Goal: Task Accomplishment & Management: Manage account settings

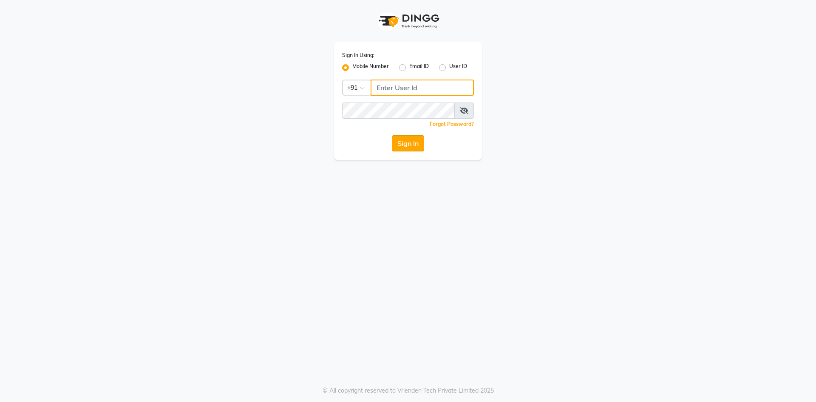
type input "9606078825"
click at [408, 144] on button "Sign In" at bounding box center [408, 143] width 32 height 16
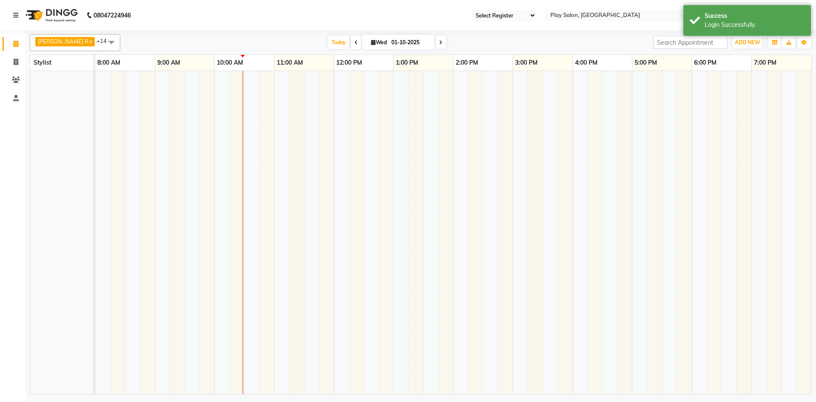
select select "en"
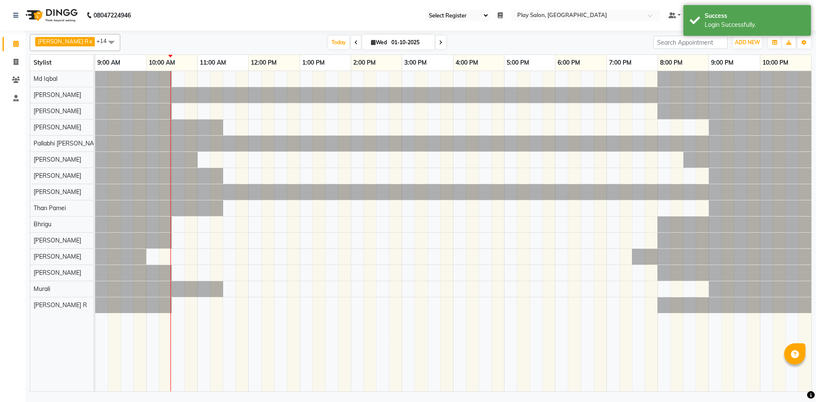
select select "90"
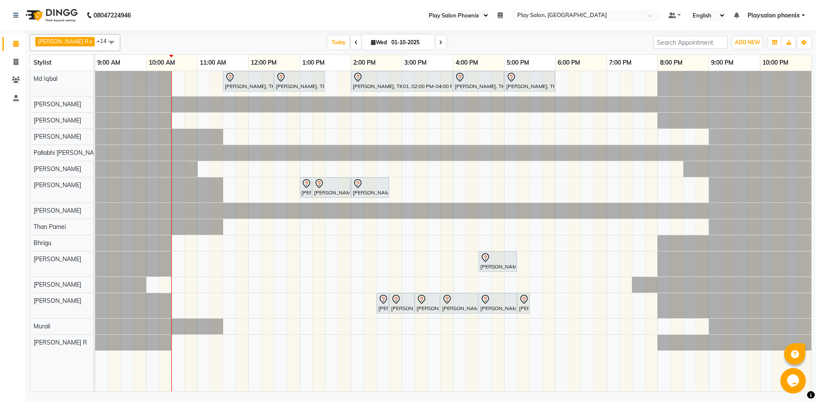
click at [439, 41] on icon at bounding box center [440, 42] width 3 height 5
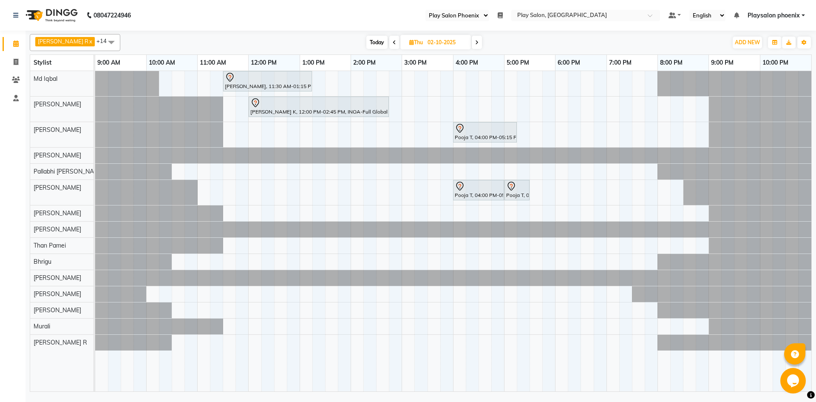
click at [475, 42] on icon at bounding box center [476, 42] width 3 height 5
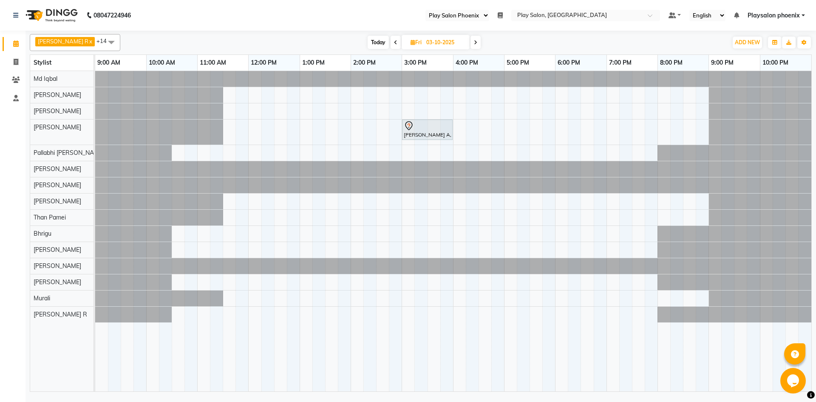
click at [391, 39] on span at bounding box center [396, 42] width 10 height 13
type input "02-10-2025"
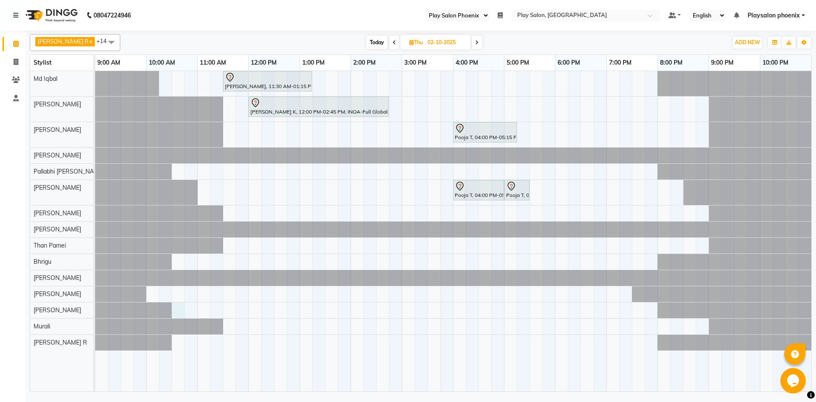
click at [177, 312] on div "[PERSON_NAME], 11:30 AM-01:15 PM, INOA Root Touch-Up [PERSON_NAME] K, 12:00 PM-…" at bounding box center [453, 231] width 716 height 320
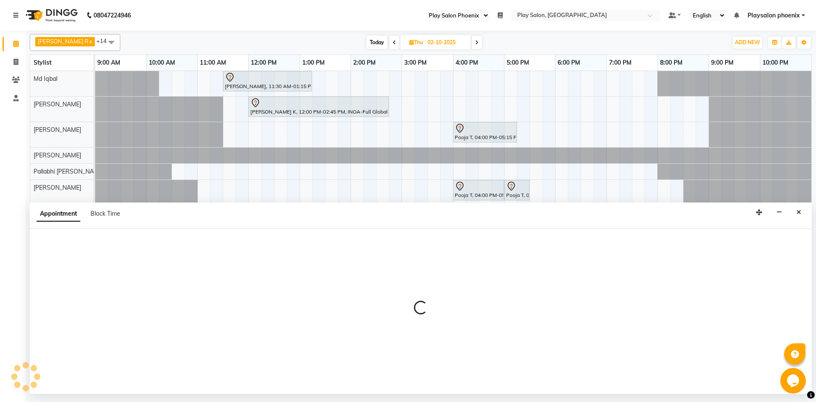
select select "81417"
select select "630"
select select "tentative"
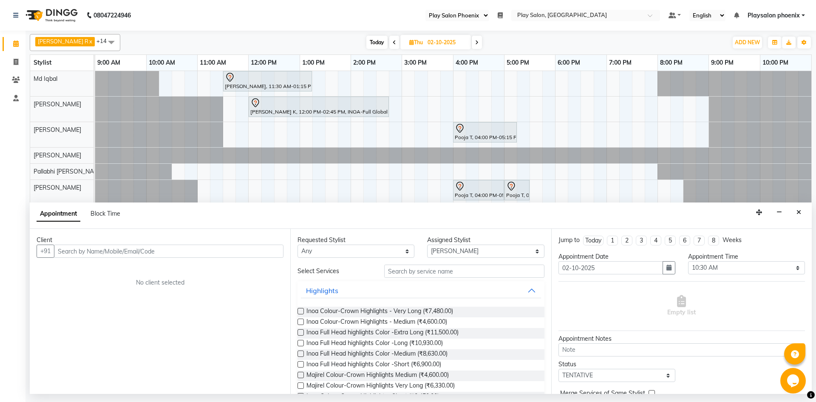
click at [177, 249] on input "text" at bounding box center [169, 250] width 230 height 13
click at [136, 269] on ngb-highlight "81******22" at bounding box center [139, 269] width 35 height 9
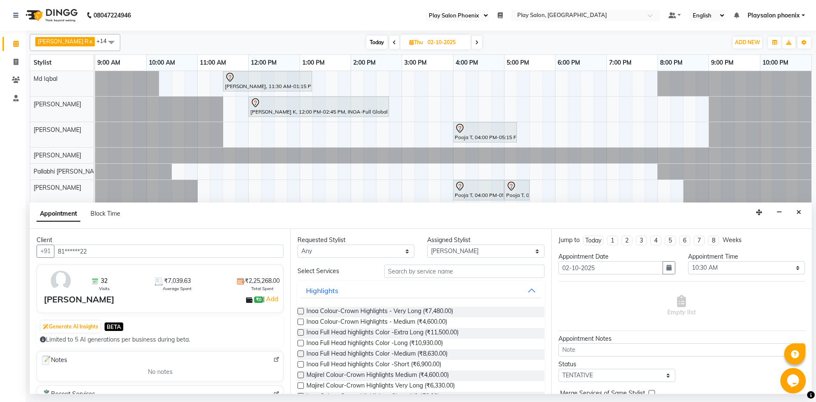
type input "81******22"
click at [399, 251] on select "Any Albaz [PERSON_NAME] [PERSON_NAME] General Technician . [PERSON_NAME] [PERSO…" at bounding box center [356, 250] width 117 height 13
select select "81417"
click at [298, 244] on select "Any Albaz [PERSON_NAME] [PERSON_NAME] General Technician . [PERSON_NAME] [PERSO…" at bounding box center [356, 250] width 117 height 13
click at [478, 270] on input "text" at bounding box center [464, 270] width 160 height 13
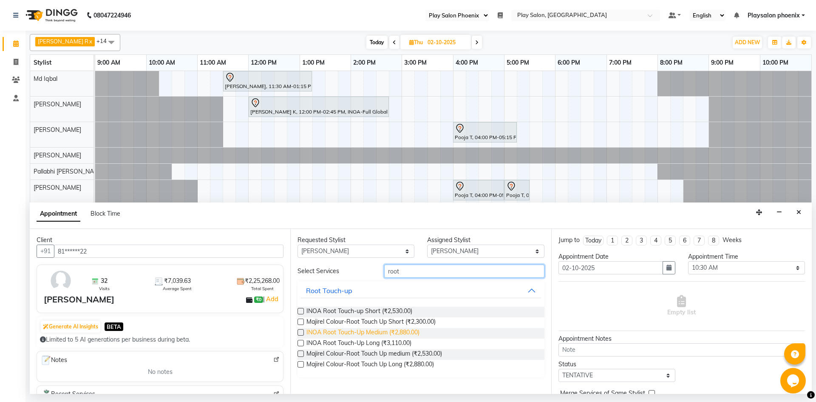
type input "root"
click at [342, 328] on span "INOA Root Touch-Up Medium (₹2,880.00)" at bounding box center [362, 333] width 113 height 11
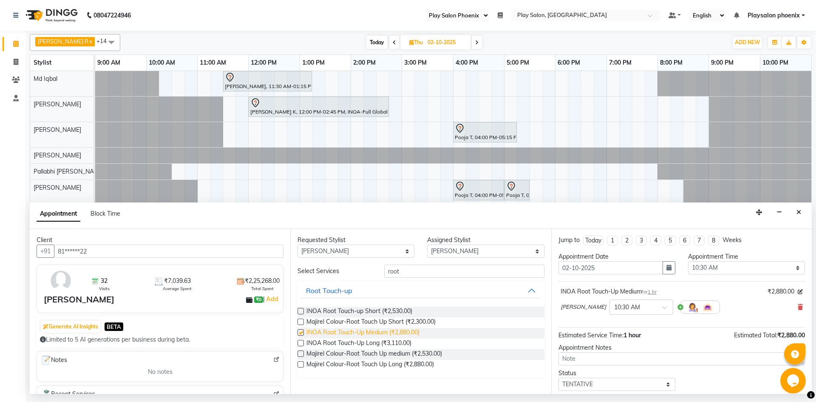
checkbox input "false"
click at [471, 267] on input "root" at bounding box center [464, 270] width 160 height 13
type input "r"
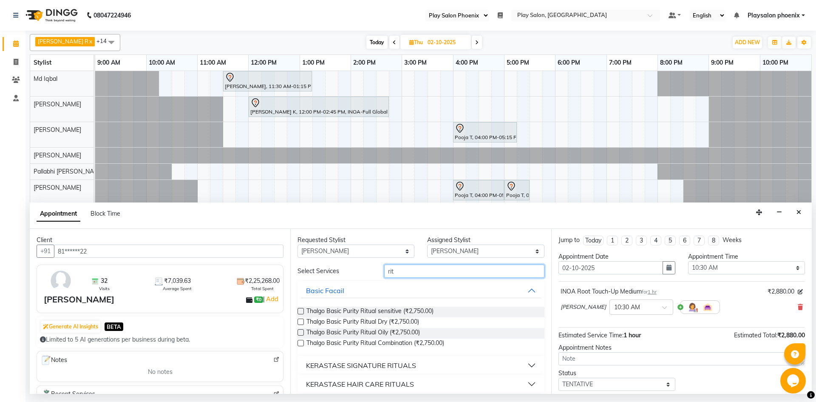
type input "rit"
click at [366, 360] on div "KERASTASE SIGNATURE RITUALS" at bounding box center [361, 365] width 110 height 10
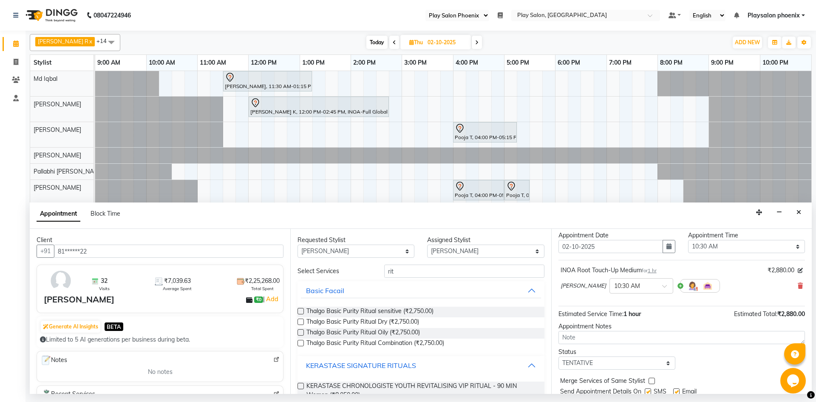
scroll to position [51, 0]
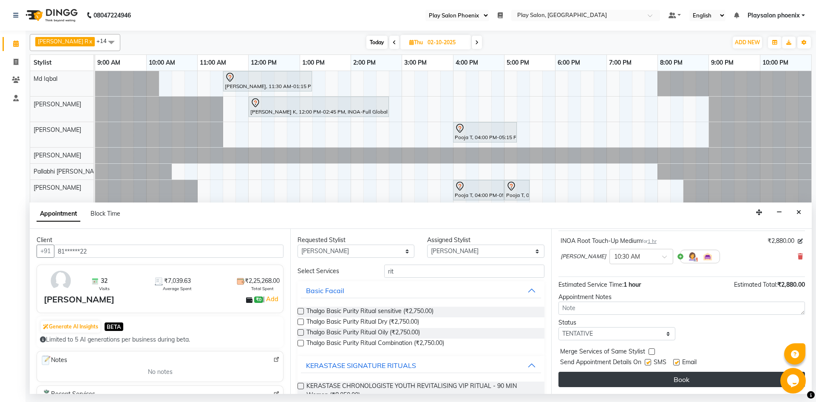
click at [663, 377] on button "Book" at bounding box center [682, 378] width 247 height 15
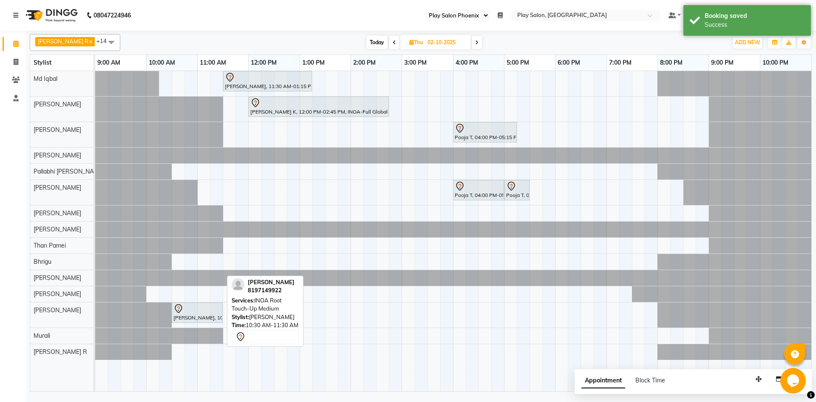
click at [195, 310] on div at bounding box center [197, 308] width 48 height 10
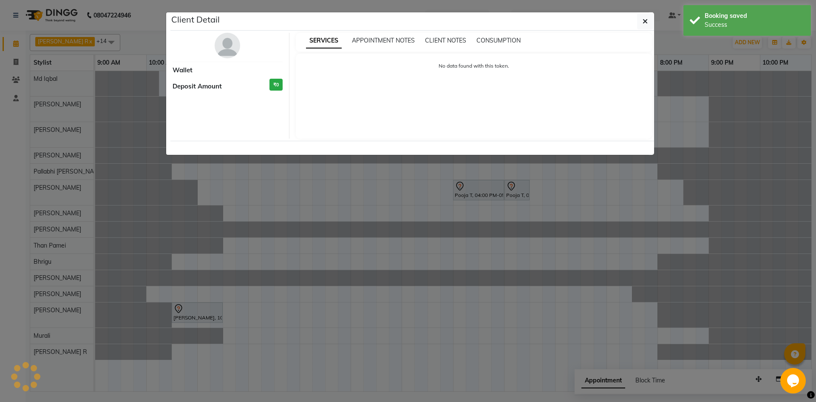
select select "7"
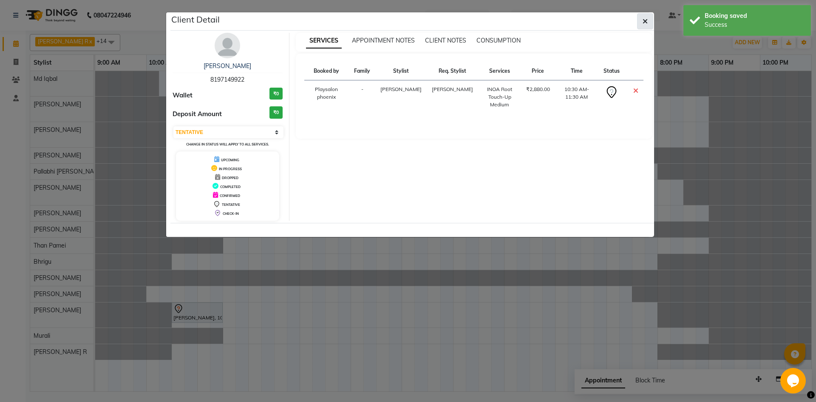
drag, startPoint x: 191, startPoint y: 315, endPoint x: 644, endPoint y: 17, distance: 542.5
click at [644, 17] on button "button" at bounding box center [645, 21] width 16 height 16
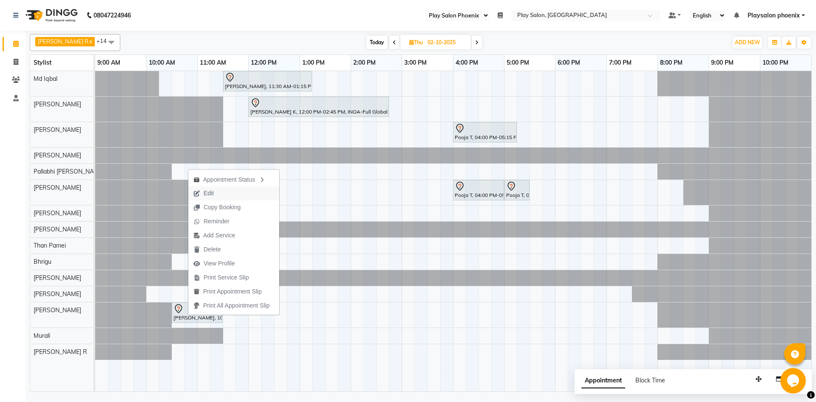
click at [202, 193] on span "Edit" at bounding box center [203, 193] width 31 height 14
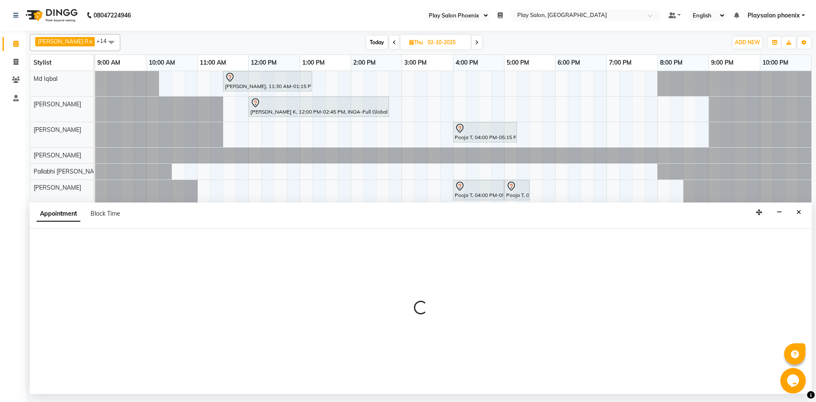
select select "tentative"
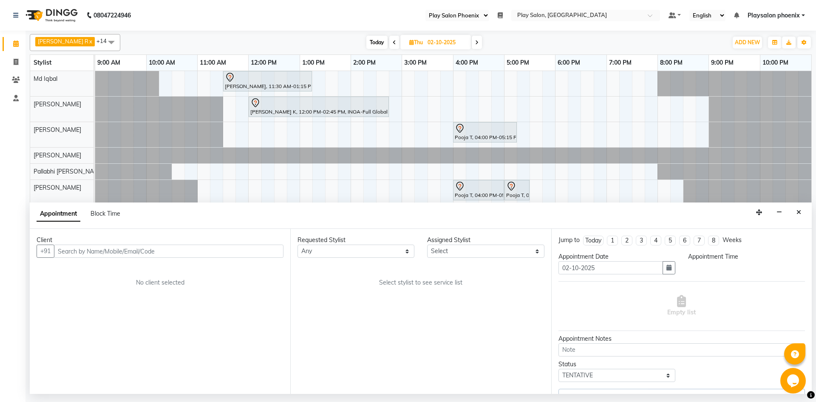
select select "630"
select select "81417"
select select "4216"
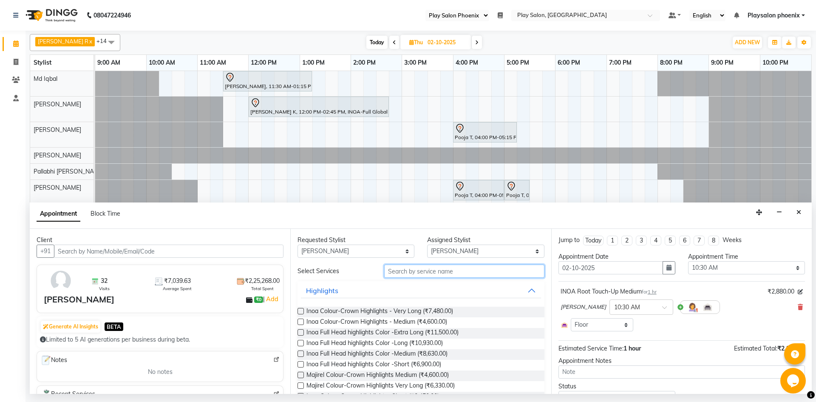
click at [442, 270] on input "text" at bounding box center [464, 270] width 160 height 13
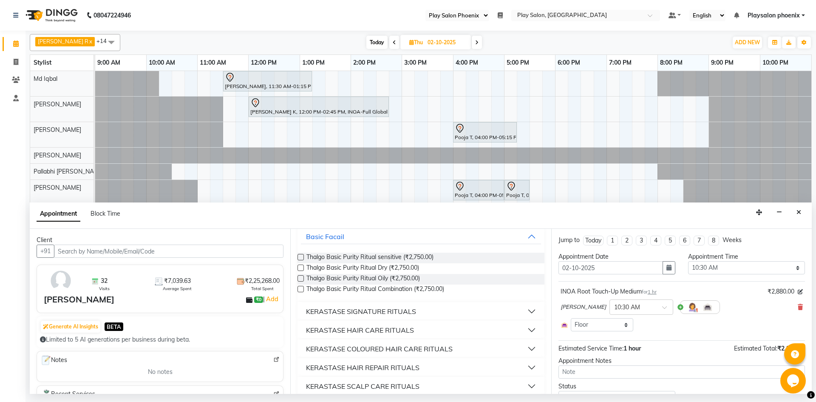
scroll to position [68, 0]
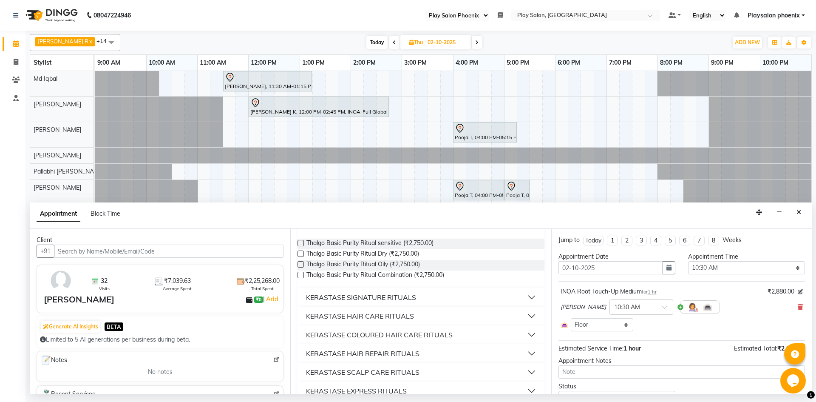
type input "ritua"
click at [347, 297] on div "KERASTASE SIGNATURE RITUALS" at bounding box center [361, 297] width 110 height 10
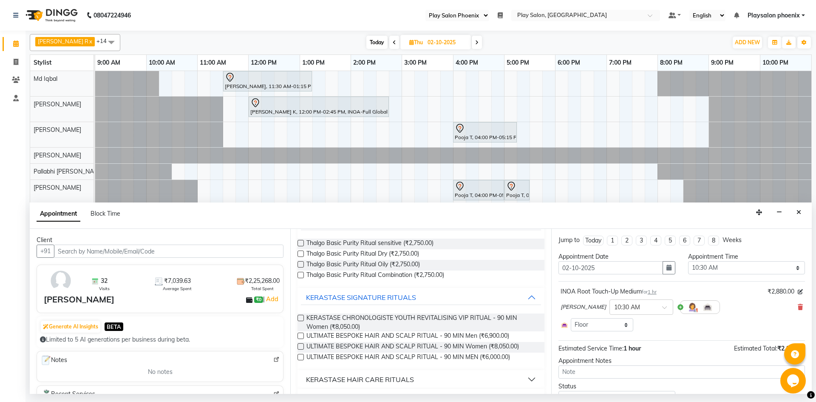
click at [301, 337] on label at bounding box center [301, 335] width 6 height 6
click at [301, 337] on input "checkbox" at bounding box center [301, 337] width 6 height 6
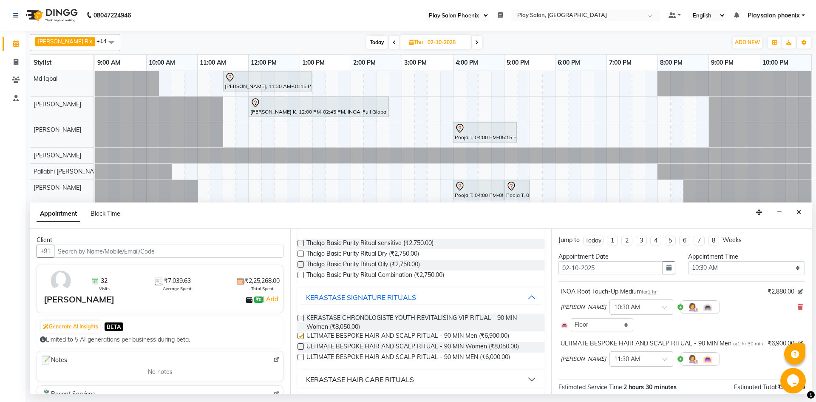
checkbox input "false"
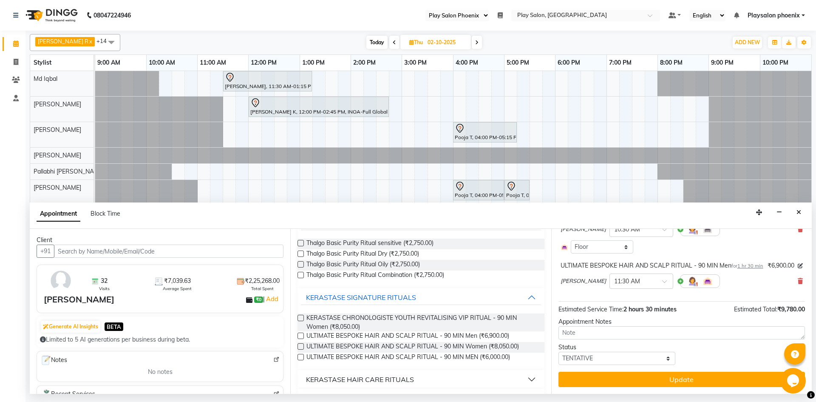
scroll to position [87, 0]
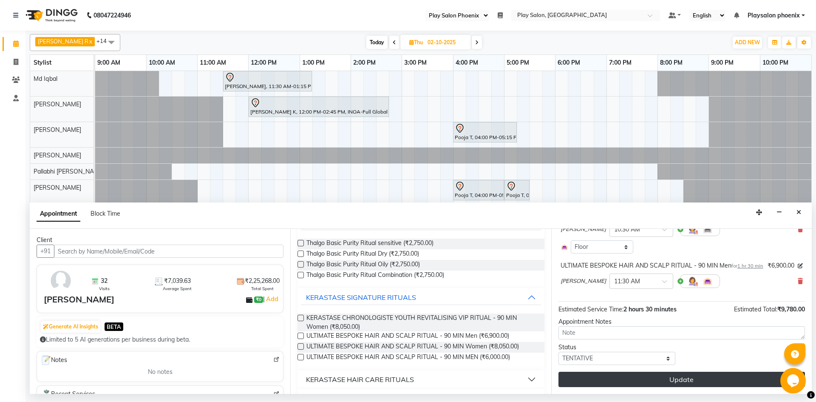
click at [649, 378] on button "Update" at bounding box center [682, 378] width 247 height 15
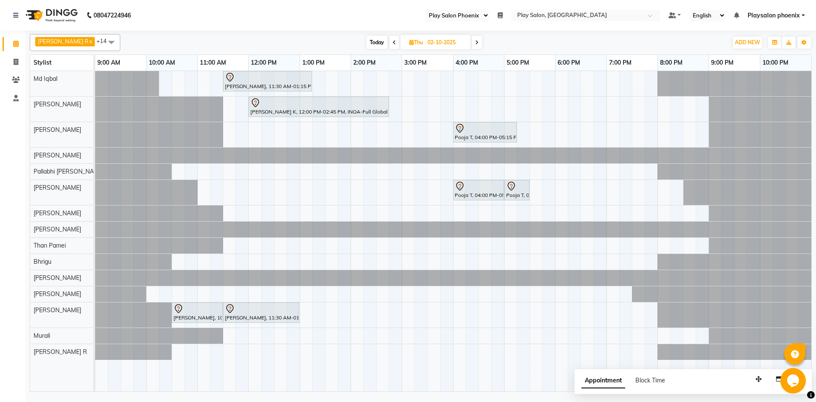
click at [304, 355] on div "[PERSON_NAME], 11:30 AM-01:15 PM, INOA Root Touch-Up [PERSON_NAME] K, 12:00 PM-…" at bounding box center [453, 231] width 716 height 320
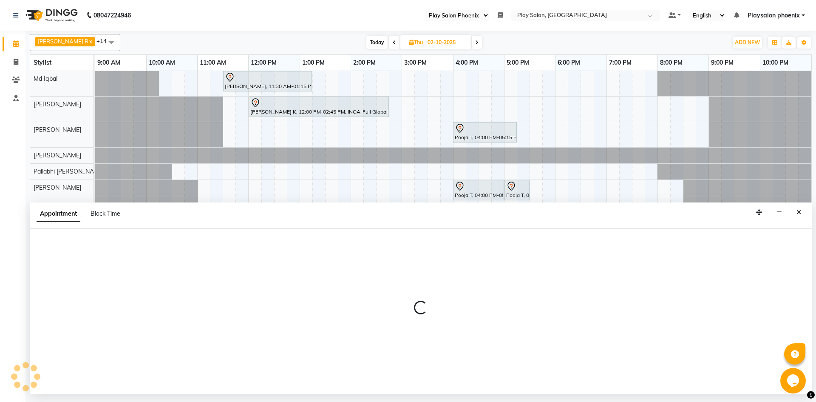
select select "88650"
select select "780"
select select "tentative"
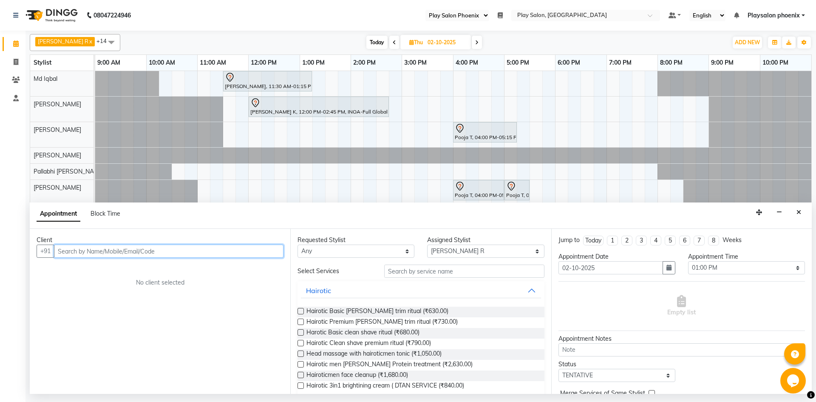
click at [142, 252] on input "text" at bounding box center [169, 250] width 230 height 13
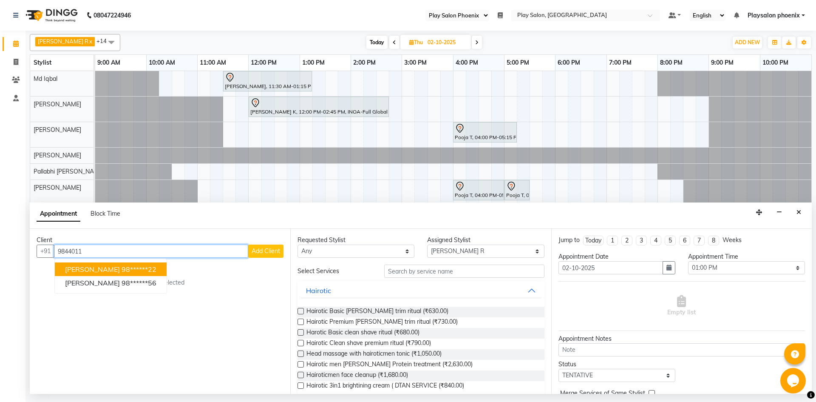
click at [85, 269] on span "[PERSON_NAME]" at bounding box center [92, 269] width 55 height 9
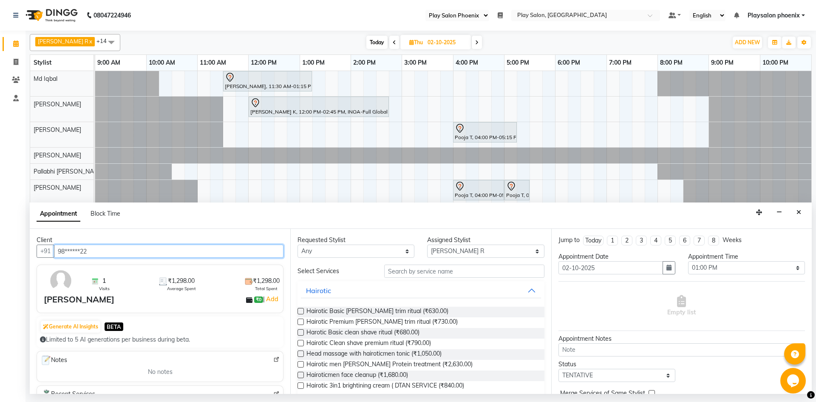
type input "98******22"
click at [427, 272] on input "text" at bounding box center [464, 270] width 160 height 13
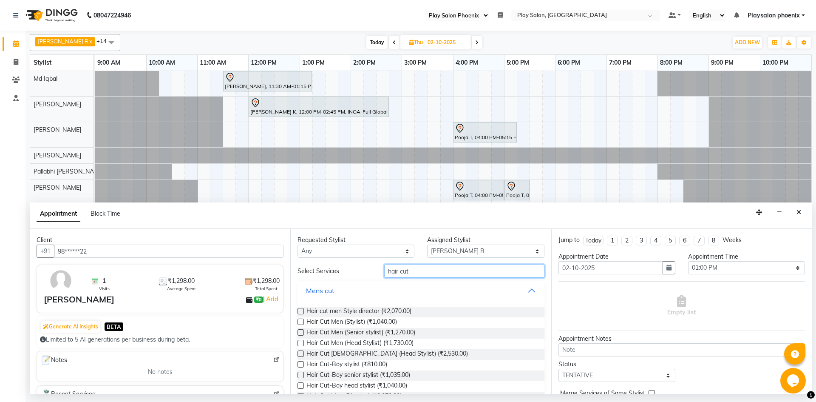
type input "hair cut"
click at [301, 322] on label at bounding box center [301, 321] width 6 height 6
click at [301, 322] on input "checkbox" at bounding box center [301, 323] width 6 height 6
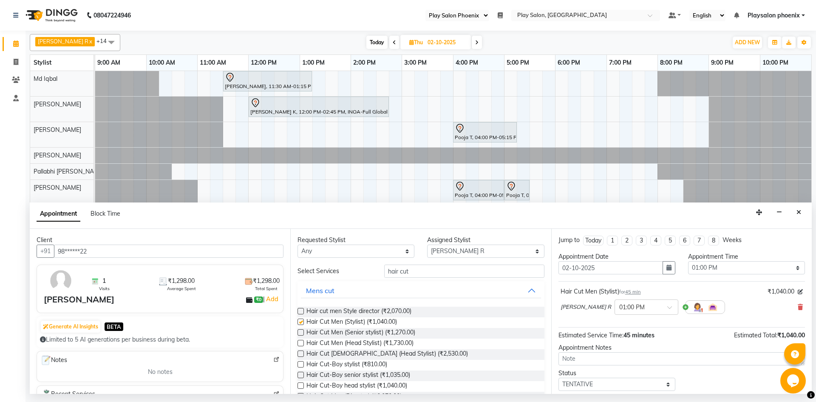
checkbox input "false"
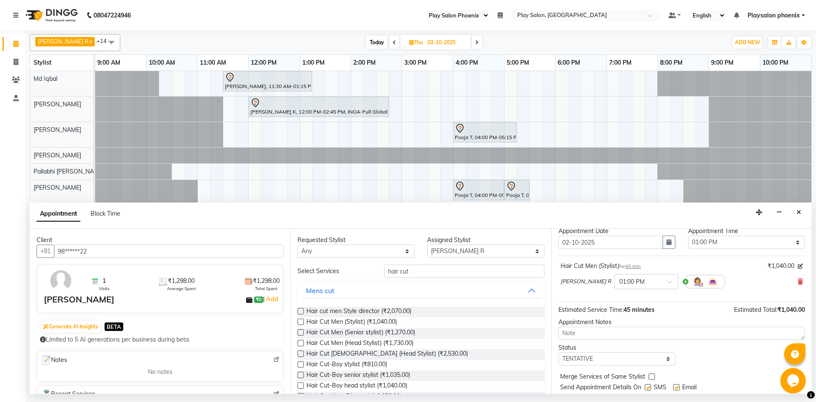
scroll to position [51, 0]
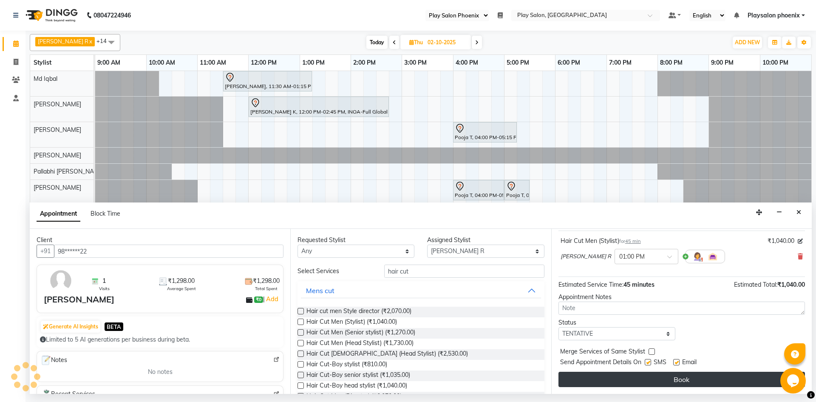
click at [661, 382] on button "Book" at bounding box center [682, 378] width 247 height 15
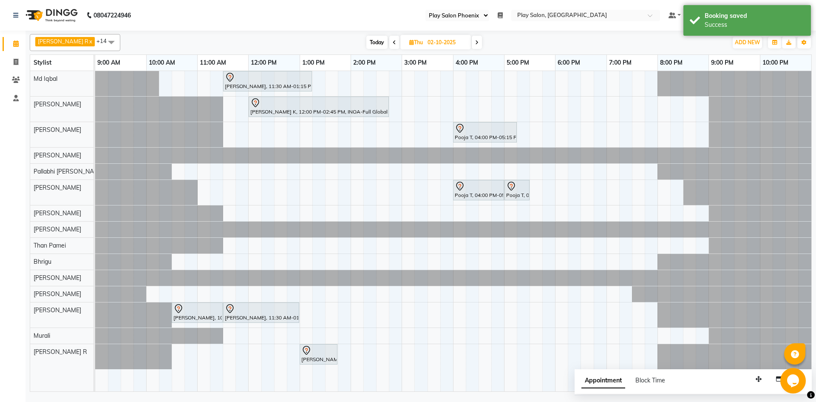
click at [389, 41] on span at bounding box center [394, 42] width 10 height 13
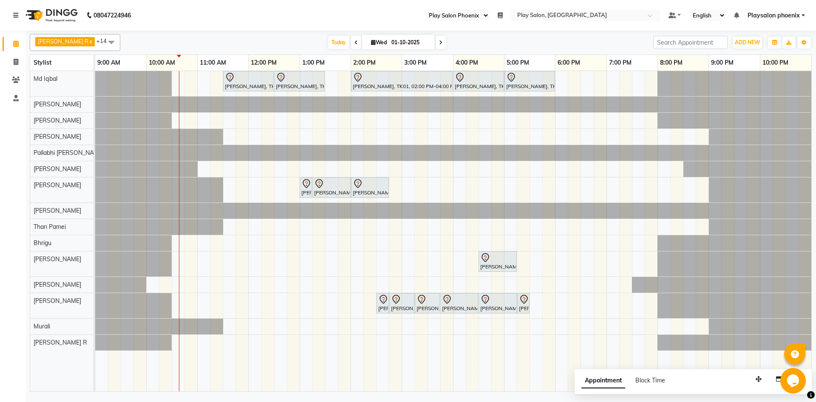
click at [436, 42] on span at bounding box center [441, 42] width 10 height 13
type input "02-10-2025"
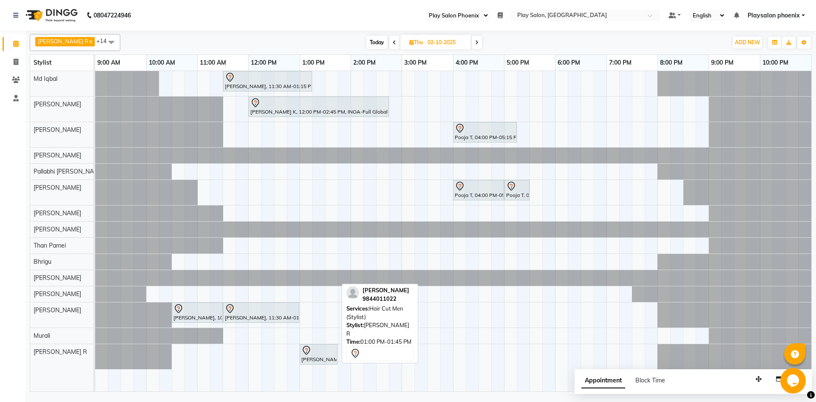
click at [314, 359] on div "[PERSON_NAME], 01:00 PM-01:45 PM, Hair Cut Men (Stylist)" at bounding box center [319, 354] width 36 height 18
select select "7"
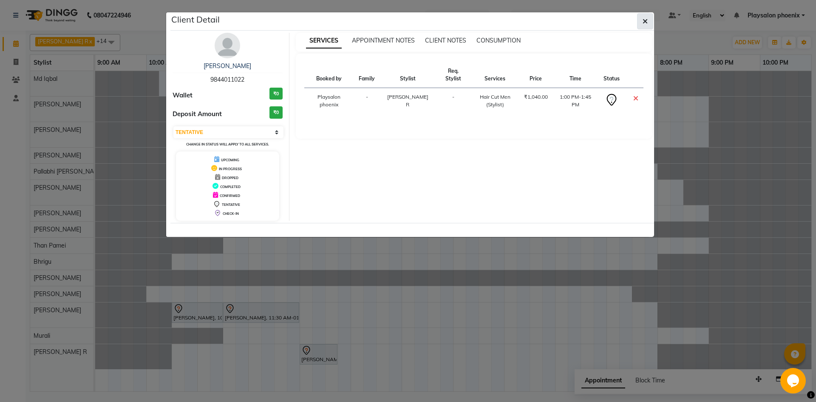
drag, startPoint x: 317, startPoint y: 354, endPoint x: 643, endPoint y: 20, distance: 466.8
click at [643, 20] on icon "button" at bounding box center [645, 21] width 5 height 7
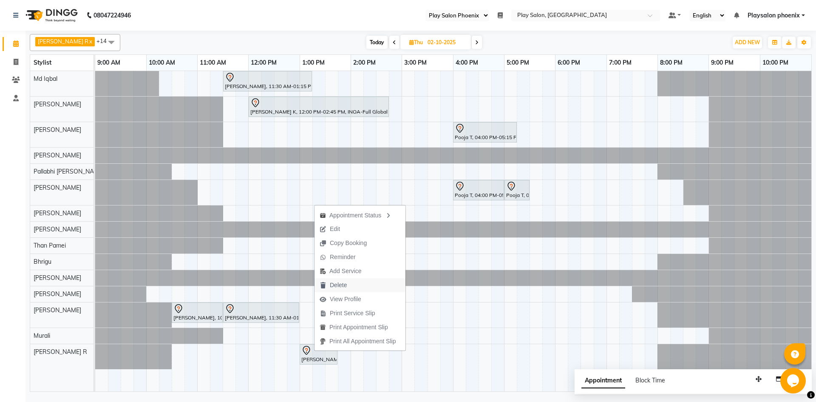
click at [329, 282] on span "Delete" at bounding box center [333, 285] width 37 height 14
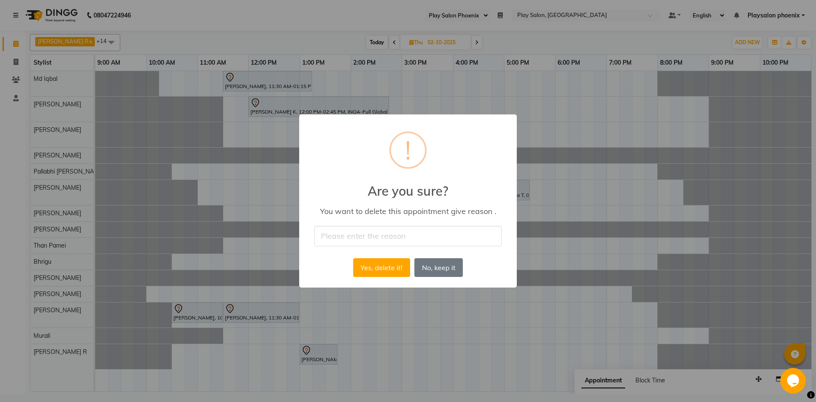
click at [377, 239] on input "text" at bounding box center [408, 236] width 187 height 20
type input "booked twice"
click at [373, 268] on button "Yes, delete it!" at bounding box center [381, 267] width 57 height 19
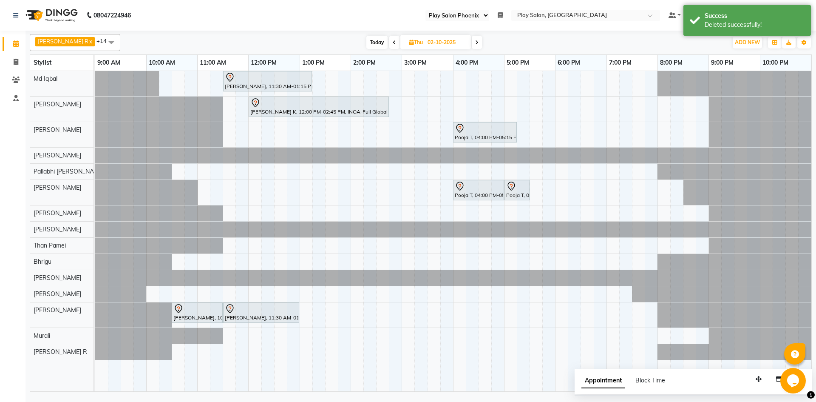
click at [389, 41] on span at bounding box center [394, 42] width 10 height 13
type input "01-10-2025"
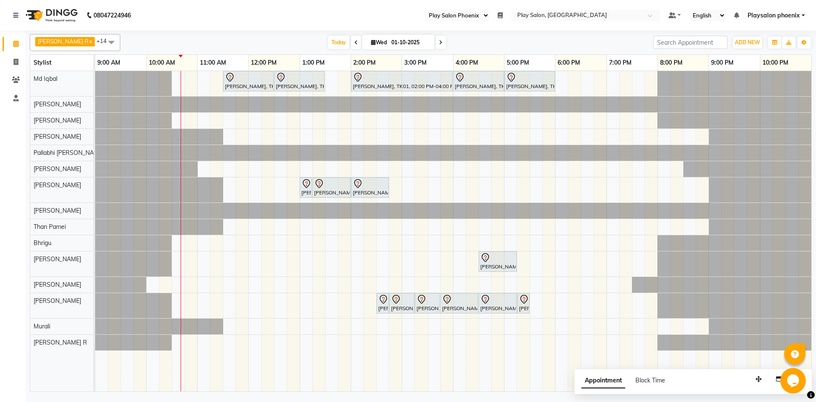
click at [305, 348] on div "[PERSON_NAME] V, TK03, 11:30 AM-12:30 PM, Hair Cut Men (Head Stylist) [PERSON_N…" at bounding box center [453, 231] width 716 height 320
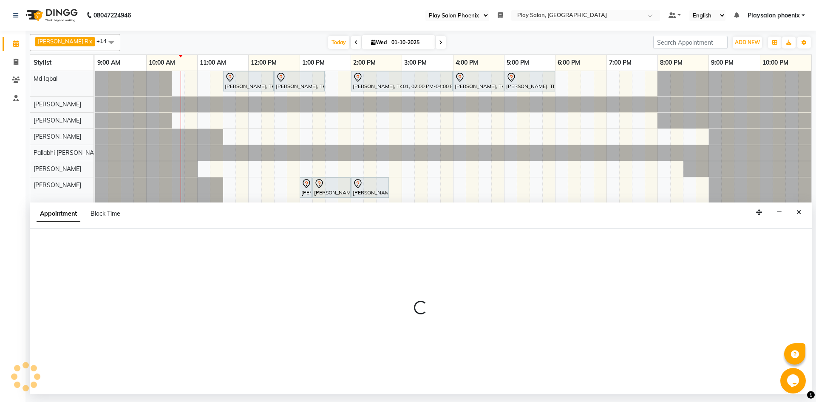
select select "88650"
select select "tentative"
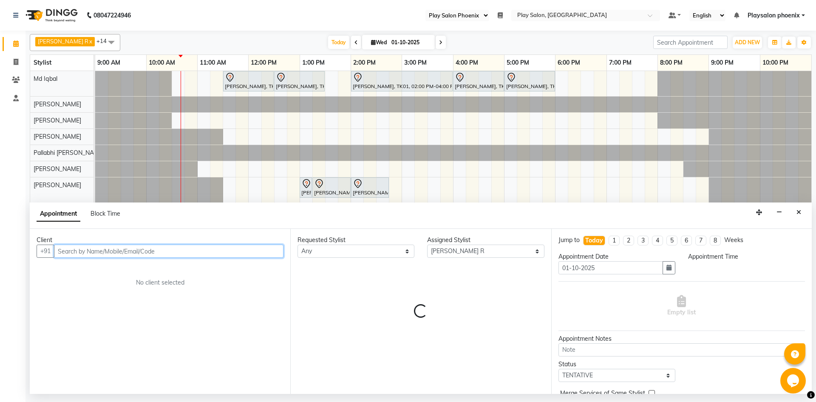
select select "780"
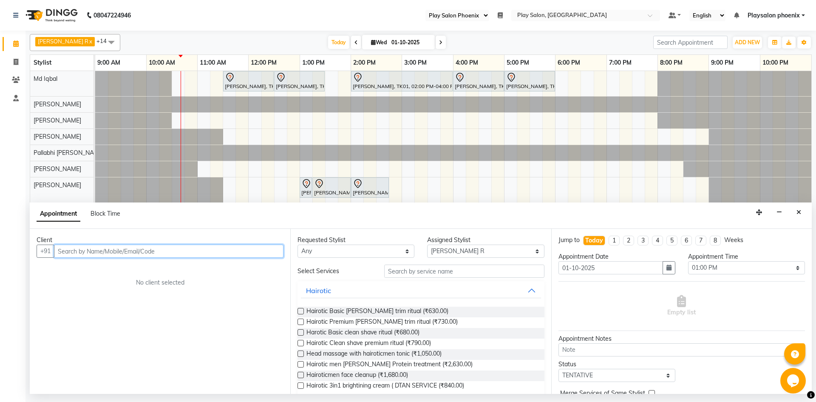
click at [170, 253] on input "text" at bounding box center [169, 250] width 230 height 13
click at [88, 269] on span "[PERSON_NAME]" at bounding box center [92, 269] width 55 height 9
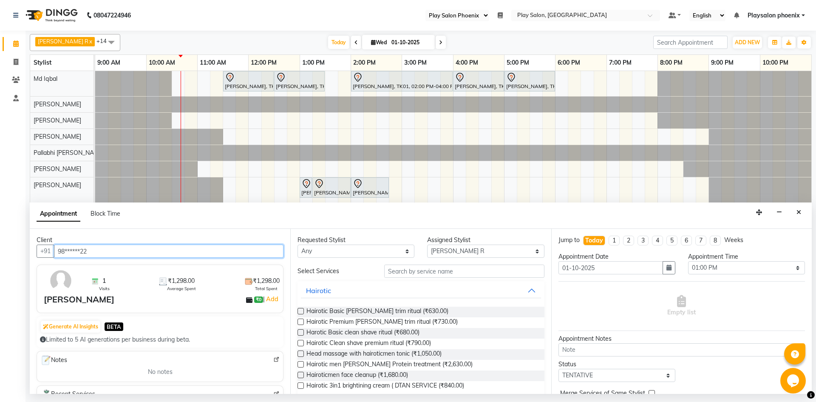
type input "98******22"
click at [459, 269] on input "text" at bounding box center [464, 270] width 160 height 13
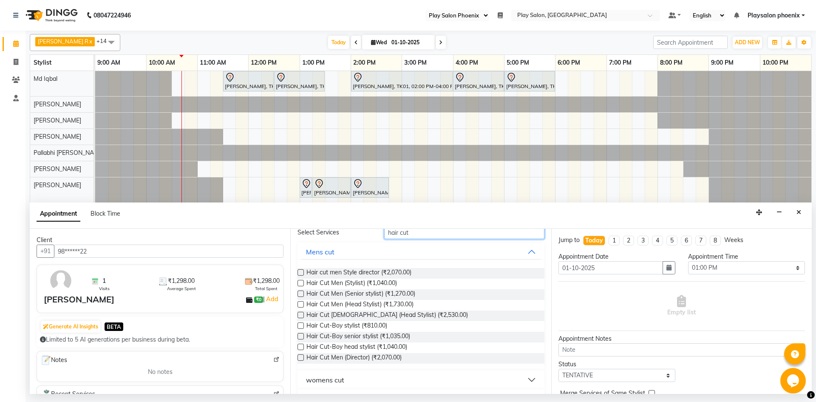
scroll to position [0, 0]
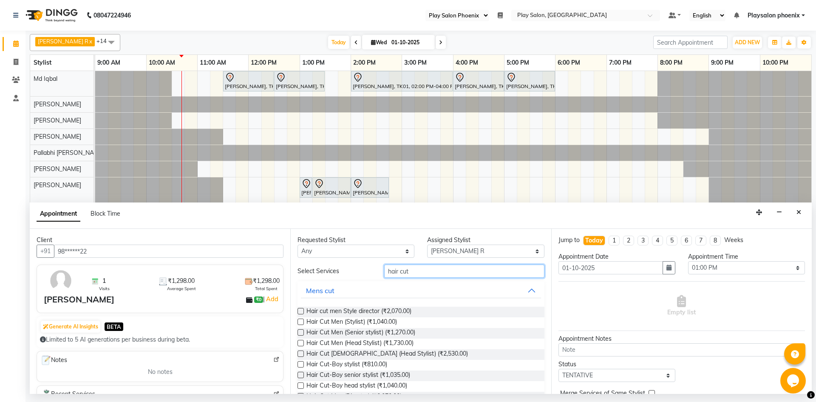
type input "hair cut"
click at [299, 320] on label at bounding box center [301, 321] width 6 height 6
click at [299, 320] on input "checkbox" at bounding box center [301, 323] width 6 height 6
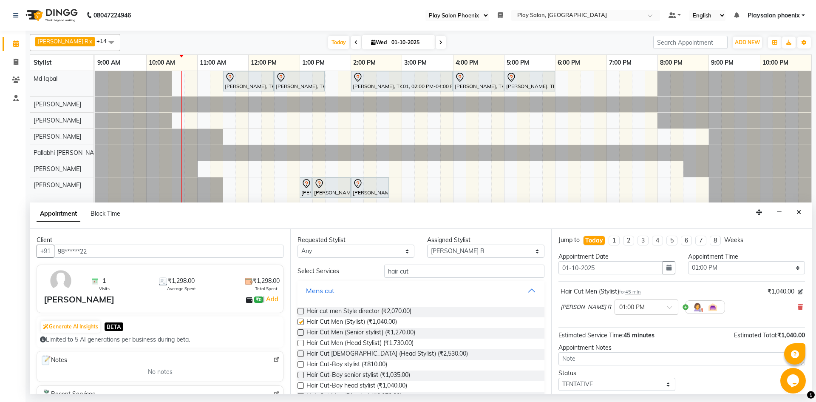
checkbox input "false"
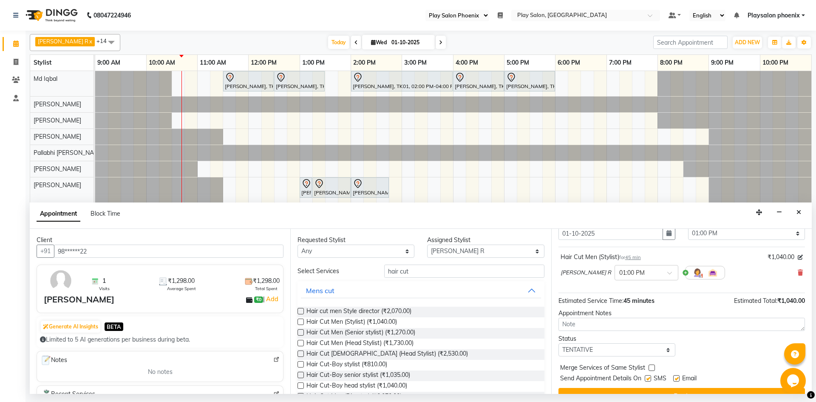
scroll to position [51, 0]
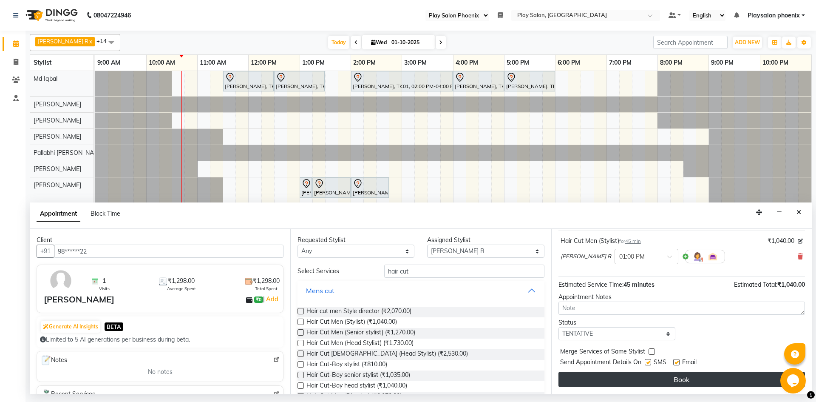
click at [664, 381] on button "Book" at bounding box center [682, 378] width 247 height 15
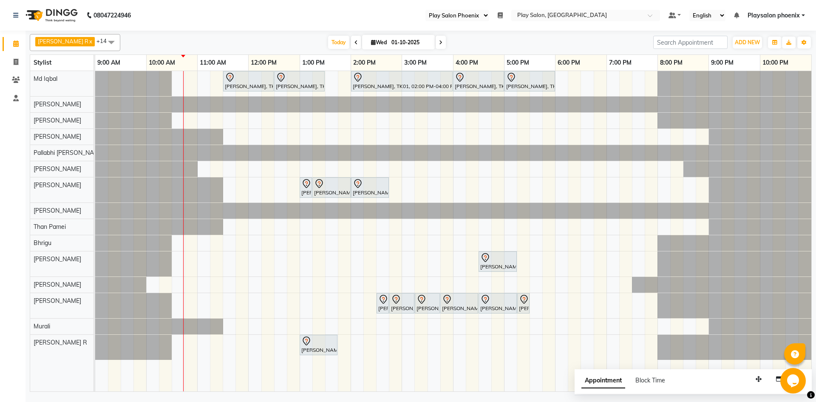
click at [439, 41] on icon at bounding box center [440, 42] width 3 height 5
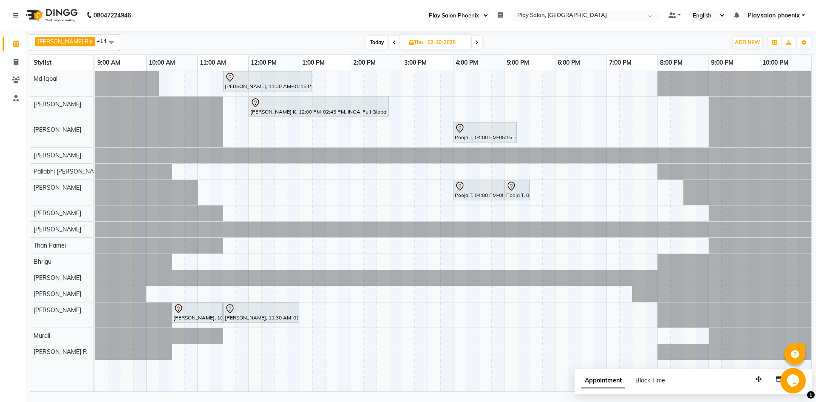
click at [475, 42] on icon at bounding box center [476, 42] width 3 height 5
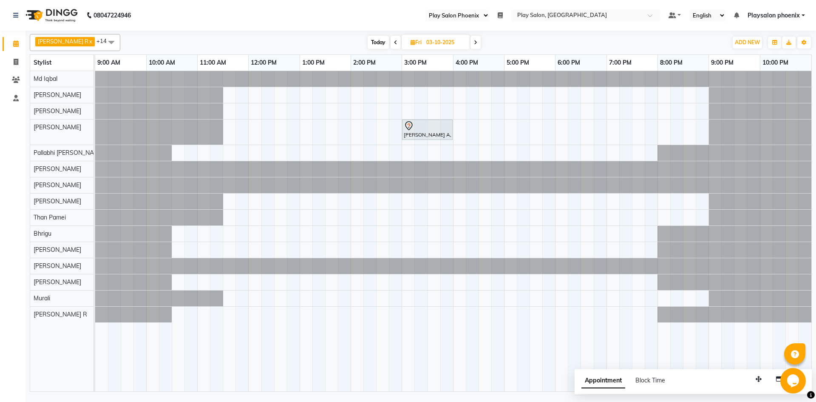
click at [373, 45] on span "Today" at bounding box center [378, 42] width 21 height 13
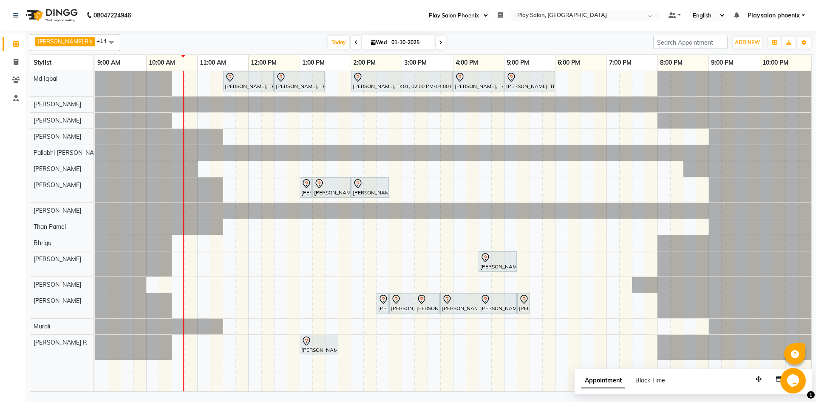
click at [354, 45] on icon at bounding box center [355, 42] width 3 height 5
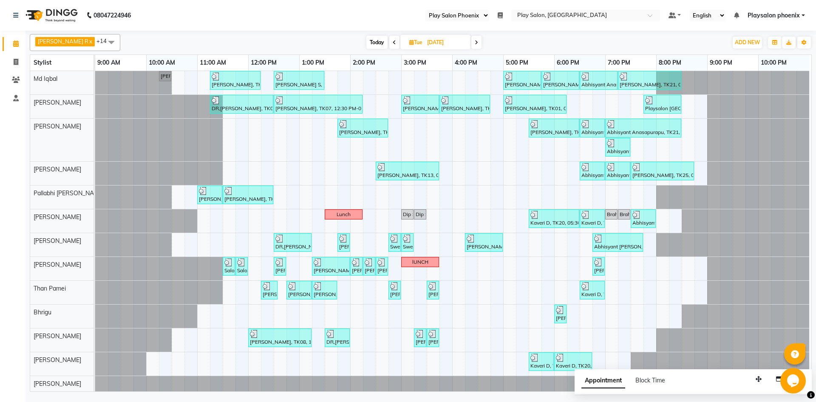
click at [475, 42] on icon at bounding box center [476, 42] width 3 height 5
type input "01-10-2025"
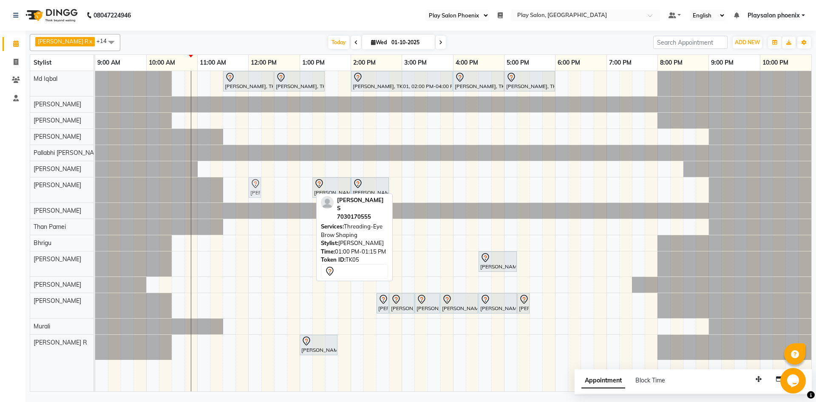
drag, startPoint x: 308, startPoint y: 190, endPoint x: 258, endPoint y: 191, distance: 49.3
click at [95, 191] on div "[PERSON_NAME] S, TK05, 01:00 PM-01:15 PM, Threading-Eye Brow Shaping [PERSON_NA…" at bounding box center [95, 189] width 0 height 25
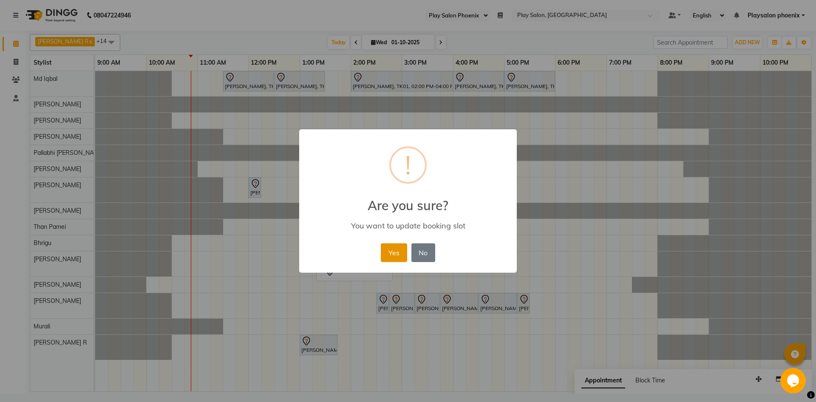
click at [389, 249] on button "Yes" at bounding box center [394, 252] width 26 height 19
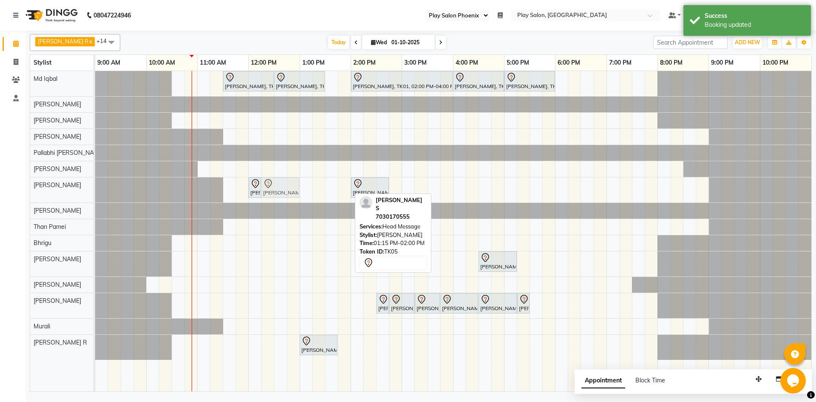
drag, startPoint x: 329, startPoint y: 189, endPoint x: 280, endPoint y: 187, distance: 48.9
click at [95, 187] on div "[PERSON_NAME] S, TK05, 12:00 PM-12:15 PM, Threading-Eye Brow Shaping [PERSON_NA…" at bounding box center [95, 189] width 0 height 25
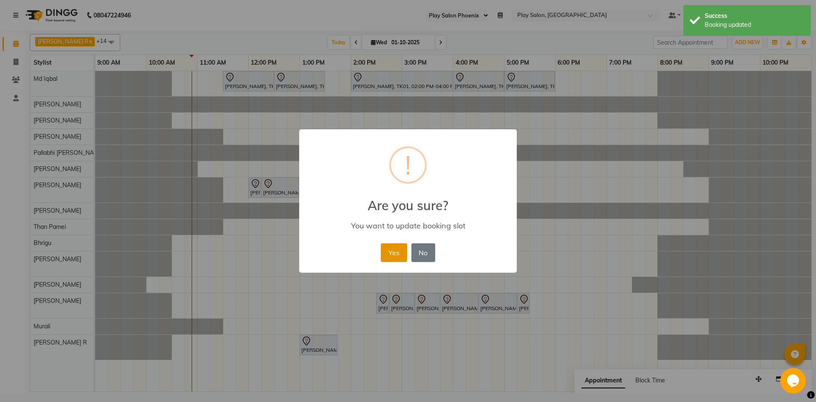
click at [386, 246] on button "Yes" at bounding box center [394, 252] width 26 height 19
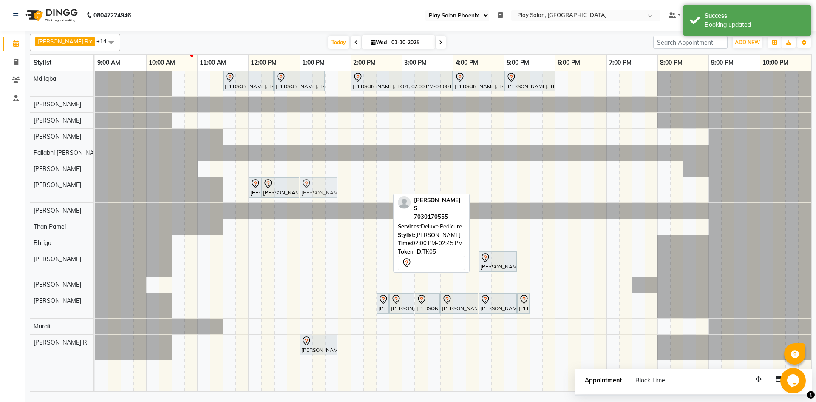
drag, startPoint x: 370, startPoint y: 187, endPoint x: 319, endPoint y: 188, distance: 51.4
click at [95, 188] on div "[PERSON_NAME] S, TK05, 12:00 PM-12:15 PM, Threading-Eye Brow Shaping [PERSON_NA…" at bounding box center [95, 189] width 0 height 25
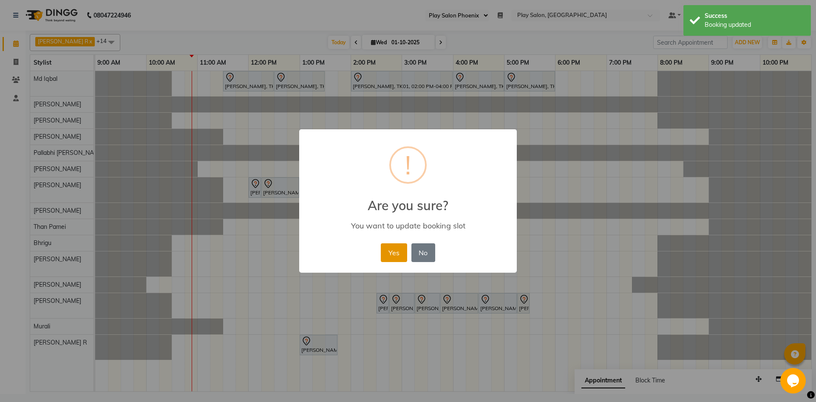
click at [386, 246] on button "Yes" at bounding box center [394, 252] width 26 height 19
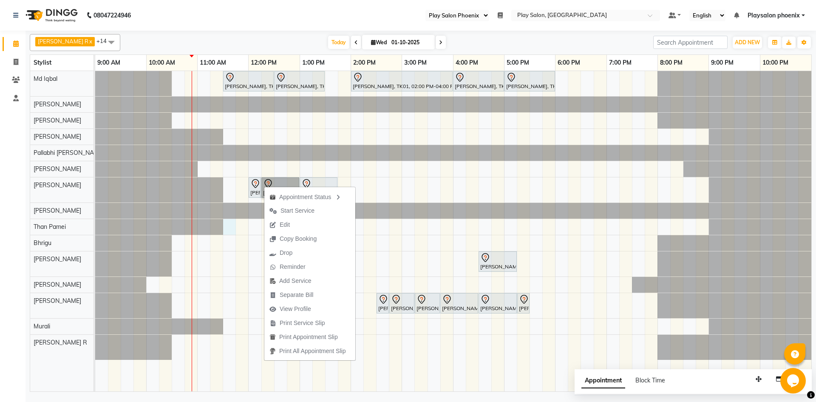
click at [231, 223] on div "[PERSON_NAME] V, TK03, 11:30 AM-12:30 PM, Hair Cut Men (Head Stylist) [PERSON_N…" at bounding box center [453, 231] width 716 height 320
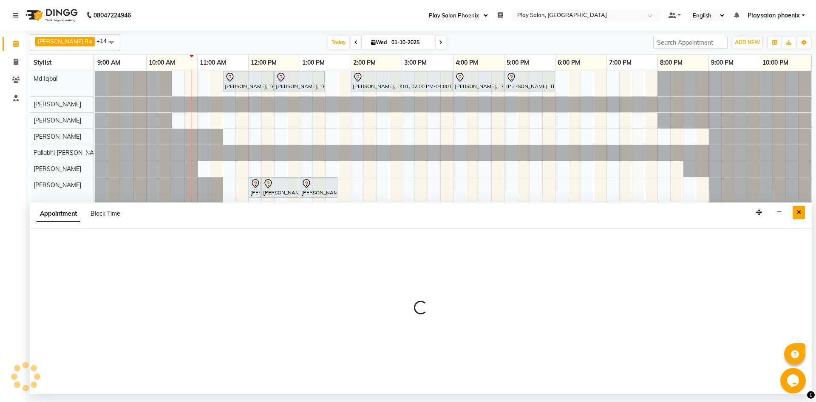
select select "87914"
select select "690"
select select "tentative"
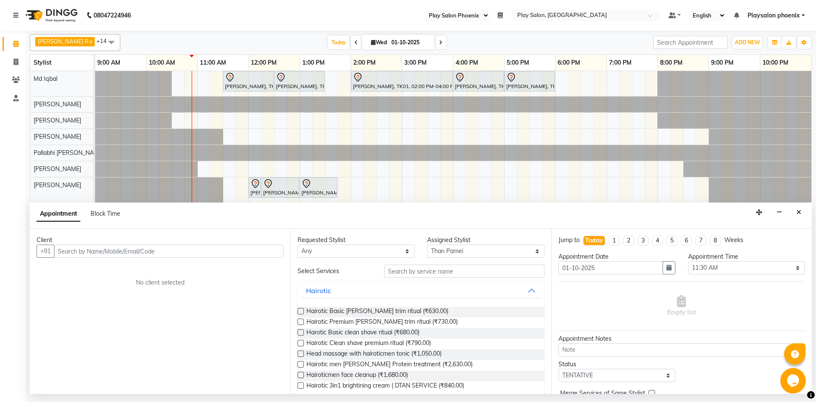
click at [797, 210] on icon "Close" at bounding box center [799, 212] width 5 height 6
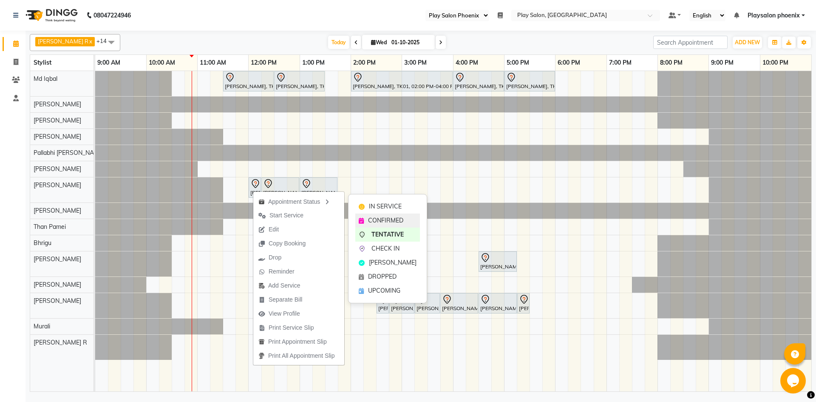
click at [378, 219] on span "CONFIRMED" at bounding box center [385, 220] width 35 height 9
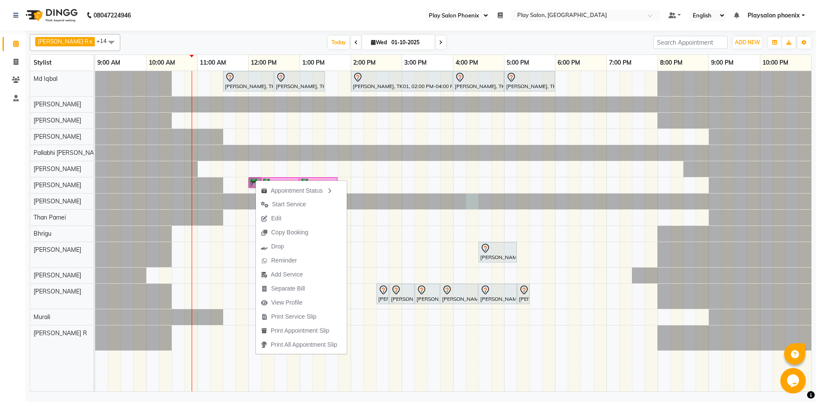
click at [95, 195] on div at bounding box center [95, 201] width 0 height 16
select select "81423"
select select "975"
select select "tentative"
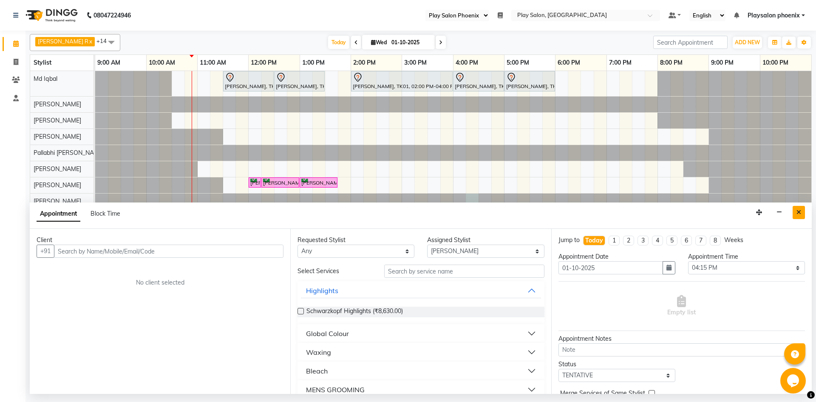
click at [795, 211] on button "Close" at bounding box center [799, 212] width 12 height 13
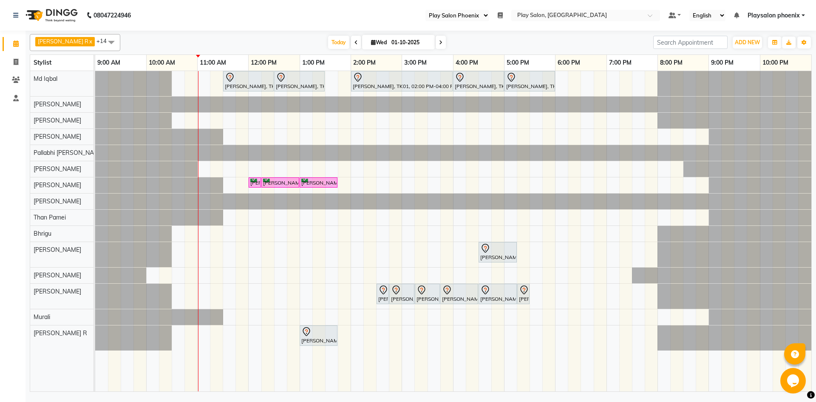
click at [436, 45] on span at bounding box center [441, 42] width 10 height 13
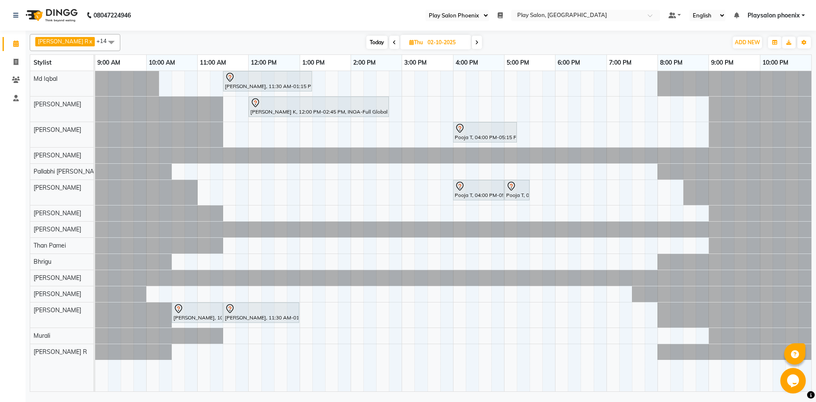
click at [475, 43] on icon at bounding box center [476, 42] width 3 height 5
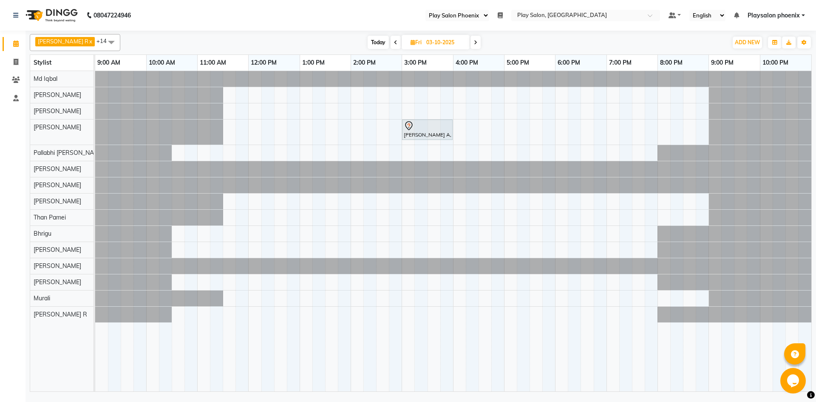
click at [394, 45] on icon at bounding box center [395, 42] width 3 height 5
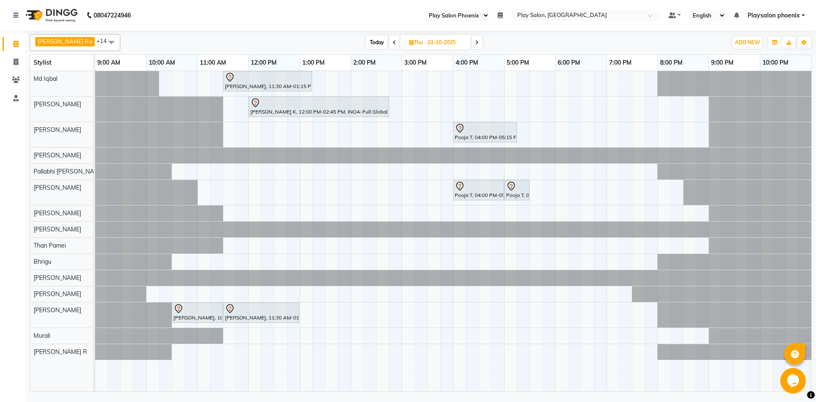
click at [475, 42] on icon at bounding box center [476, 42] width 3 height 5
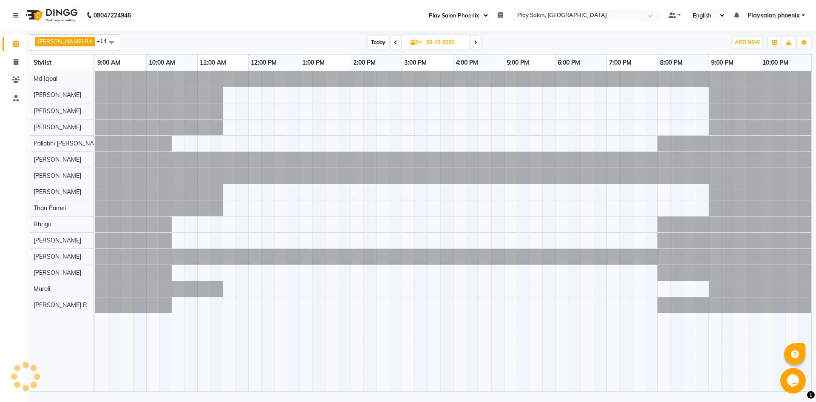
click at [471, 42] on span at bounding box center [476, 42] width 10 height 13
type input "04-10-2025"
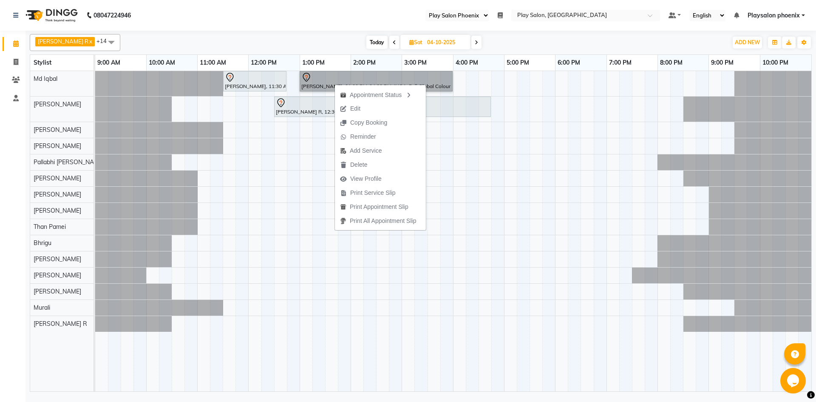
click at [491, 166] on div "[PERSON_NAME], 11:30 AM-12:45 PM, Hair Cut [DEMOGRAPHIC_DATA] (Head Stylist) [P…" at bounding box center [453, 231] width 716 height 320
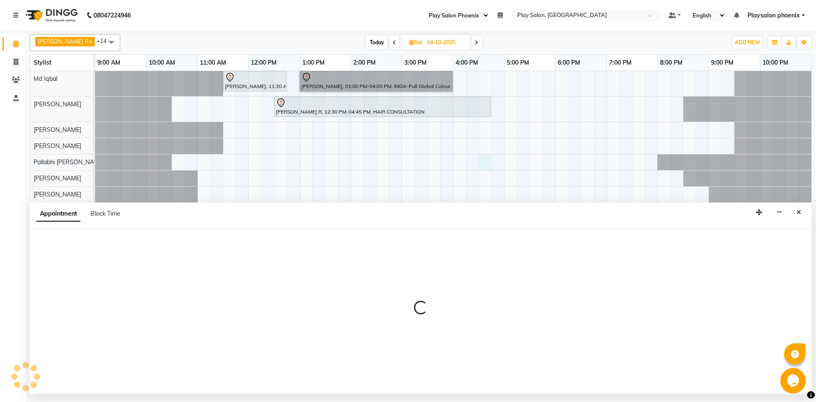
select select "92102"
select select "tentative"
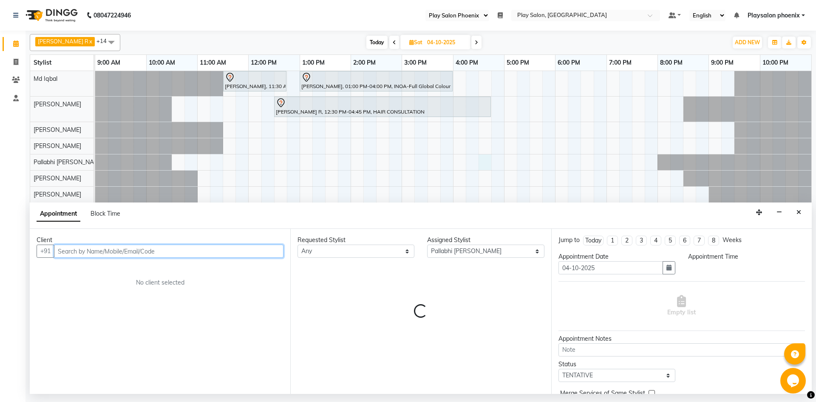
select select "990"
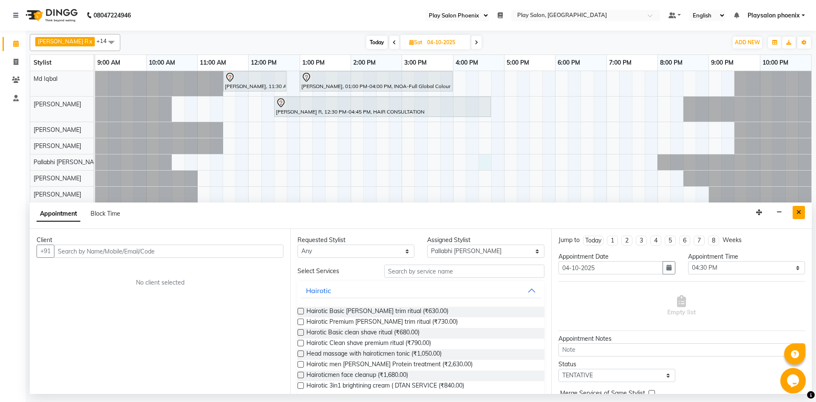
click at [795, 212] on button "Close" at bounding box center [799, 212] width 12 height 13
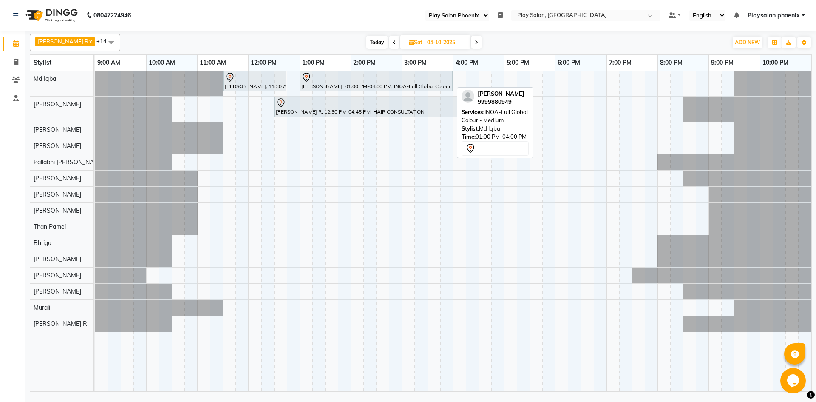
click at [326, 79] on div at bounding box center [376, 77] width 150 height 10
click at [332, 84] on div "[PERSON_NAME], 01:00 PM-04:00 PM, INOA-Full Global Colour - Medium" at bounding box center [376, 81] width 151 height 18
select select "7"
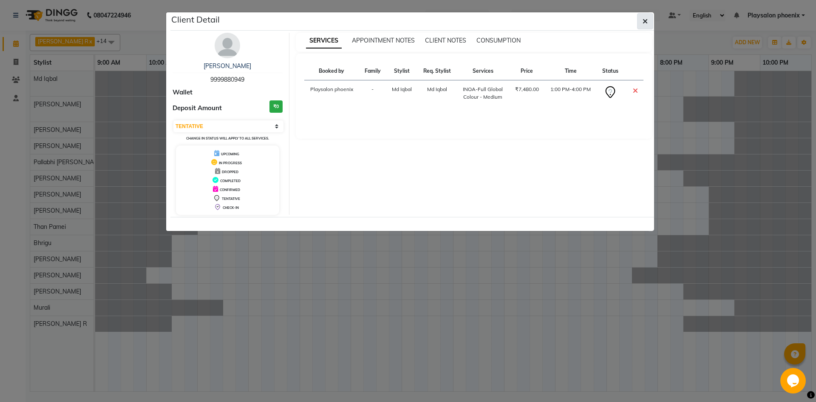
click at [644, 24] on icon "button" at bounding box center [645, 21] width 5 height 7
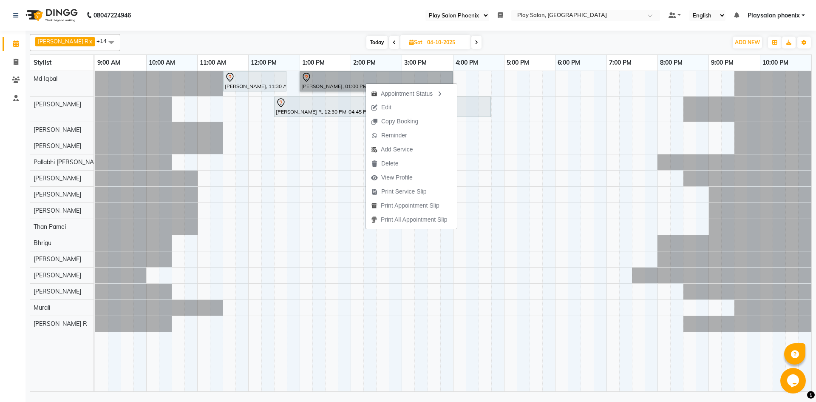
click at [530, 113] on div "[PERSON_NAME], 11:30 AM-12:45 PM, Hair Cut [DEMOGRAPHIC_DATA] (Head Stylist) [P…" at bounding box center [453, 231] width 716 height 320
select select "81415"
select select "tentative"
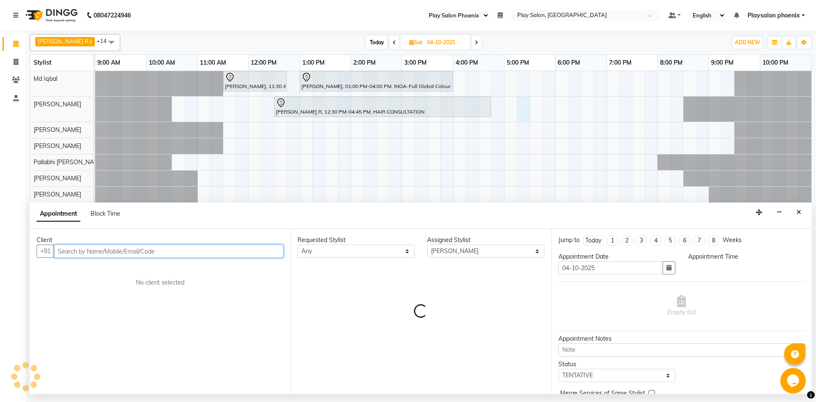
select select "1035"
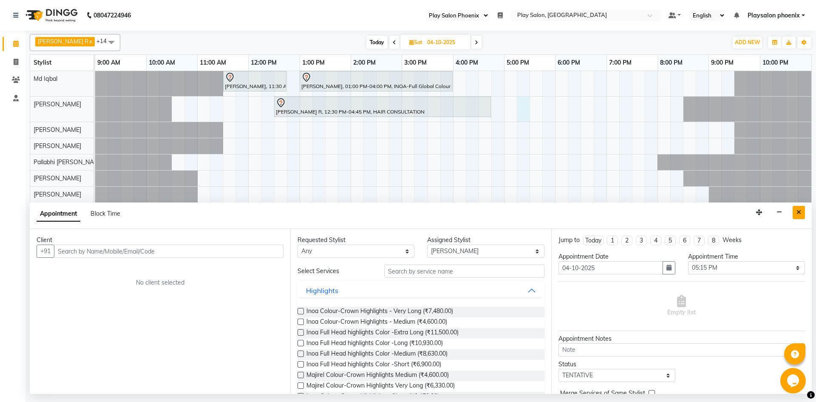
click at [800, 213] on icon "Close" at bounding box center [799, 212] width 5 height 6
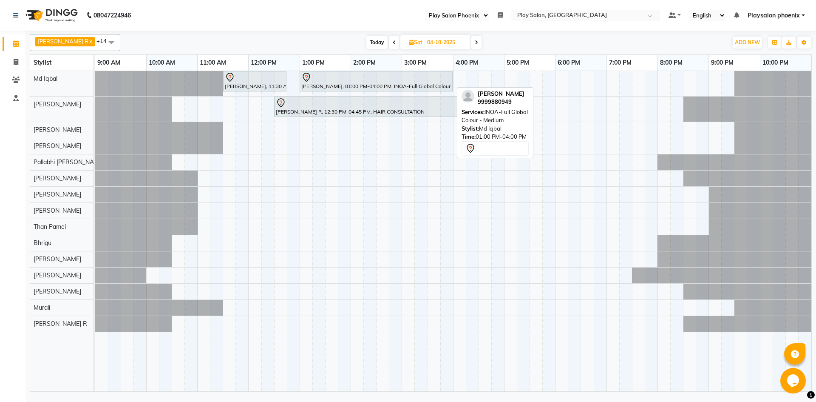
click at [374, 88] on div "[PERSON_NAME], 01:00 PM-04:00 PM, INOA-Full Global Colour - Medium" at bounding box center [376, 81] width 151 height 18
select select "7"
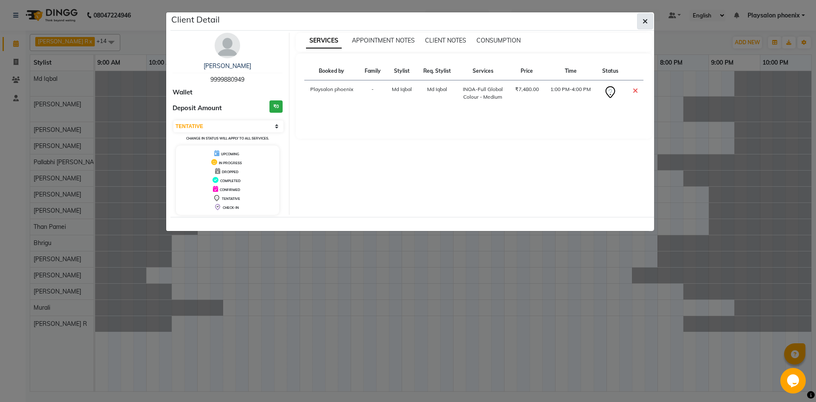
click at [641, 20] on button "button" at bounding box center [645, 21] width 16 height 16
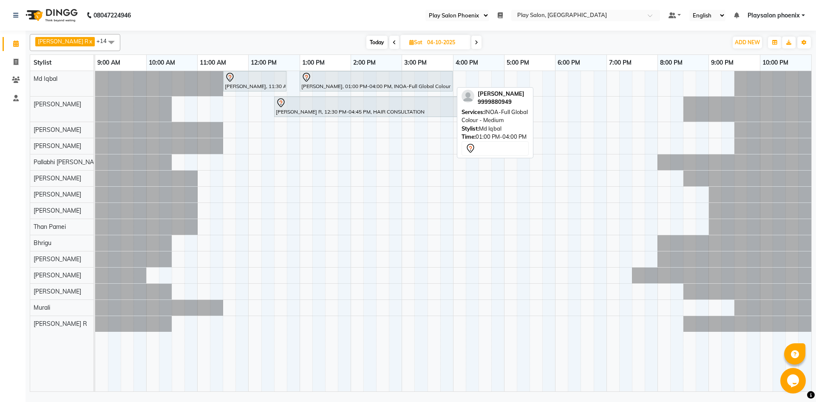
click at [402, 85] on div "[PERSON_NAME], 01:00 PM-04:00 PM, INOA-Full Global Colour - Medium" at bounding box center [376, 81] width 151 height 18
select select "7"
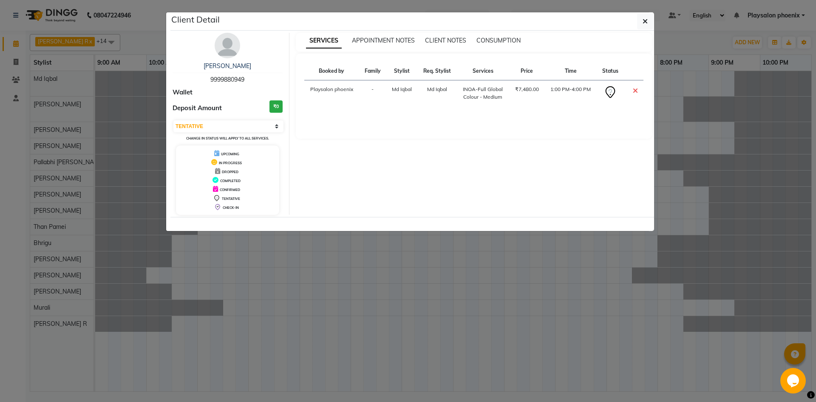
drag, startPoint x: 209, startPoint y: 77, endPoint x: 221, endPoint y: 78, distance: 12.4
drag, startPoint x: 221, startPoint y: 78, endPoint x: 214, endPoint y: 76, distance: 7.5
drag, startPoint x: 214, startPoint y: 76, endPoint x: 205, endPoint y: 76, distance: 9.4
drag, startPoint x: 205, startPoint y: 76, endPoint x: 188, endPoint y: 80, distance: 17.5
click at [188, 80] on div "[PERSON_NAME] 9999880949" at bounding box center [228, 73] width 110 height 23
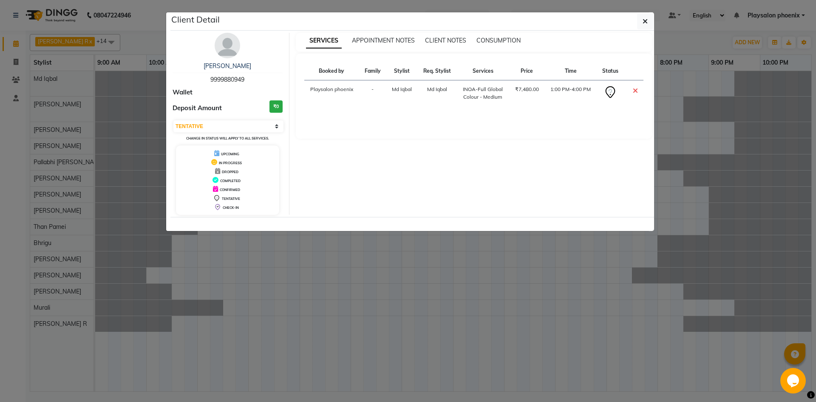
drag, startPoint x: 210, startPoint y: 78, endPoint x: 246, endPoint y: 79, distance: 36.6
click at [246, 79] on div "[PERSON_NAME] 9999880949" at bounding box center [228, 73] width 110 height 23
copy span "9999880949"
click at [640, 22] on button "button" at bounding box center [645, 21] width 16 height 16
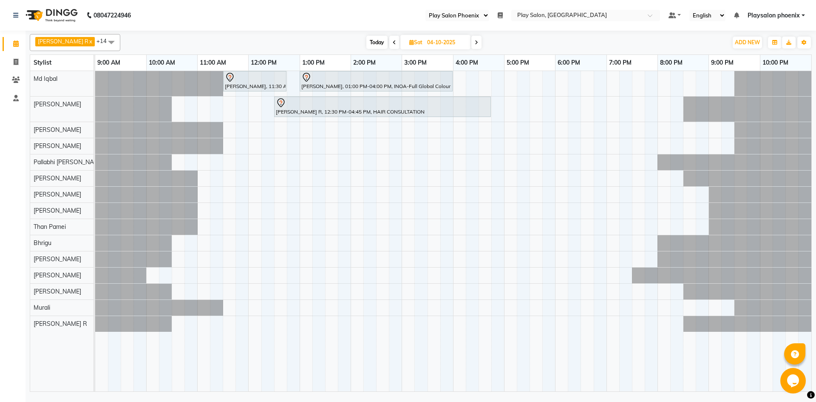
click at [426, 43] on input "04-10-2025" at bounding box center [446, 42] width 43 height 13
select select "10"
select select "2025"
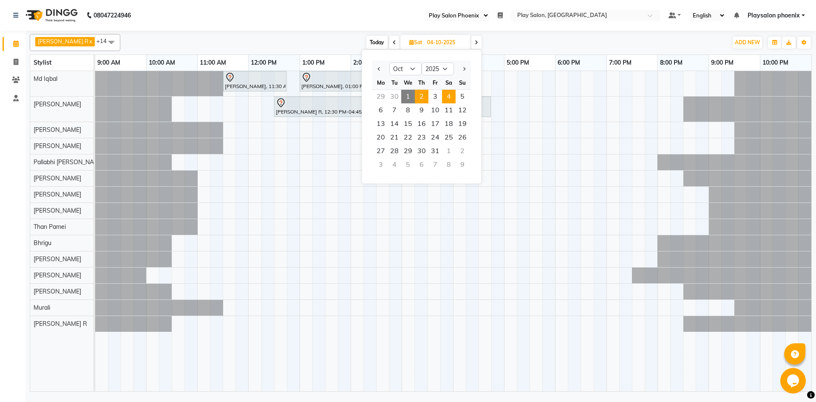
click at [422, 95] on span "2" at bounding box center [422, 97] width 14 height 14
type input "02-10-2025"
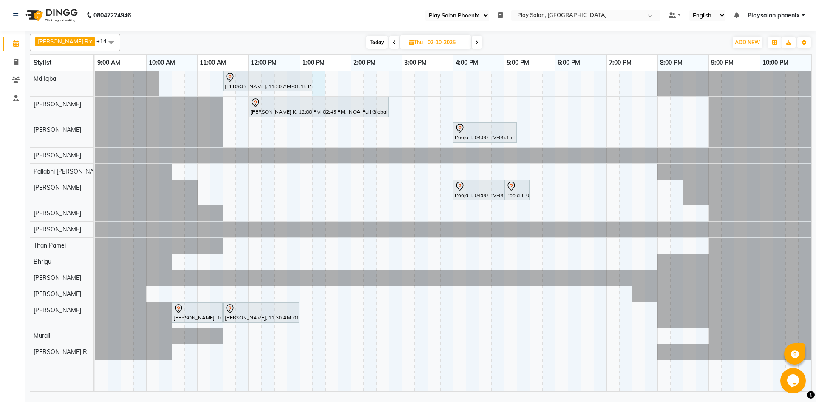
click at [323, 80] on div "[PERSON_NAME], 11:30 AM-01:15 PM, INOA Root Touch-Up [PERSON_NAME] K, 12:00 PM-…" at bounding box center [453, 231] width 716 height 320
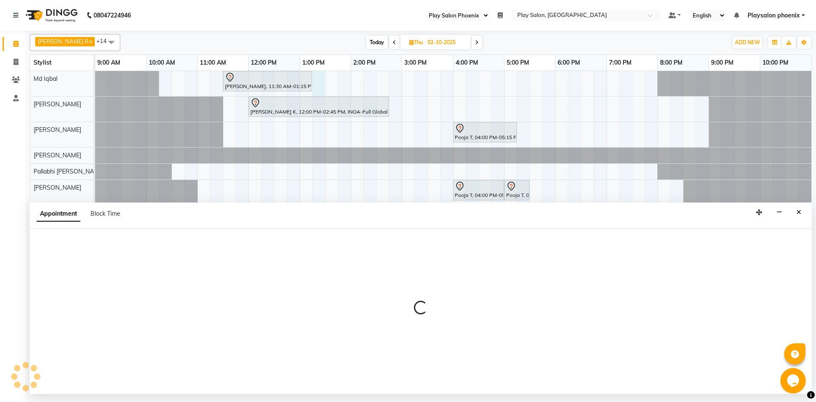
select select "81412"
select select "795"
select select "tentative"
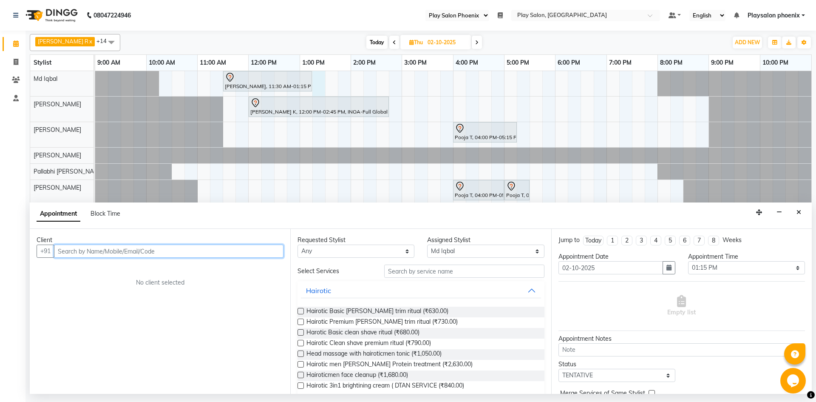
paste input "9999880949"
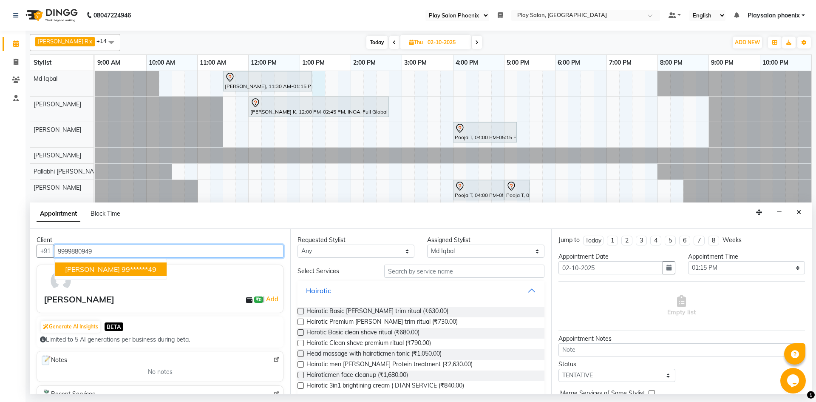
type input "9999880949"
click at [377, 252] on select "Any Albaz [PERSON_NAME] [PERSON_NAME] General Technician . [PERSON_NAME] [PERSO…" at bounding box center [356, 250] width 117 height 13
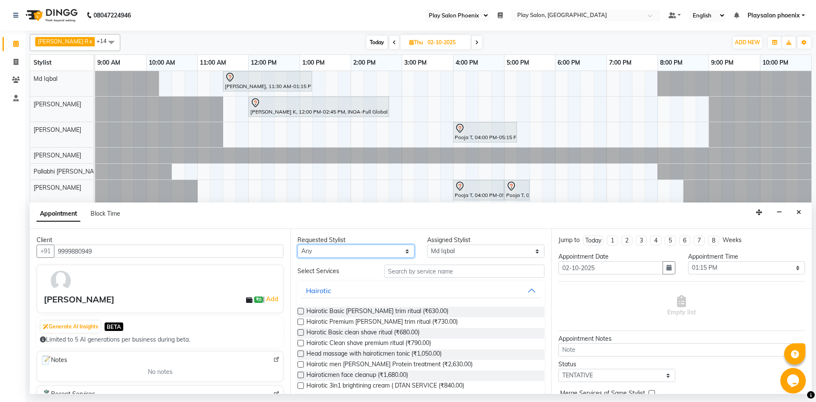
select select "81412"
click at [298, 244] on select "Any Albaz [PERSON_NAME] [PERSON_NAME] General Technician . [PERSON_NAME] [PERSO…" at bounding box center [356, 250] width 117 height 13
click at [458, 267] on input "text" at bounding box center [464, 270] width 160 height 13
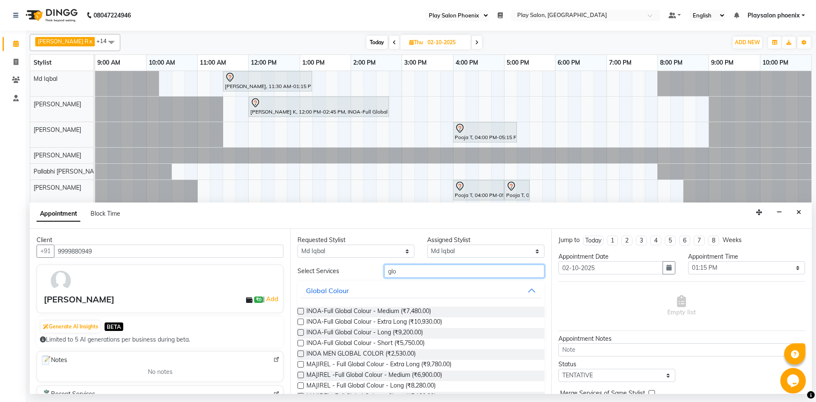
type input "glo"
click at [301, 310] on label at bounding box center [301, 311] width 6 height 6
click at [301, 310] on input "checkbox" at bounding box center [301, 312] width 6 height 6
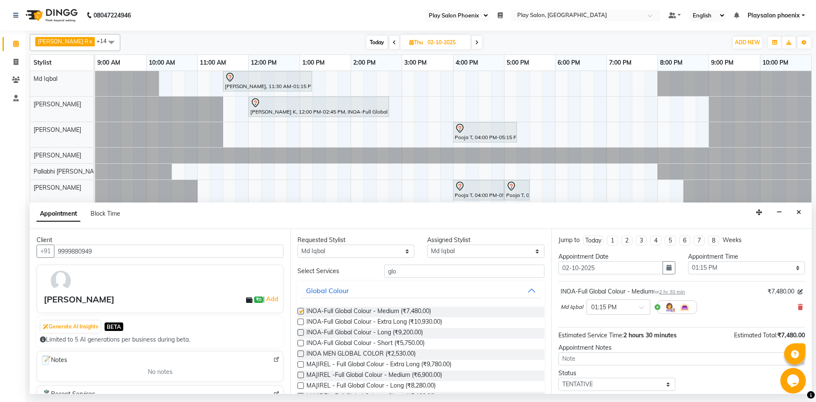
checkbox input "false"
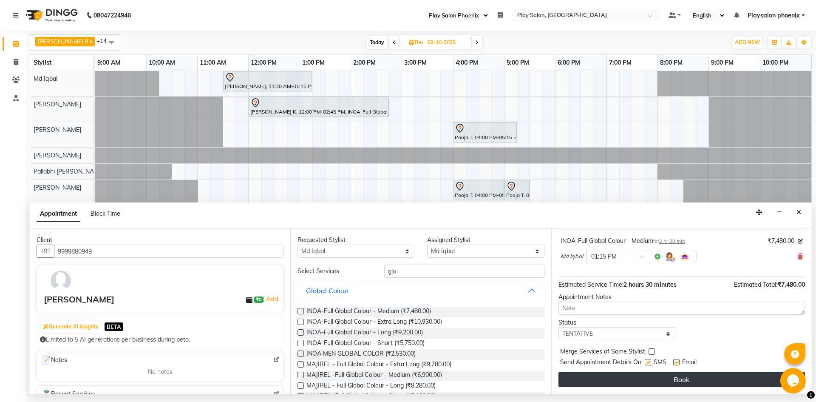
click at [717, 376] on button "Book" at bounding box center [682, 378] width 247 height 15
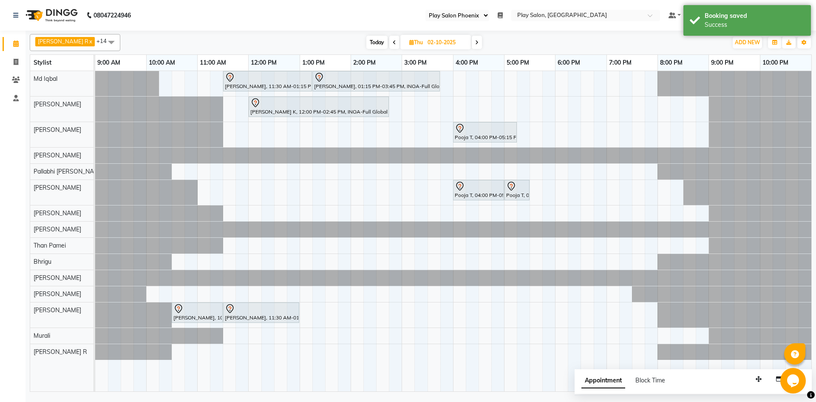
click at [475, 44] on icon at bounding box center [476, 42] width 3 height 5
type input "03-10-2025"
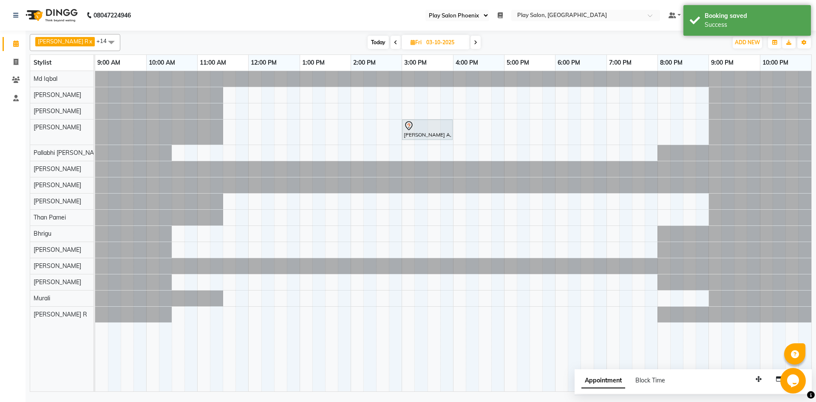
click at [414, 46] on span "[DATE]" at bounding box center [436, 42] width 68 height 14
click at [424, 43] on input "03-10-2025" at bounding box center [445, 42] width 43 height 13
select select "10"
select select "2025"
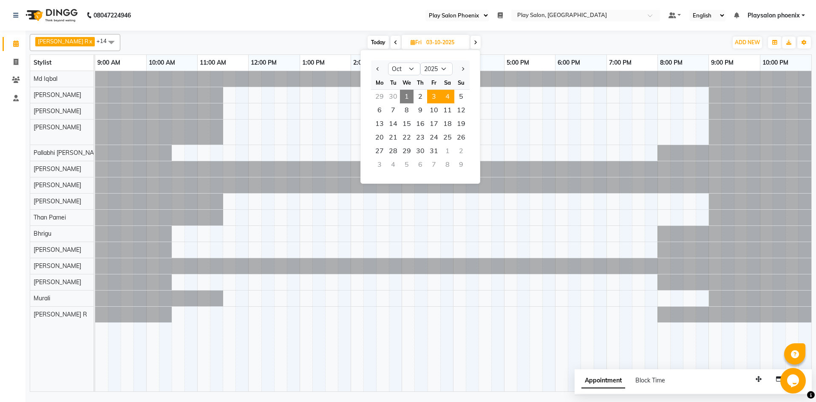
click at [449, 96] on span "4" at bounding box center [448, 97] width 14 height 14
type input "04-10-2025"
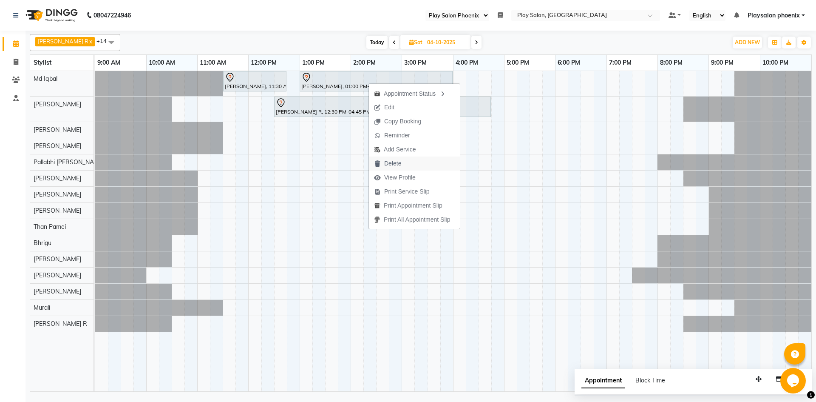
click at [400, 167] on span "Delete" at bounding box center [392, 163] width 17 height 9
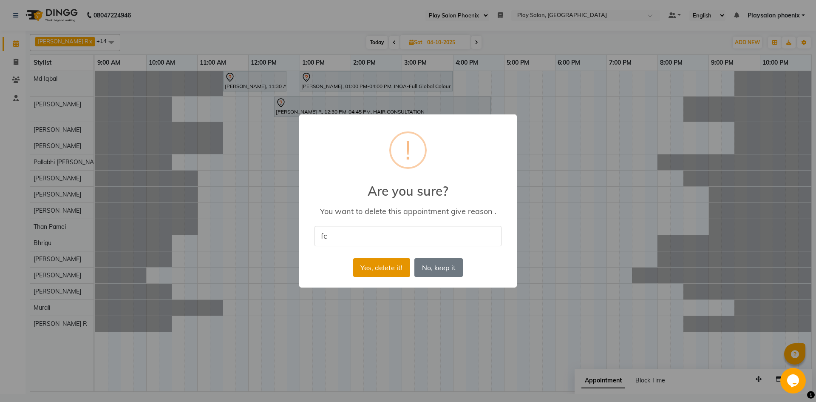
type input "f"
type input "dbm ."
click at [386, 269] on button "Yes, delete it!" at bounding box center [381, 267] width 57 height 19
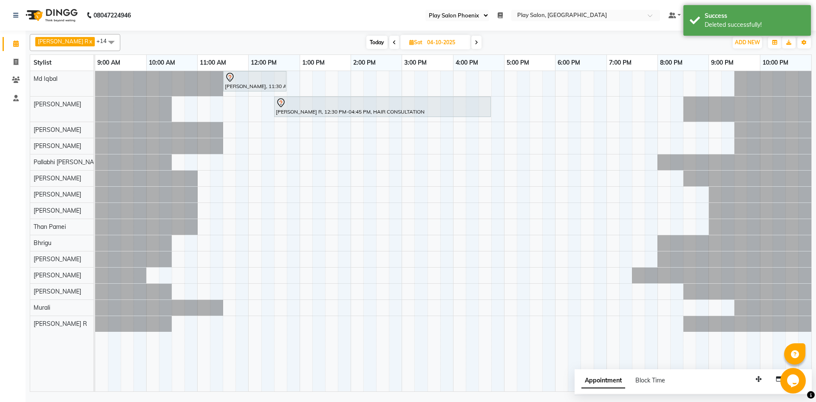
click at [408, 39] on span "[DATE]" at bounding box center [435, 42] width 70 height 14
click at [425, 44] on input "04-10-2025" at bounding box center [446, 42] width 43 height 13
select select "10"
select select "2025"
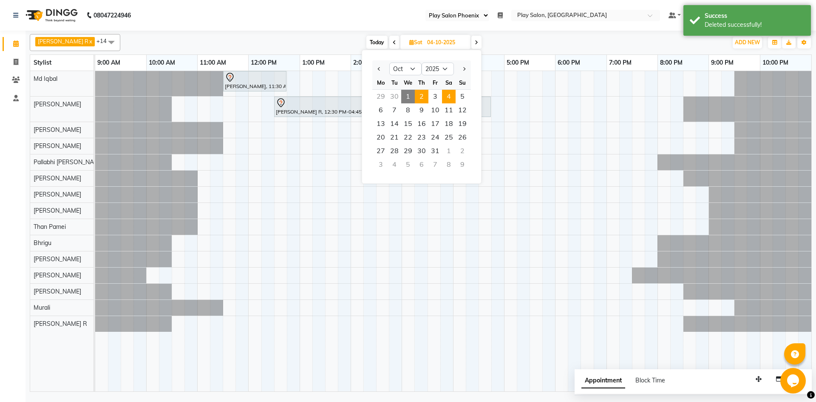
click at [422, 94] on span "2" at bounding box center [422, 97] width 14 height 14
type input "02-10-2025"
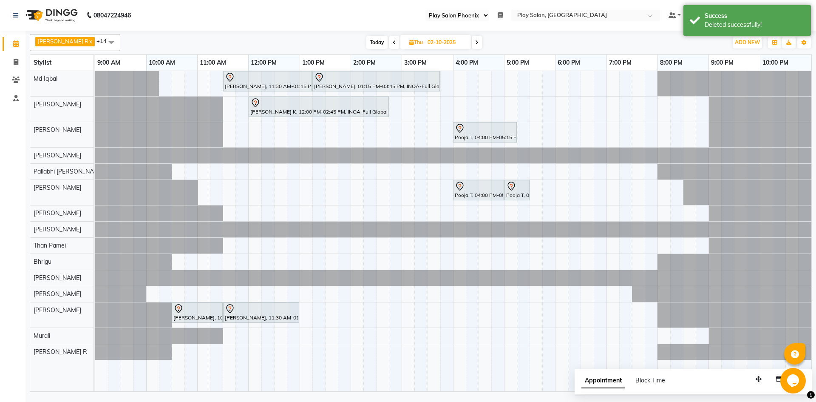
click at [416, 46] on span "[DATE]" at bounding box center [435, 42] width 71 height 14
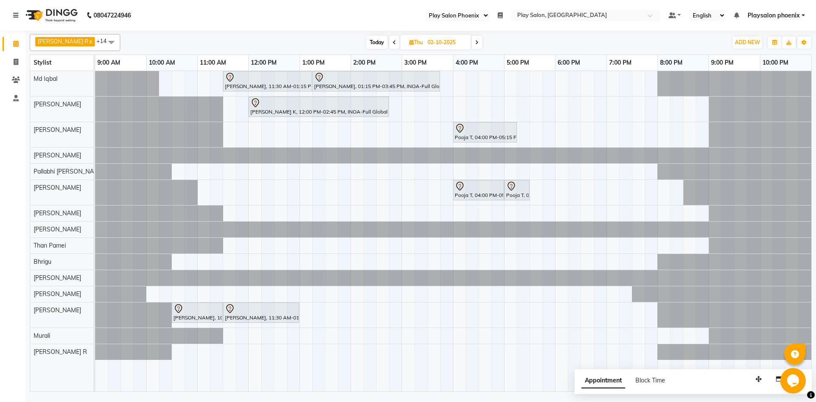
click at [414, 44] on span "Thu" at bounding box center [416, 42] width 18 height 6
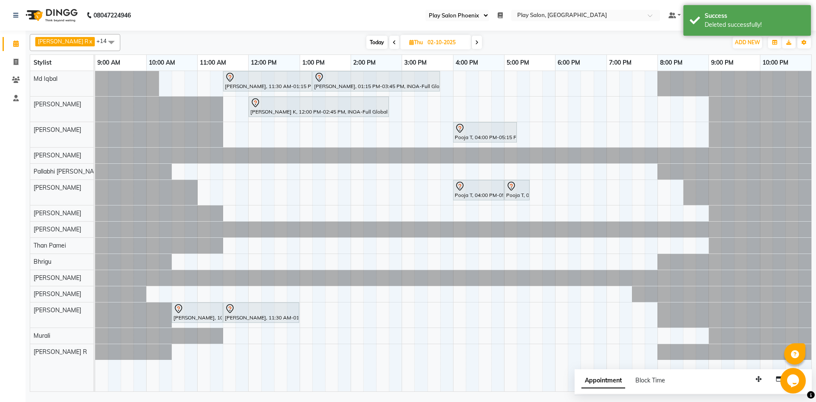
select select "10"
select select "2025"
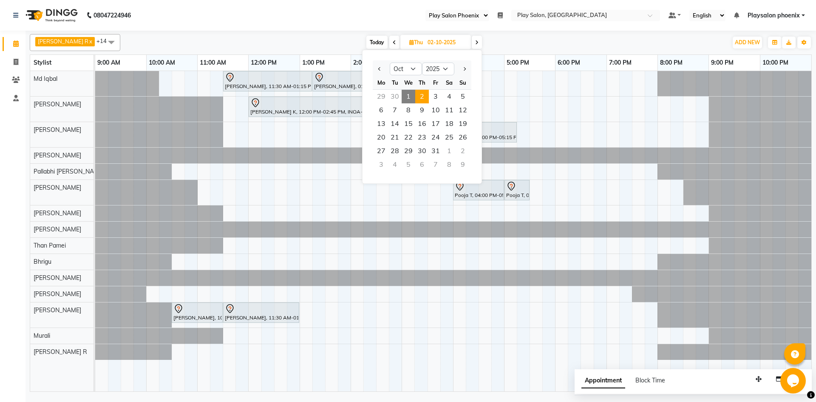
click at [407, 94] on span "1" at bounding box center [409, 97] width 14 height 14
type input "01-10-2025"
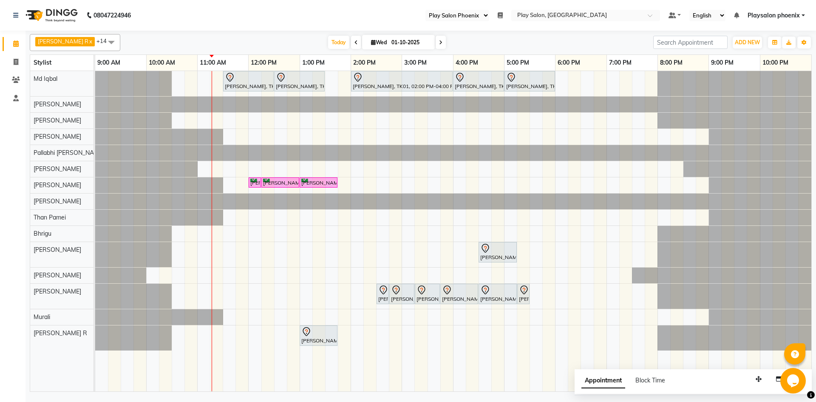
click at [233, 332] on div "[PERSON_NAME] V, TK03, 11:30 AM-12:30 PM, Hair Cut Men (Head Stylist) [PERSON_N…" at bounding box center [453, 231] width 716 height 320
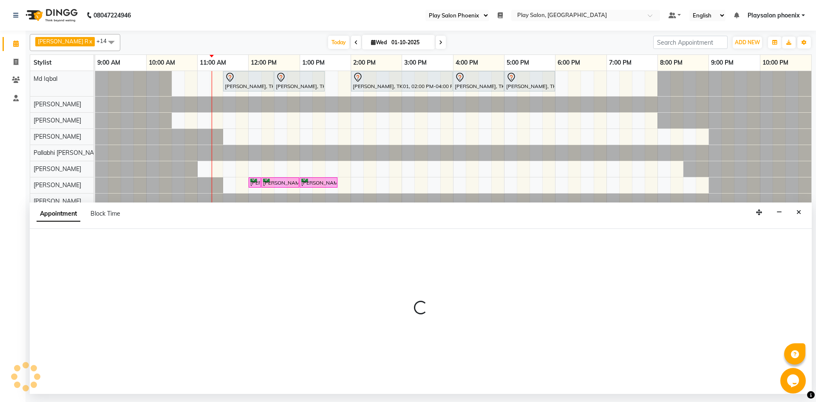
select select "88650"
select select "690"
select select "tentative"
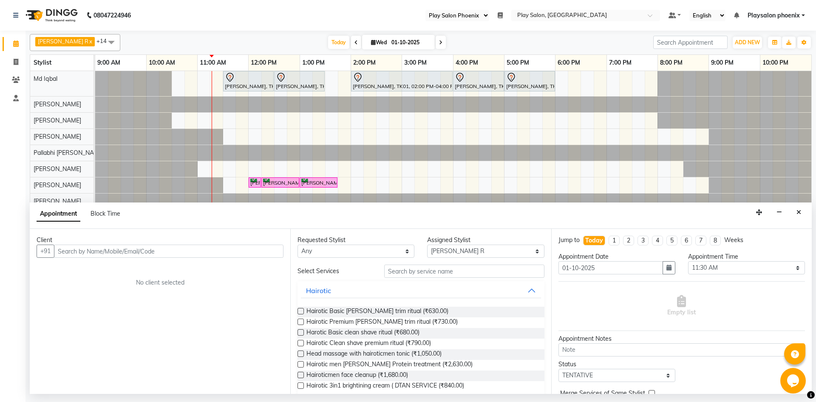
click at [154, 251] on input "text" at bounding box center [169, 250] width 230 height 13
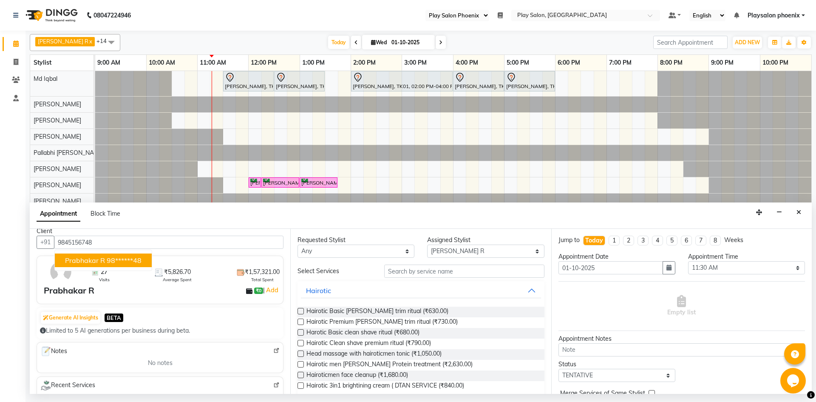
scroll to position [0, 0]
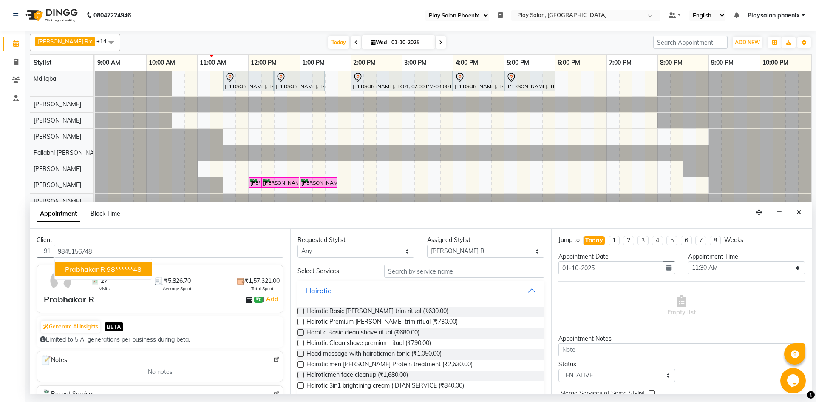
type input "9845156748"
click at [366, 247] on select "Any Albaz [PERSON_NAME] [PERSON_NAME] General Technician . [PERSON_NAME] [PERSO…" at bounding box center [356, 250] width 117 height 13
select select "88650"
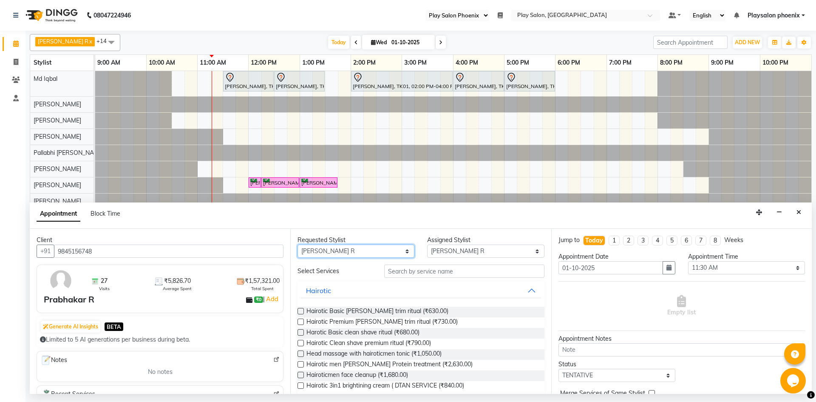
click at [298, 244] on select "Any Albaz [PERSON_NAME] [PERSON_NAME] General Technician . [PERSON_NAME] [PERSO…" at bounding box center [356, 250] width 117 height 13
click at [427, 274] on input "text" at bounding box center [464, 270] width 160 height 13
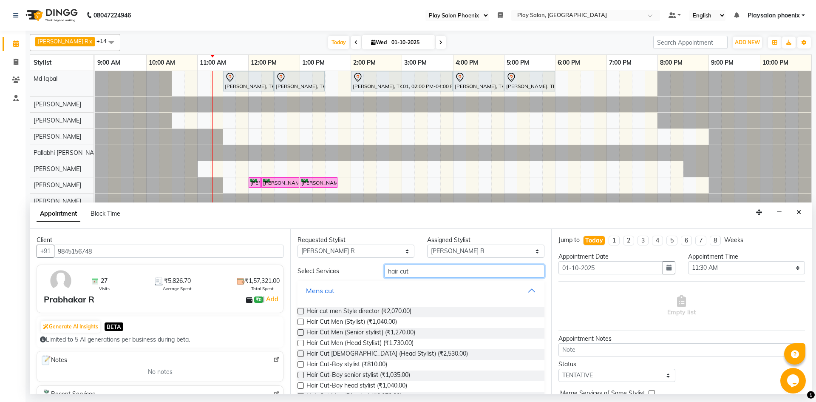
type input "hair cut"
click at [300, 332] on label at bounding box center [301, 332] width 6 height 6
click at [300, 332] on input "checkbox" at bounding box center [301, 333] width 6 height 6
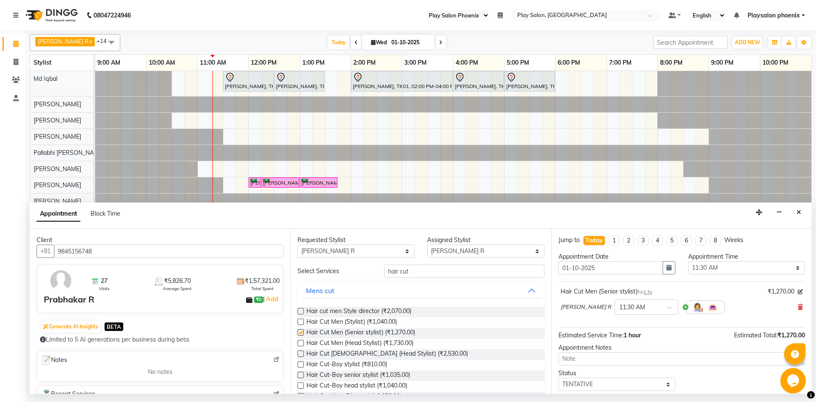
checkbox input "false"
click at [415, 270] on input "hair cut" at bounding box center [464, 270] width 160 height 13
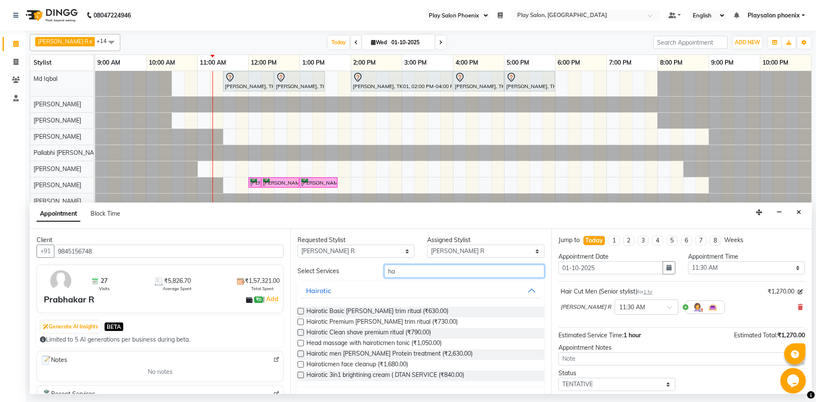
type input "h"
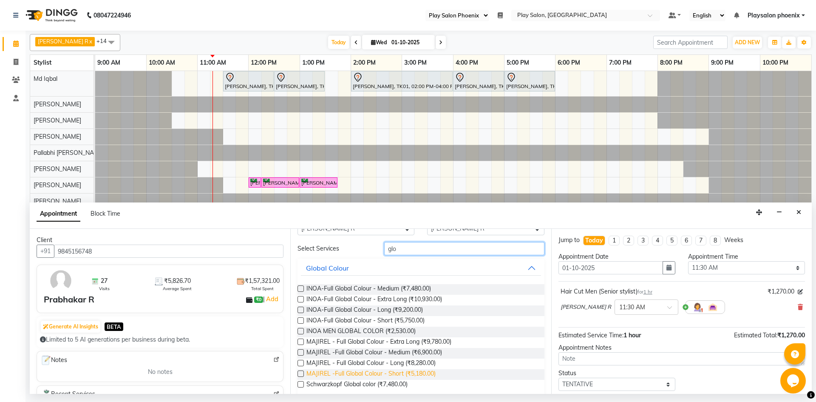
scroll to position [9, 0]
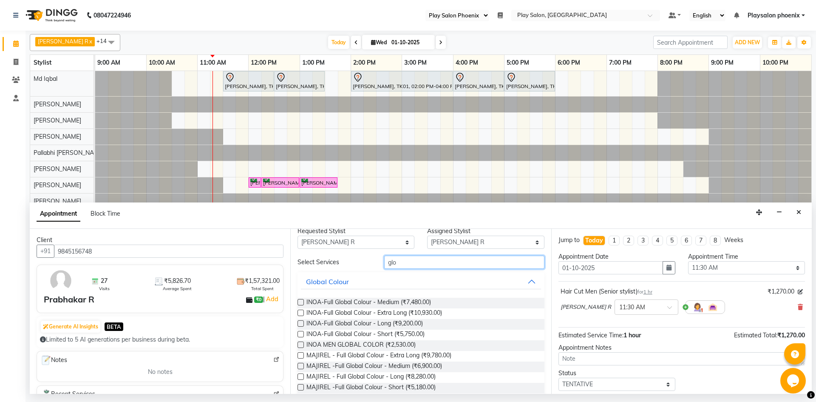
type input "glo"
click at [300, 334] on label at bounding box center [301, 334] width 6 height 6
click at [300, 334] on input "checkbox" at bounding box center [301, 335] width 6 height 6
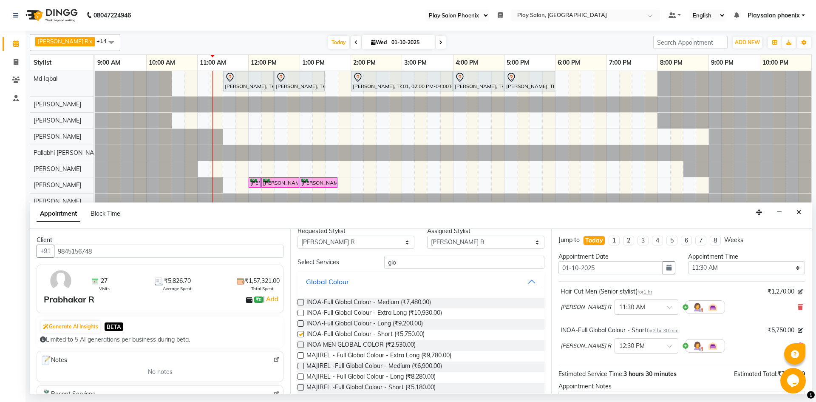
checkbox input "false"
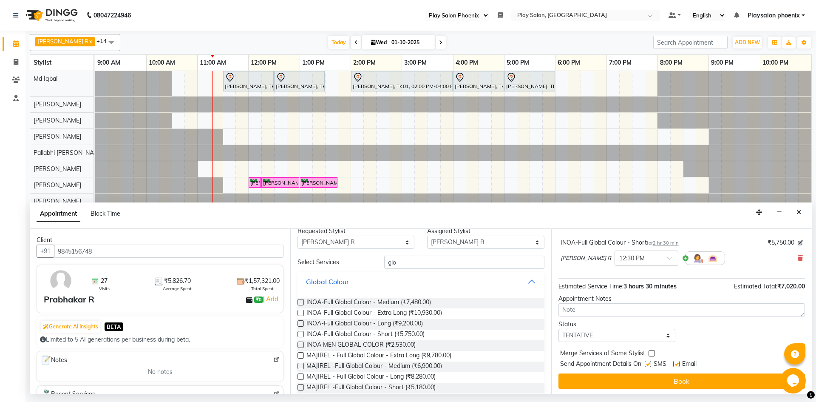
scroll to position [89, 0]
click at [632, 378] on button "Book" at bounding box center [682, 378] width 247 height 15
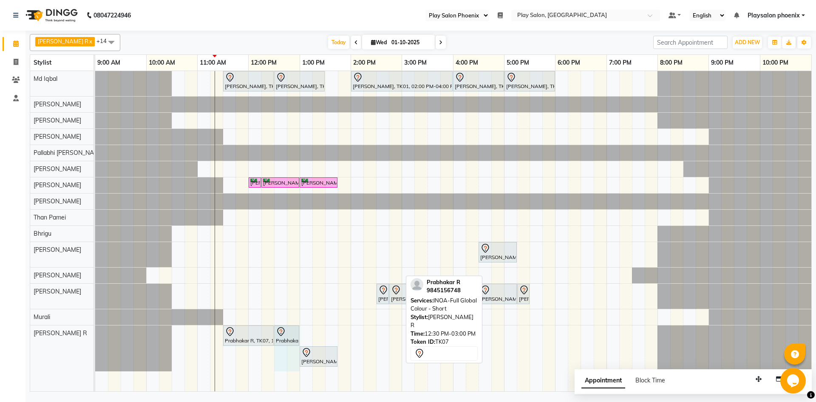
drag, startPoint x: 401, startPoint y: 335, endPoint x: 295, endPoint y: 331, distance: 106.8
click at [95, 331] on div "Prabhakar R, TK07, 11:30 AM-12:30 PM, Hair Cut Men (Senior stylist) Prabhakar R…" at bounding box center [95, 348] width 0 height 46
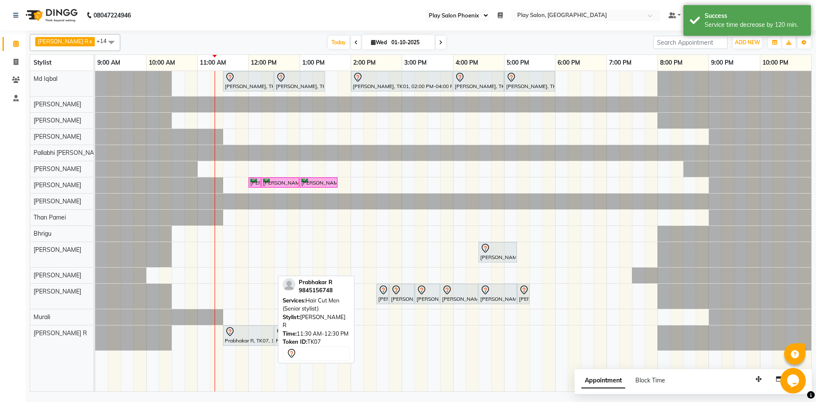
click at [244, 336] on div at bounding box center [248, 331] width 47 height 10
select select "7"
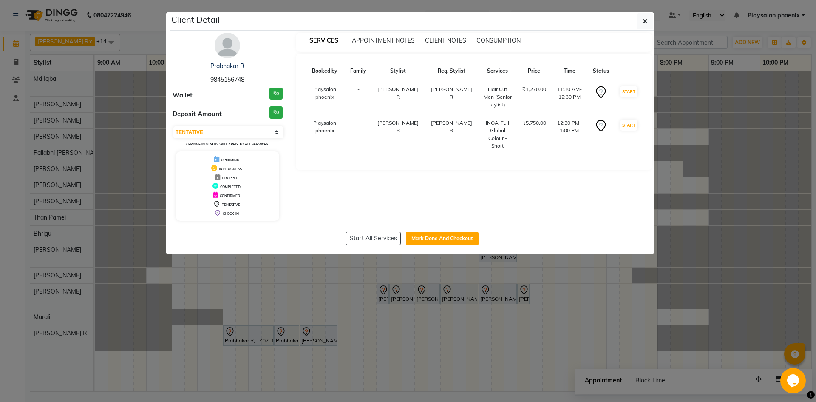
click at [555, 88] on td "11:30 AM-12:30 PM" at bounding box center [569, 97] width 37 height 34
click at [552, 88] on td "11:30 AM-12:30 PM" at bounding box center [569, 97] width 37 height 34
click at [551, 88] on td "11:30 AM-12:30 PM" at bounding box center [569, 97] width 37 height 34
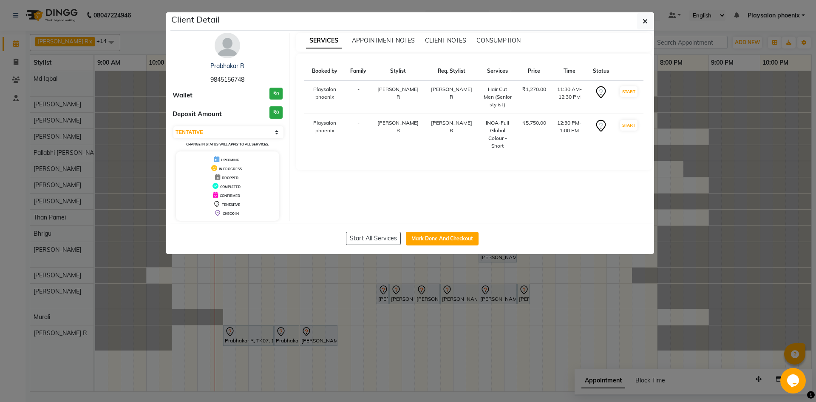
click at [551, 88] on td "11:30 AM-12:30 PM" at bounding box center [569, 97] width 37 height 34
click at [564, 71] on th "Time" at bounding box center [569, 71] width 37 height 18
click at [561, 72] on th "Time" at bounding box center [569, 71] width 37 height 18
click at [523, 72] on th "Price" at bounding box center [534, 71] width 34 height 18
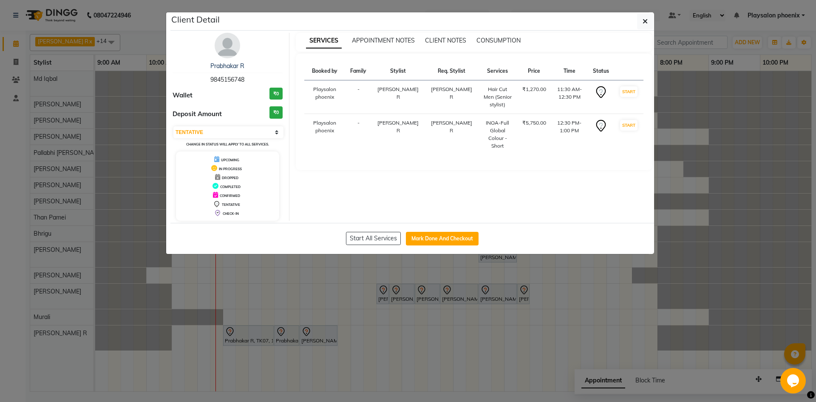
click at [551, 71] on th "Time" at bounding box center [569, 71] width 37 height 18
click at [363, 40] on span "APPOINTMENT NOTES" at bounding box center [383, 41] width 63 height 8
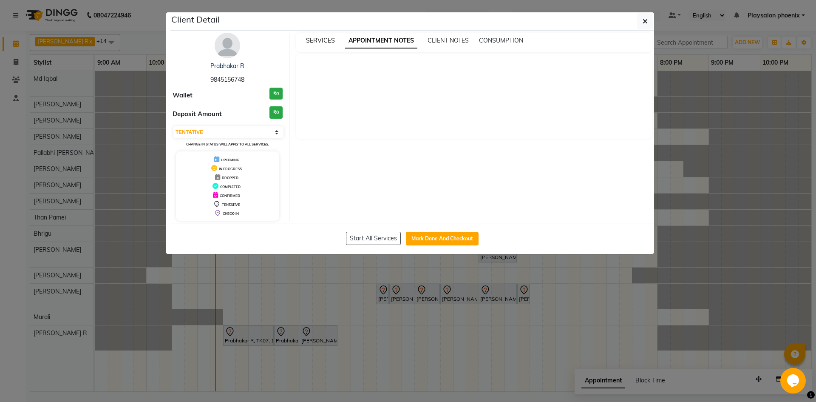
click at [312, 40] on span "SERVICES" at bounding box center [320, 41] width 29 height 8
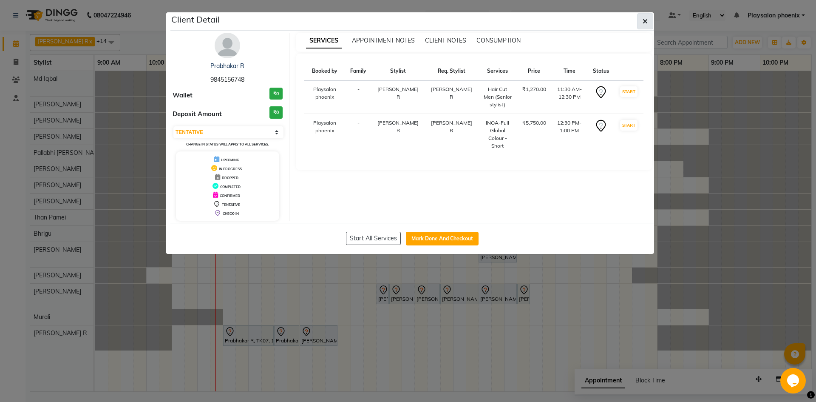
click at [646, 21] on icon "button" at bounding box center [645, 21] width 5 height 7
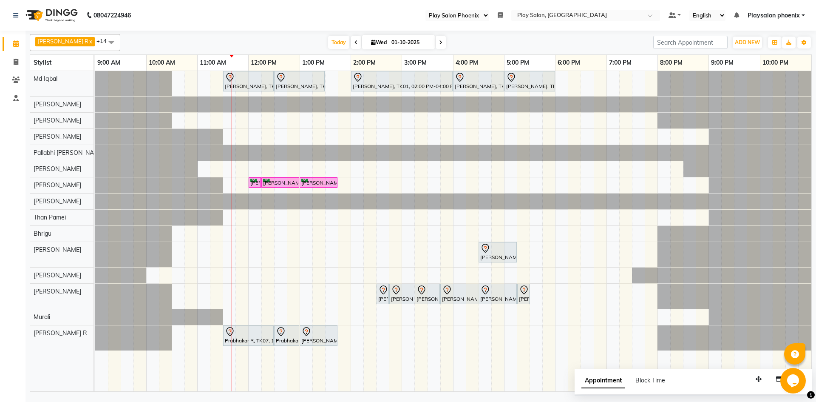
click at [439, 41] on icon at bounding box center [440, 42] width 3 height 5
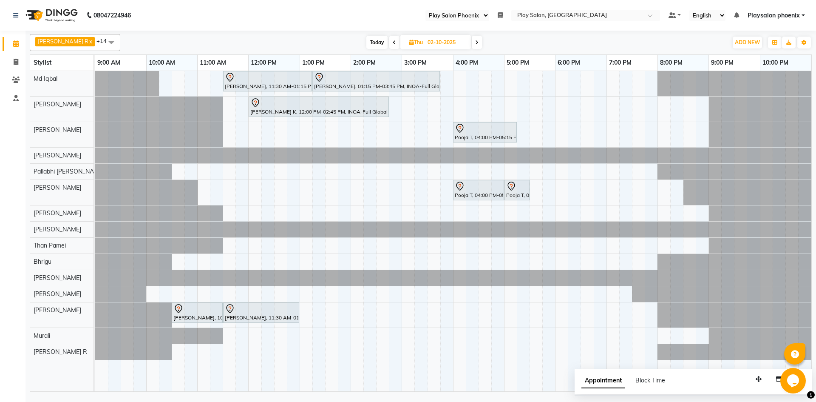
click at [472, 40] on span at bounding box center [477, 42] width 10 height 13
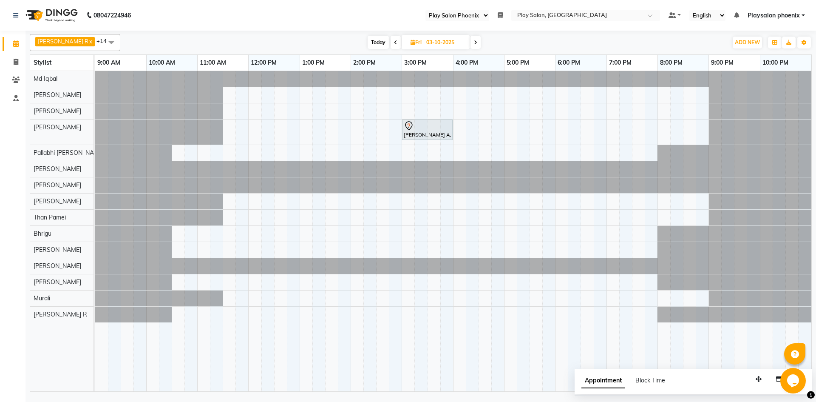
click at [474, 40] on icon at bounding box center [475, 42] width 3 height 5
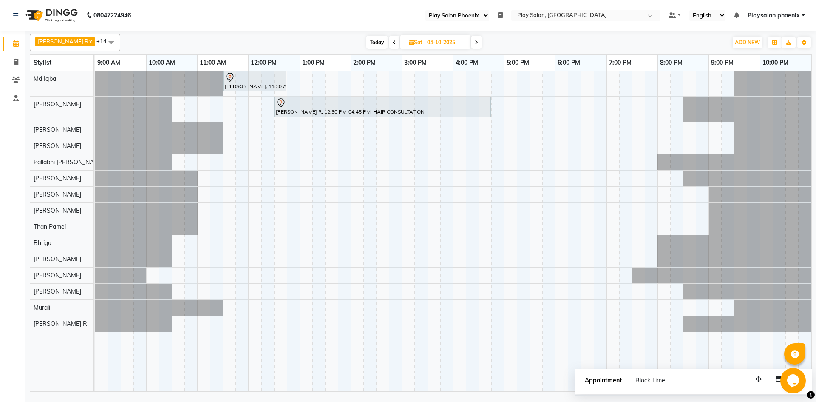
click at [475, 40] on icon at bounding box center [476, 42] width 3 height 5
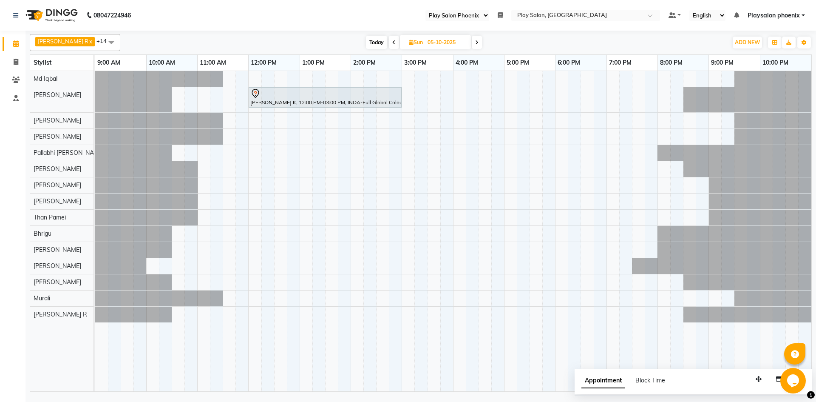
click at [472, 40] on span at bounding box center [477, 42] width 10 height 13
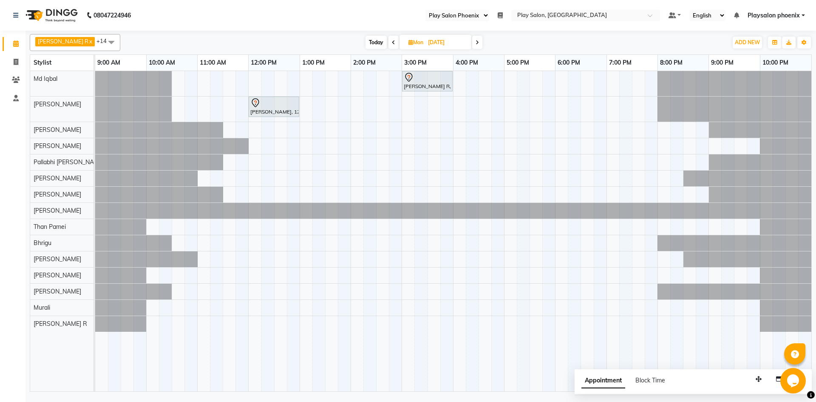
click at [369, 43] on span "Today" at bounding box center [376, 42] width 21 height 13
type input "01-10-2025"
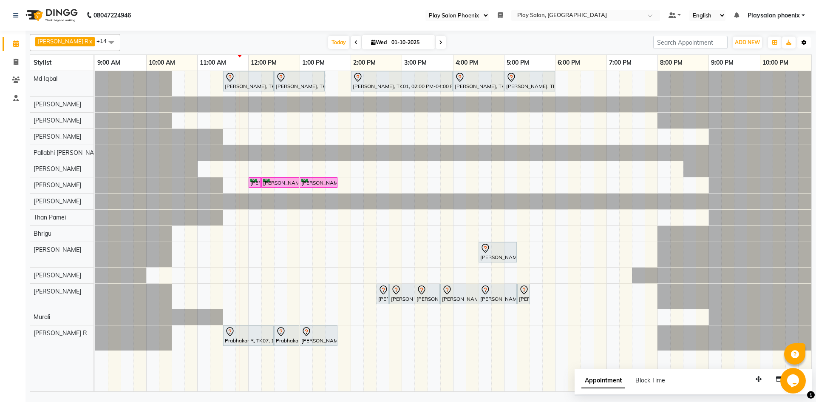
click at [805, 45] on button "Toggle Dropdown" at bounding box center [804, 43] width 14 height 12
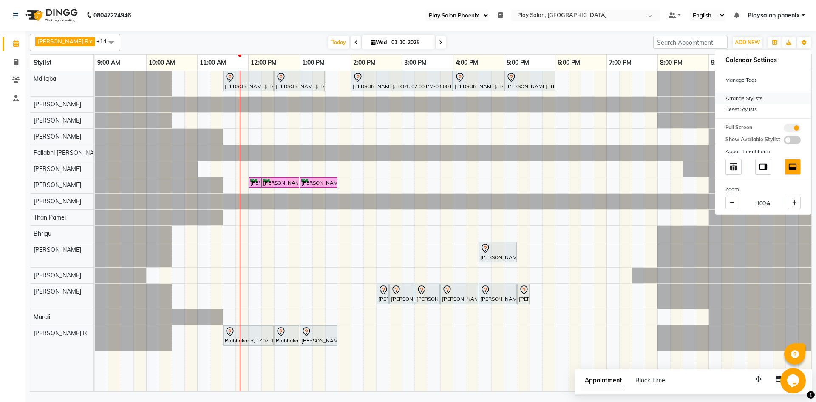
click at [742, 96] on div "Arrange Stylists" at bounding box center [763, 98] width 96 height 11
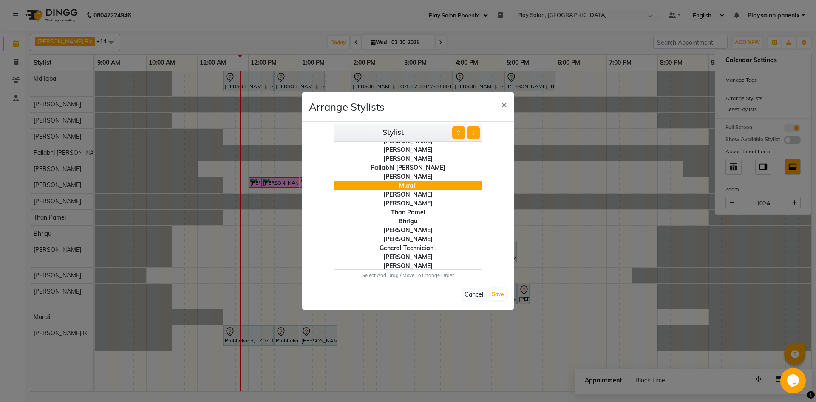
scroll to position [0, 0]
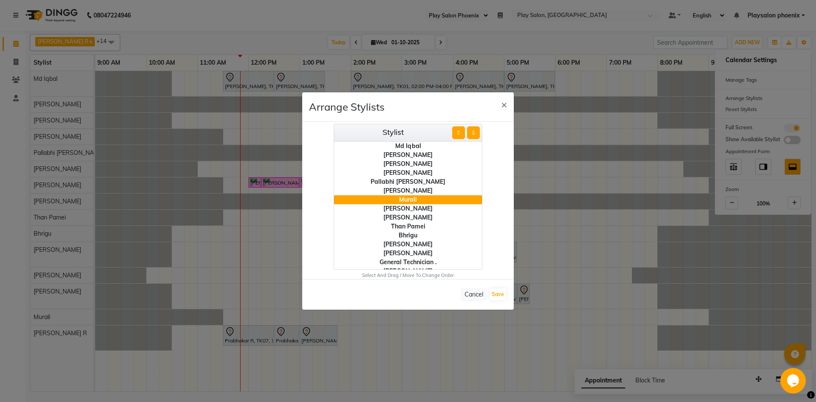
click at [407, 206] on div "[PERSON_NAME]" at bounding box center [408, 208] width 148 height 9
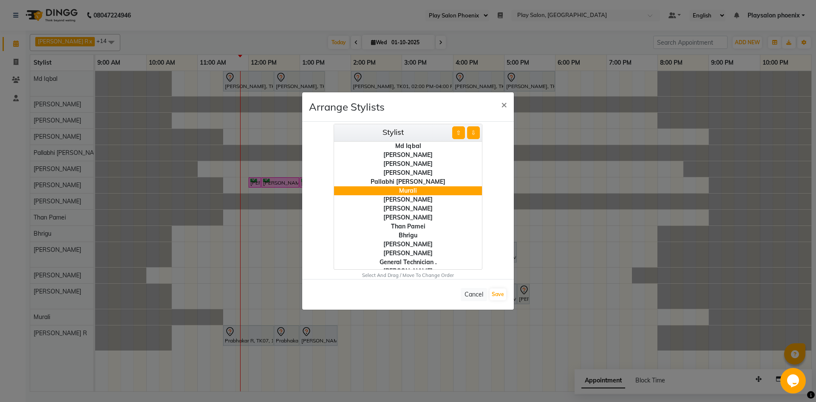
scroll to position [43, 0]
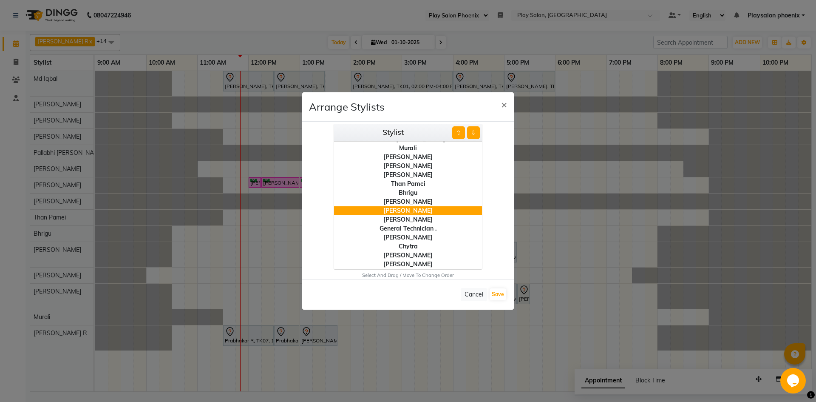
click at [418, 215] on div "[PERSON_NAME]" at bounding box center [408, 219] width 148 height 9
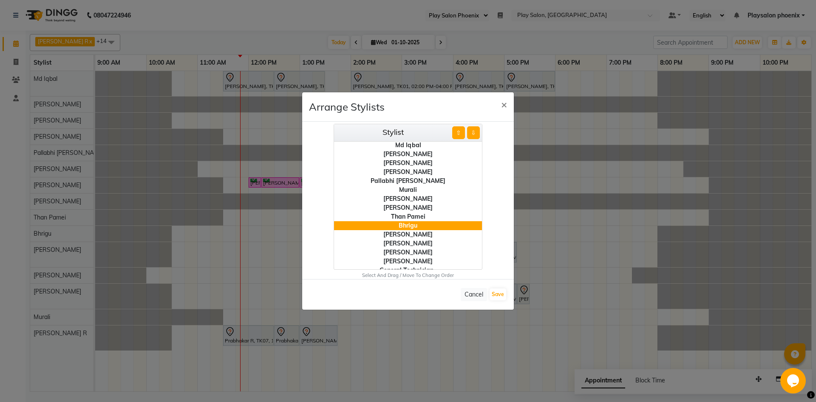
scroll to position [0, 0]
click at [494, 296] on button "Save" at bounding box center [498, 294] width 17 height 12
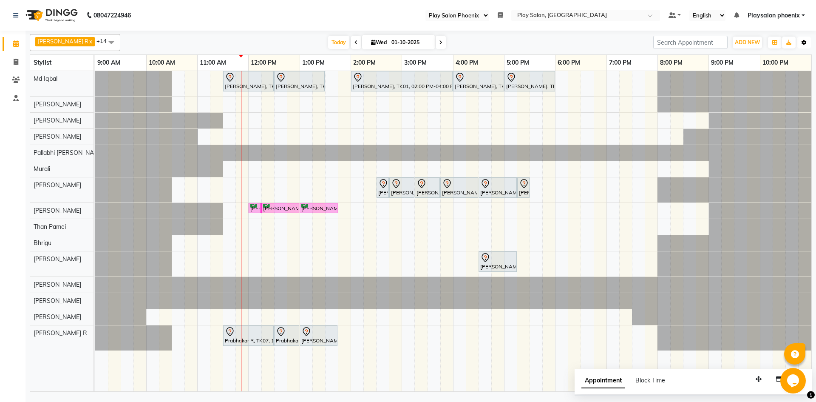
click at [807, 40] on button "Toggle Dropdown" at bounding box center [804, 43] width 14 height 12
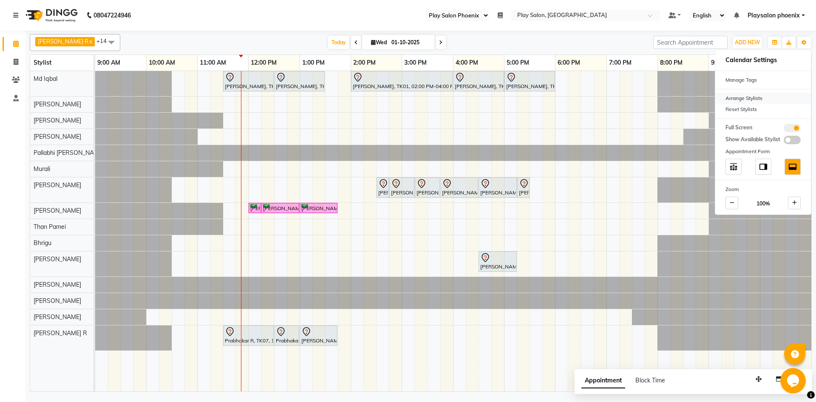
click at [734, 100] on div "Arrange Stylists" at bounding box center [763, 98] width 96 height 11
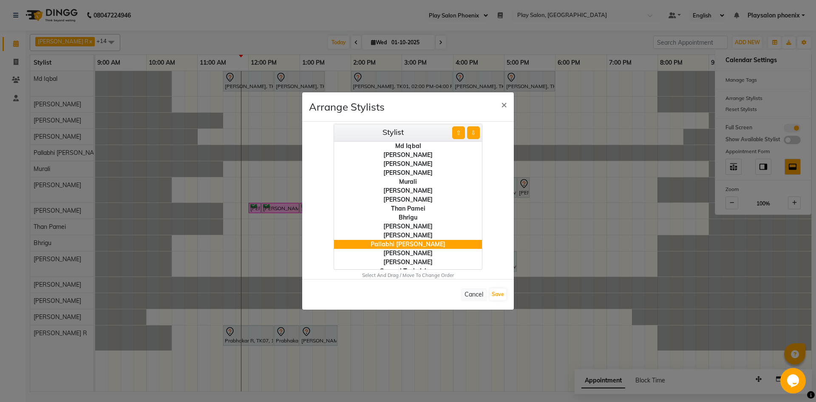
click at [506, 298] on div "Cancel Save" at bounding box center [408, 294] width 212 height 31
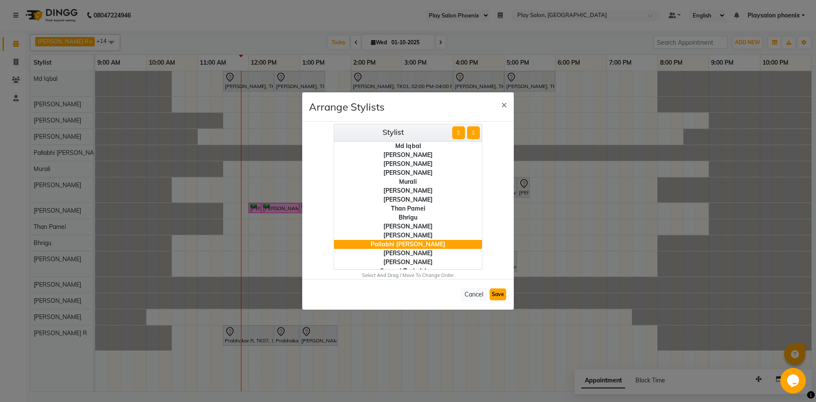
click at [499, 295] on button "Save" at bounding box center [498, 294] width 17 height 12
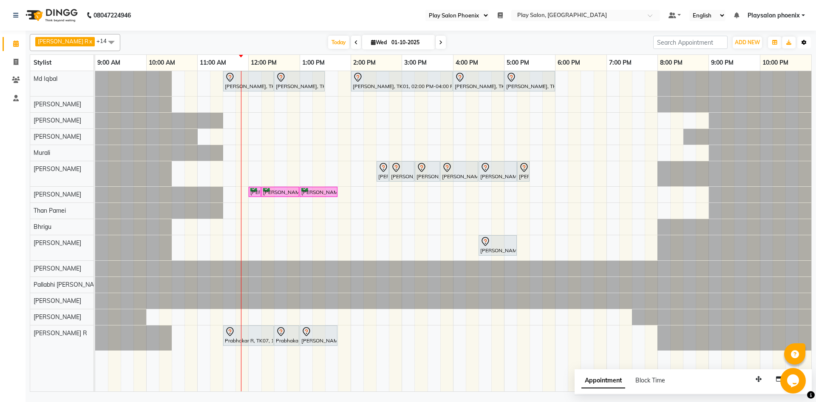
click at [806, 45] on icon "button" at bounding box center [804, 42] width 5 height 5
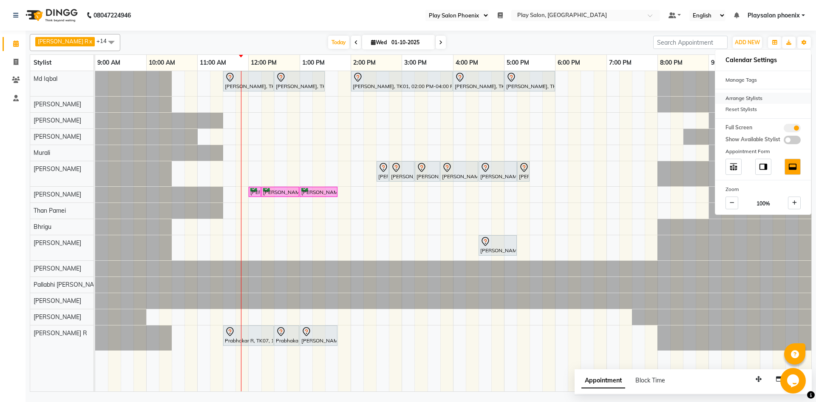
click at [741, 98] on div "Arrange Stylists" at bounding box center [763, 98] width 96 height 11
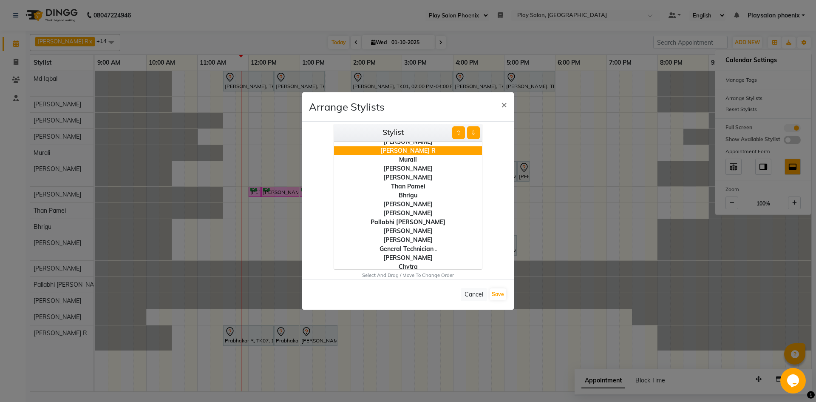
scroll to position [51, 0]
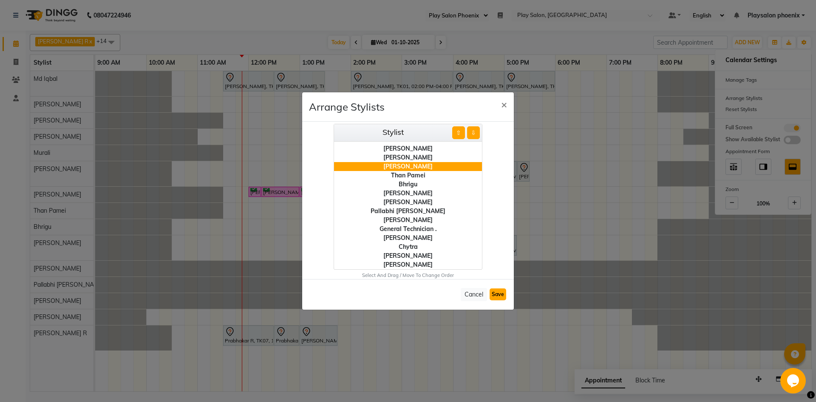
click at [493, 292] on button "Save" at bounding box center [498, 294] width 17 height 12
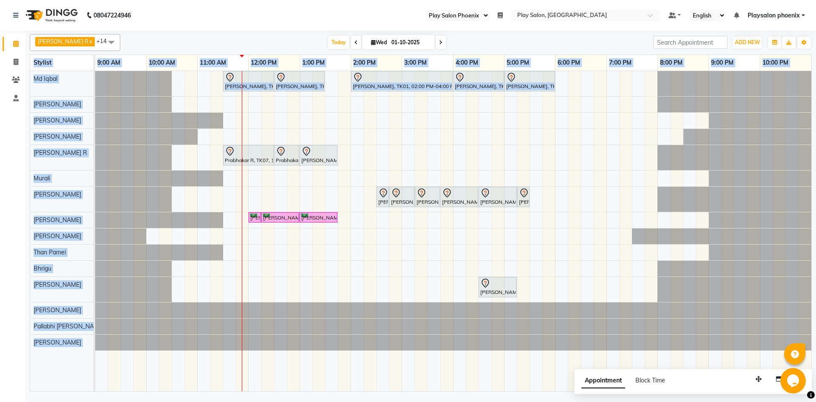
drag, startPoint x: 814, startPoint y: 286, endPoint x: 811, endPoint y: 130, distance: 155.6
click at [811, 130] on div "[PERSON_NAME] R x [PERSON_NAME] x Rosy Rongmei x Md [PERSON_NAME] x [PERSON_NAM…" at bounding box center [421, 212] width 791 height 363
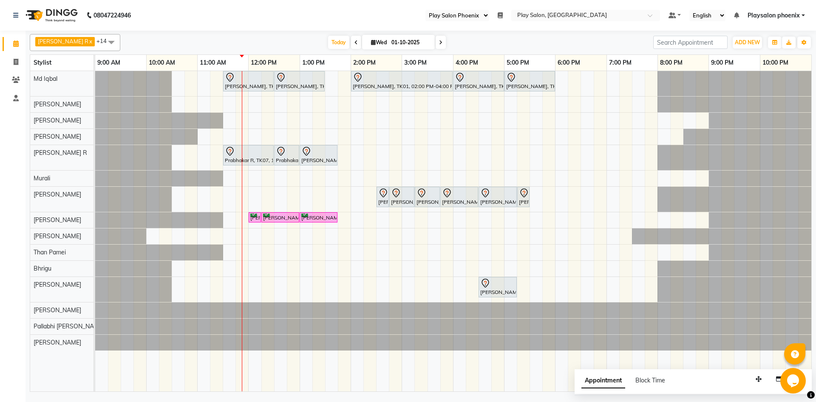
click at [389, 41] on input "01-10-2025" at bounding box center [410, 42] width 43 height 13
select select "10"
select select "2025"
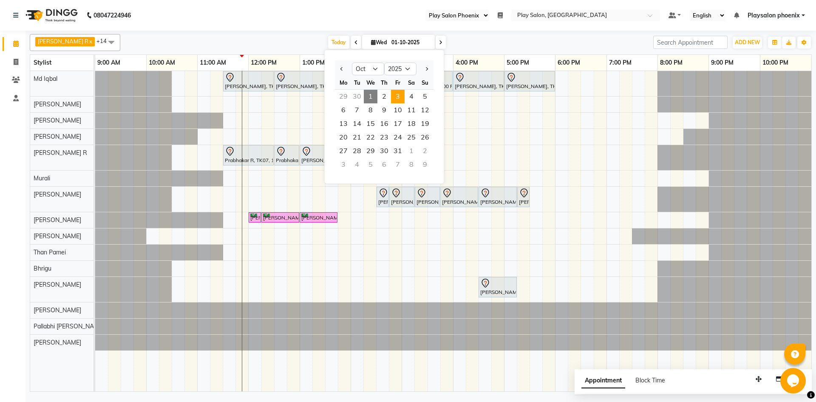
click at [395, 93] on span "3" at bounding box center [398, 97] width 14 height 14
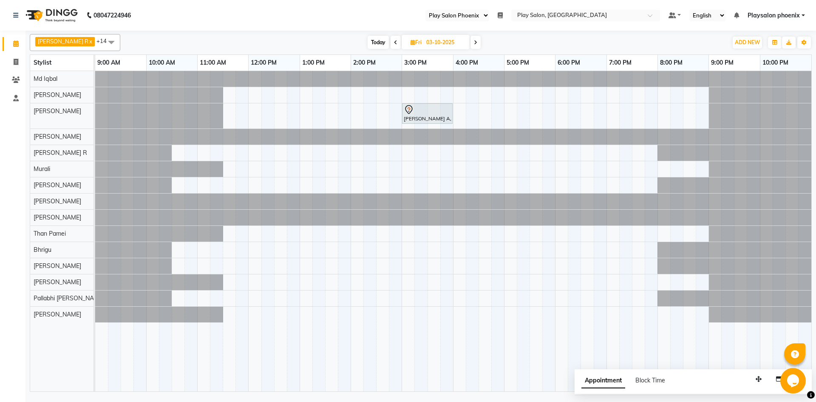
click at [474, 44] on icon at bounding box center [475, 42] width 3 height 5
type input "04-10-2025"
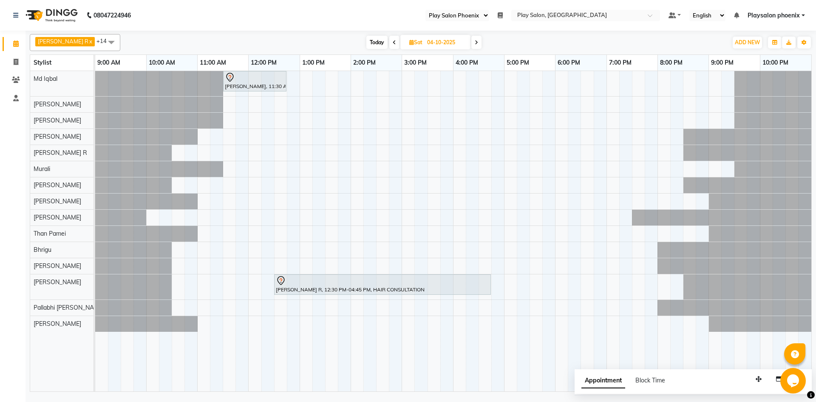
click at [430, 45] on input "04-10-2025" at bounding box center [446, 42] width 43 height 13
select select "10"
select select "2025"
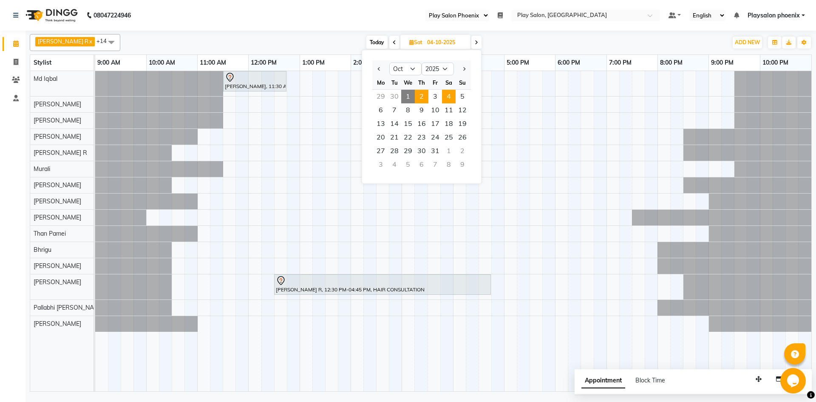
click at [423, 95] on span "2" at bounding box center [422, 97] width 14 height 14
type input "02-10-2025"
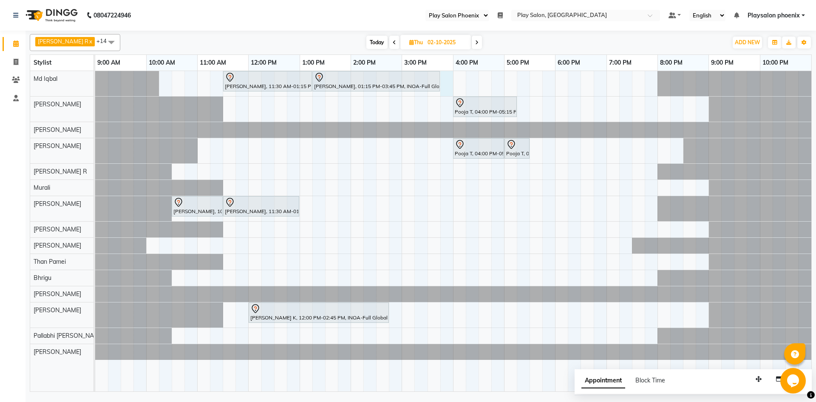
click at [448, 85] on div "[PERSON_NAME], 11:30 AM-01:15 PM, INOA Root Touch-Up Long [PERSON_NAME], 01:15 …" at bounding box center [453, 231] width 716 height 320
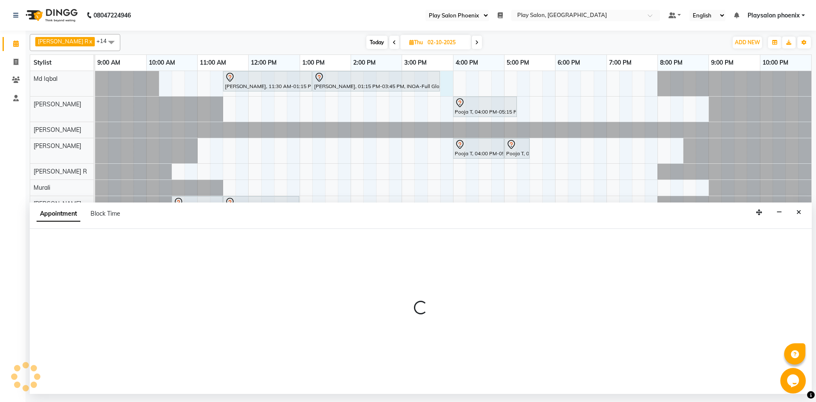
select select "81412"
select select "tentative"
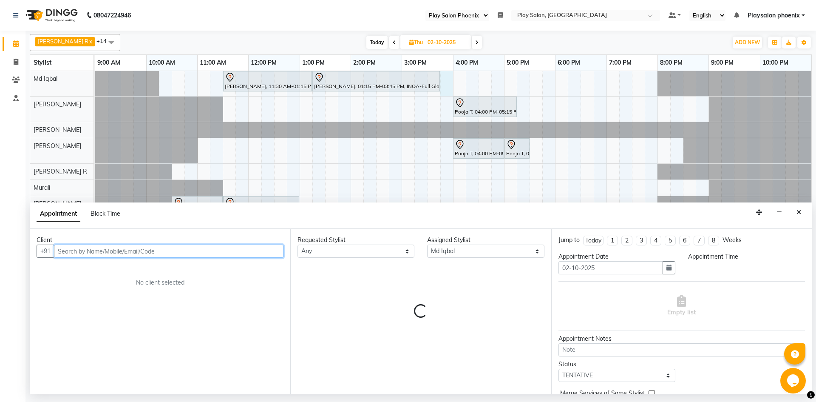
select select "945"
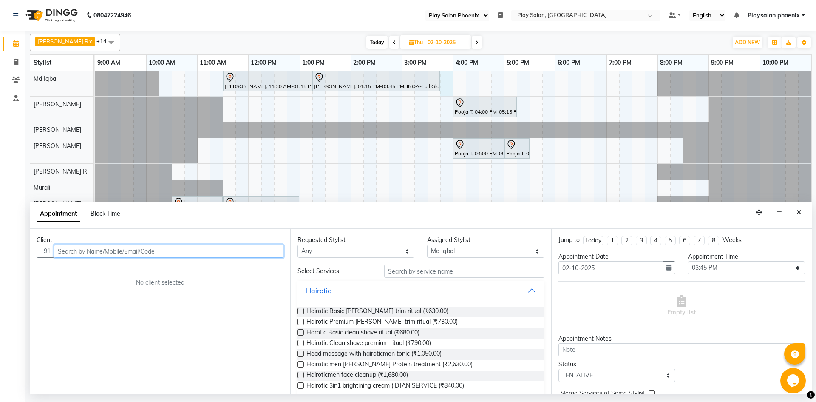
click at [124, 252] on input "text" at bounding box center [169, 250] width 230 height 13
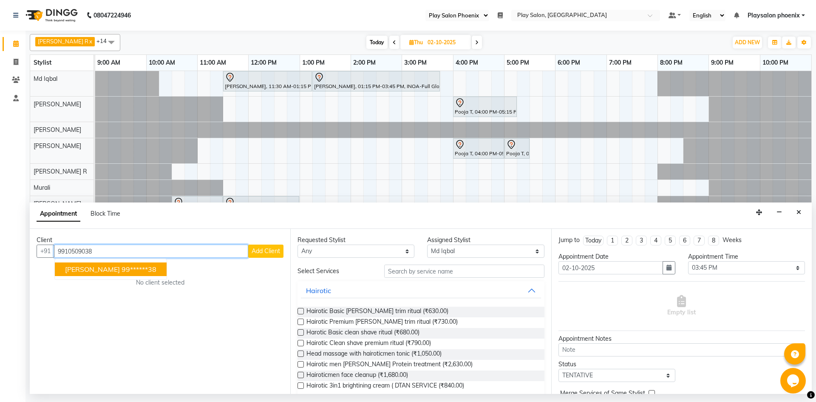
click at [99, 270] on span "[PERSON_NAME]" at bounding box center [92, 269] width 55 height 9
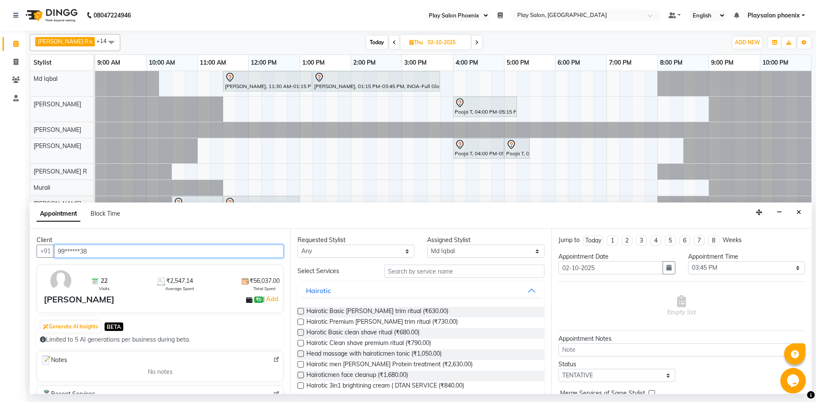
type input "99******38"
click at [391, 250] on select "Any Albaz [PERSON_NAME] [PERSON_NAME] General Technician . [PERSON_NAME] [PERSO…" at bounding box center [356, 250] width 117 height 13
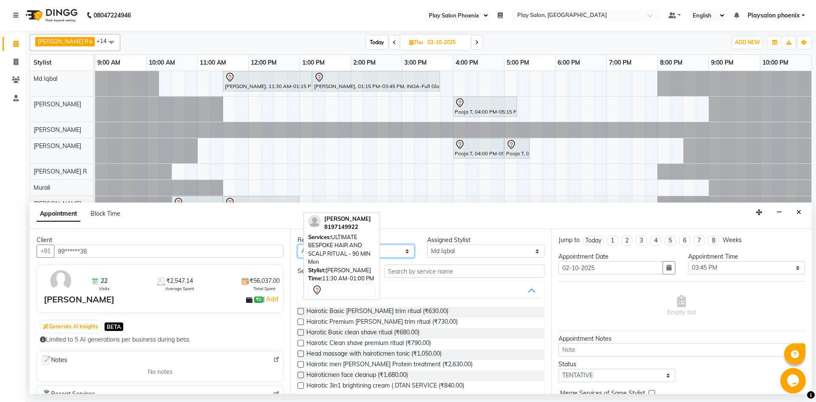
select select "81412"
click at [298, 244] on select "Any Albaz [PERSON_NAME] [PERSON_NAME] General Technician . [PERSON_NAME] [PERSO…" at bounding box center [356, 250] width 117 height 13
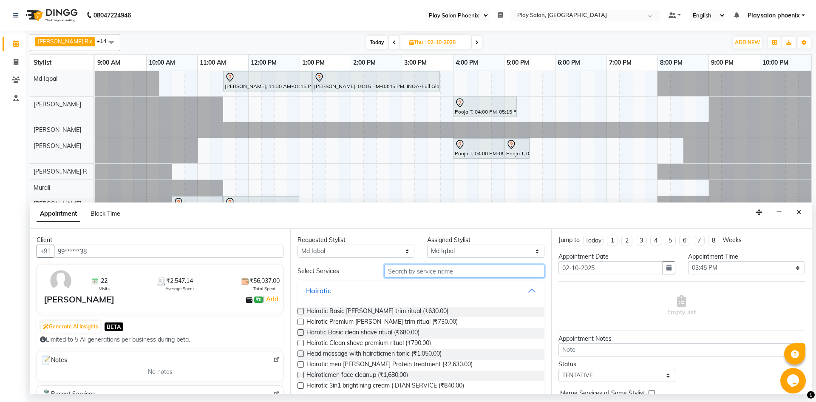
click at [443, 273] on input "text" at bounding box center [464, 270] width 160 height 13
type input "hair cut"
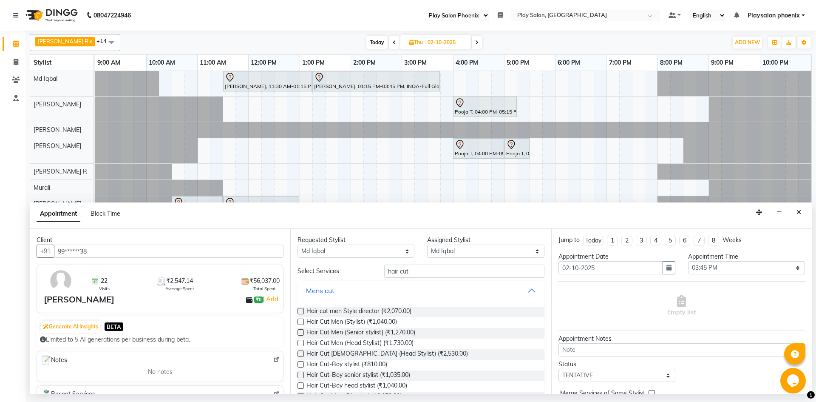
click at [299, 374] on label at bounding box center [301, 374] width 6 height 6
click at [299, 374] on input "checkbox" at bounding box center [301, 376] width 6 height 6
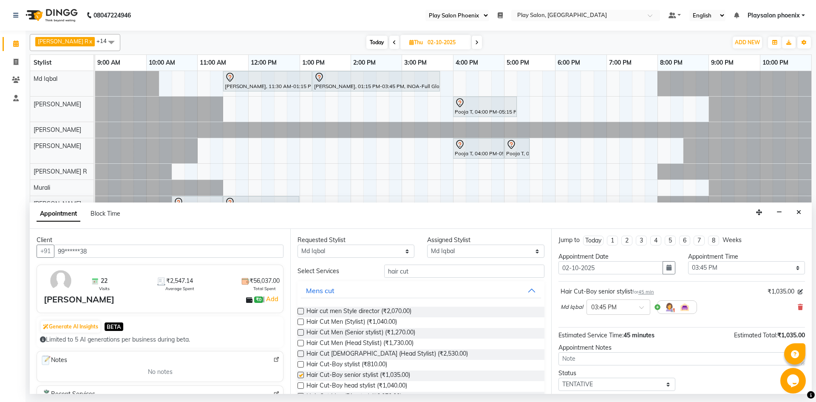
checkbox input "false"
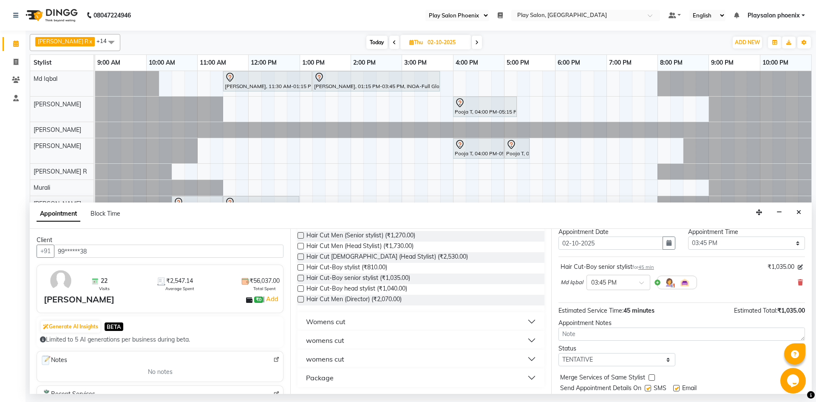
scroll to position [51, 0]
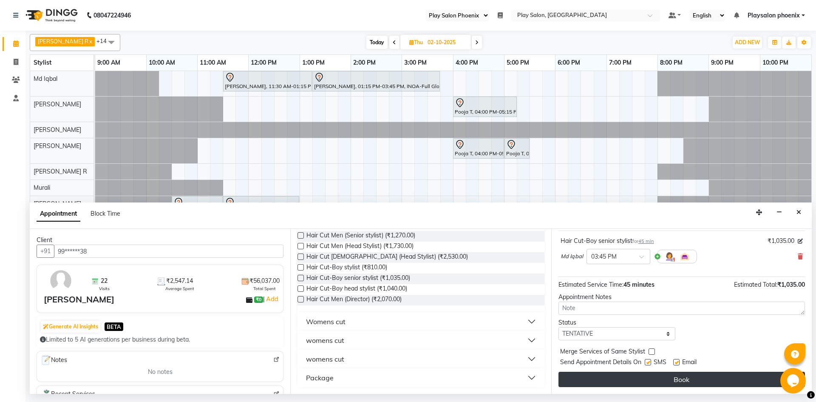
click at [650, 376] on button "Book" at bounding box center [682, 378] width 247 height 15
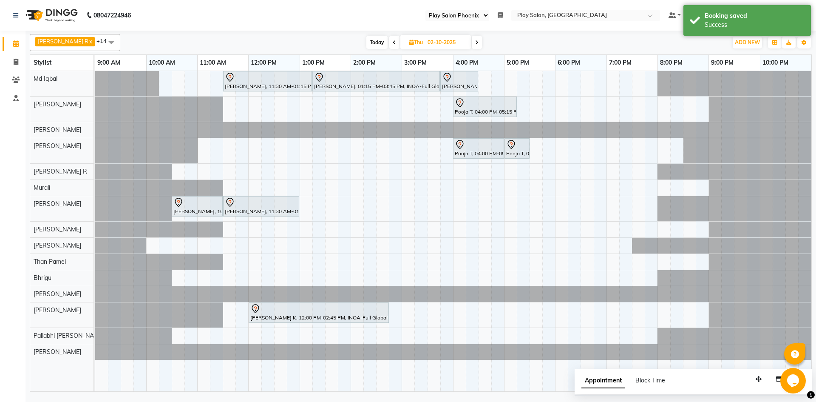
click at [375, 43] on span "Today" at bounding box center [376, 42] width 21 height 13
type input "01-10-2025"
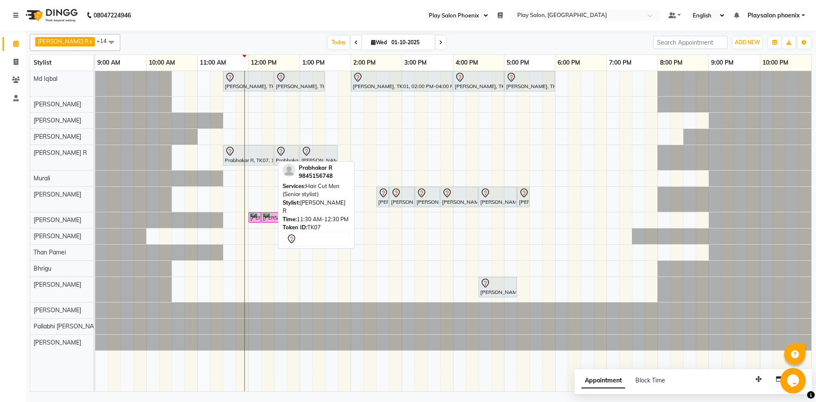
click at [268, 153] on div at bounding box center [248, 151] width 47 height 10
select select "7"
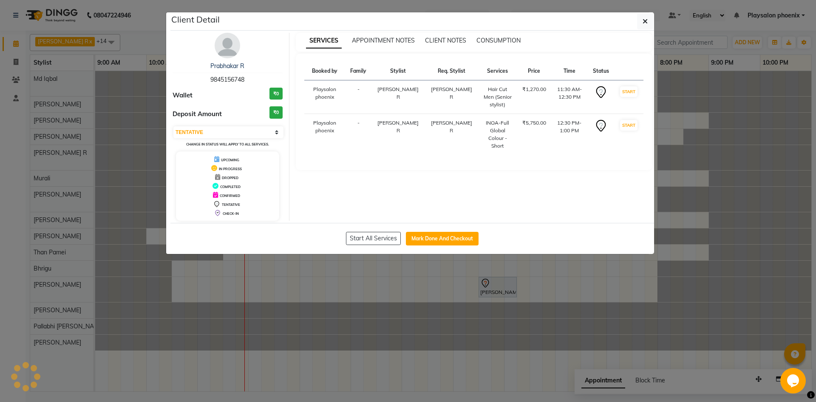
click at [227, 49] on img at bounding box center [228, 46] width 26 height 26
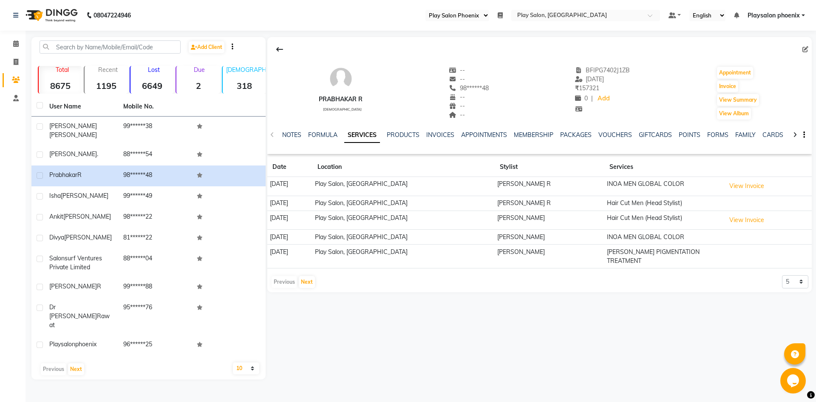
click at [366, 135] on link "SERVICES" at bounding box center [362, 135] width 36 height 15
click at [12, 43] on span at bounding box center [16, 44] width 15 height 10
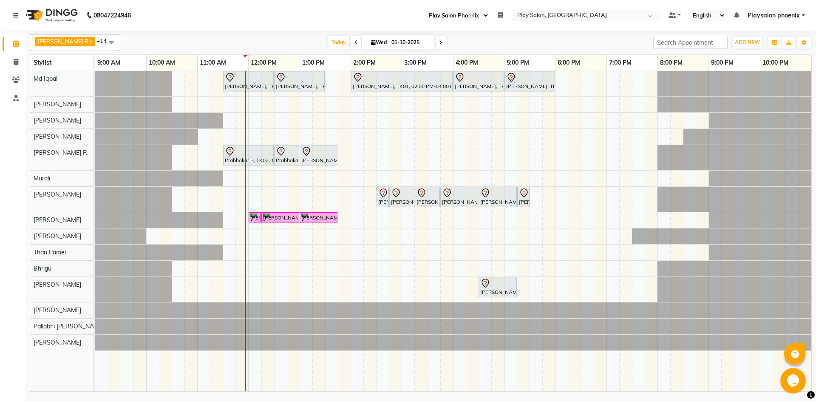
click at [398, 46] on input "01-10-2025" at bounding box center [410, 42] width 43 height 13
select select "10"
select select "2025"
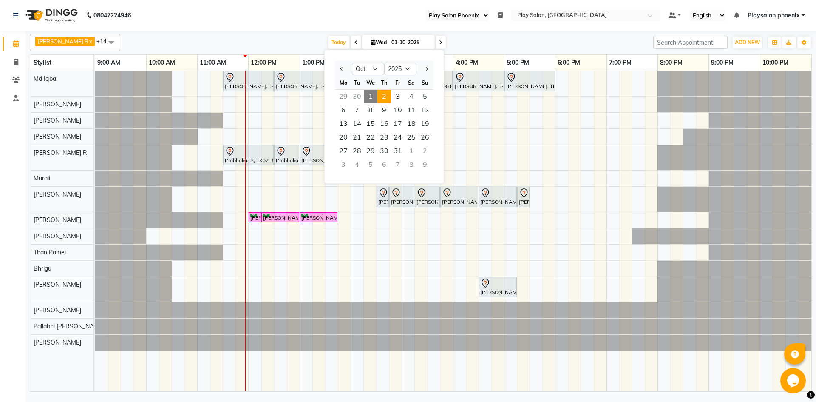
click at [381, 96] on span "2" at bounding box center [384, 97] width 14 height 14
type input "02-10-2025"
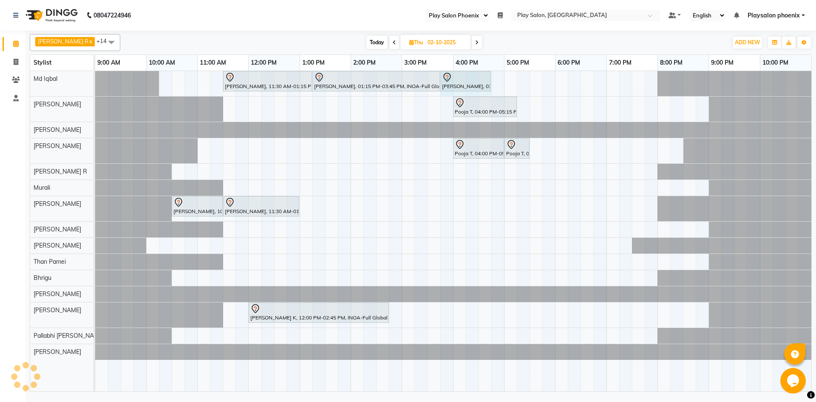
drag, startPoint x: 477, startPoint y: 83, endPoint x: 486, endPoint y: 82, distance: 8.5
click at [95, 82] on div "[PERSON_NAME], 11:30 AM-01:15 PM, INOA Root Touch-Up Long [PERSON_NAME], 01:15 …" at bounding box center [95, 83] width 0 height 25
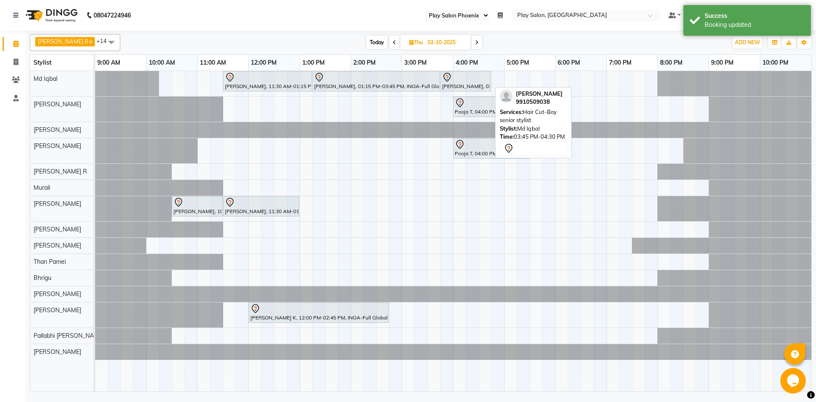
click at [464, 79] on div at bounding box center [465, 77] width 47 height 10
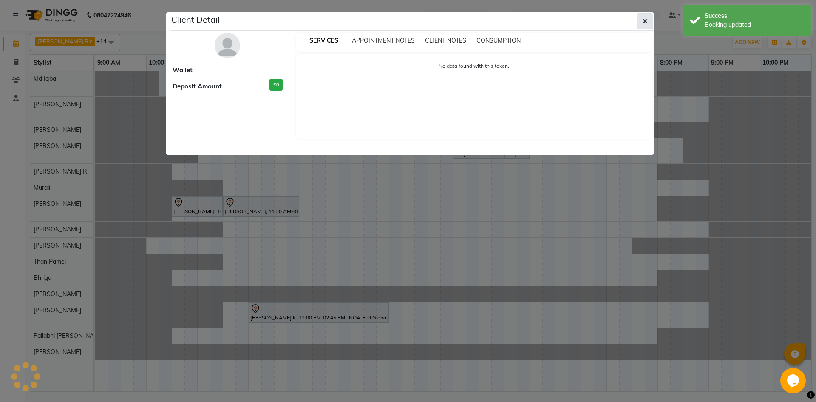
click at [645, 17] on span "button" at bounding box center [645, 21] width 5 height 9
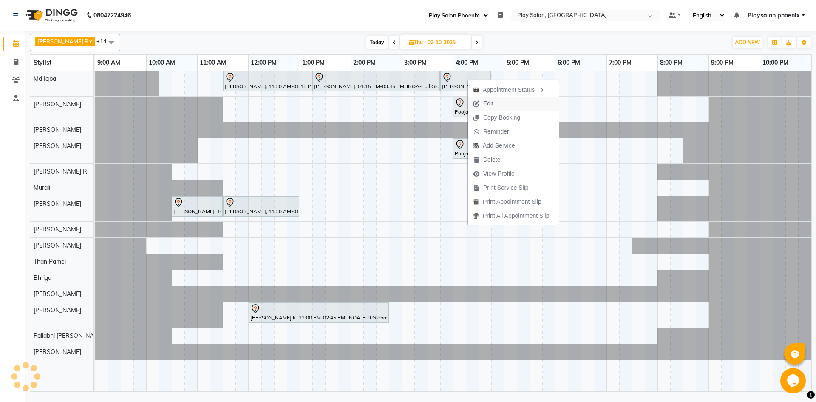
click at [488, 105] on span "Edit" at bounding box center [488, 103] width 10 height 9
click at [505, 98] on button "Edit" at bounding box center [517, 102] width 91 height 14
click at [504, 109] on span "Edit" at bounding box center [501, 105] width 10 height 9
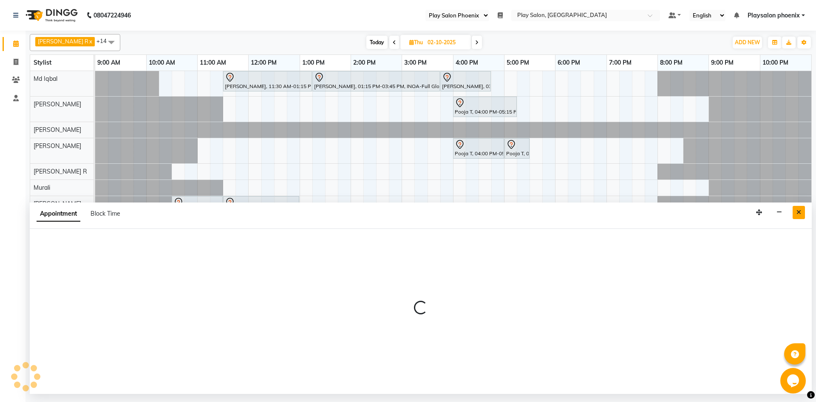
click at [798, 215] on icon "Close" at bounding box center [799, 212] width 5 height 6
select select "tentative"
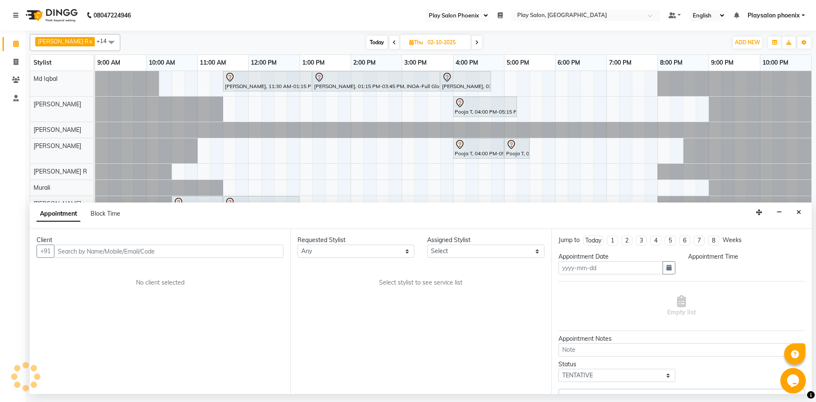
type input "02-10-2025"
select select "945"
select select "81412"
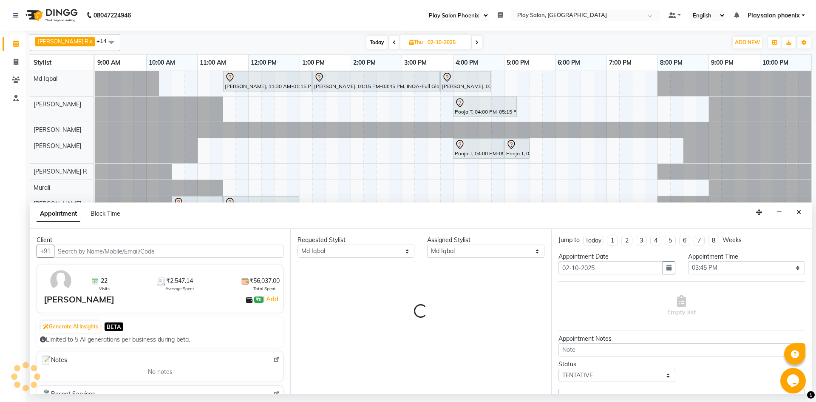
select select "4216"
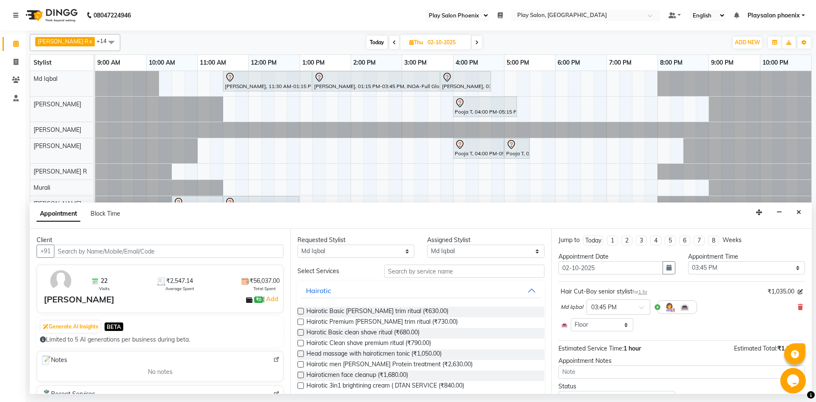
click at [375, 44] on span "Today" at bounding box center [376, 42] width 21 height 13
type input "01-10-2025"
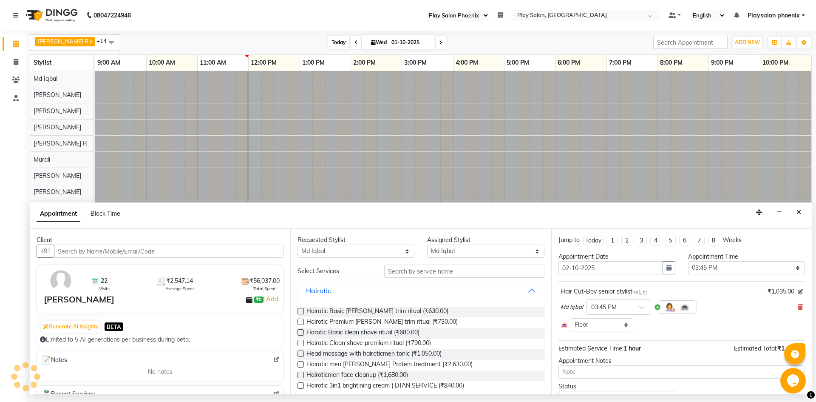
click at [328, 41] on span "Today" at bounding box center [338, 42] width 21 height 13
click at [389, 42] on input "01-10-2025" at bounding box center [410, 42] width 43 height 13
select select "10"
select select "2025"
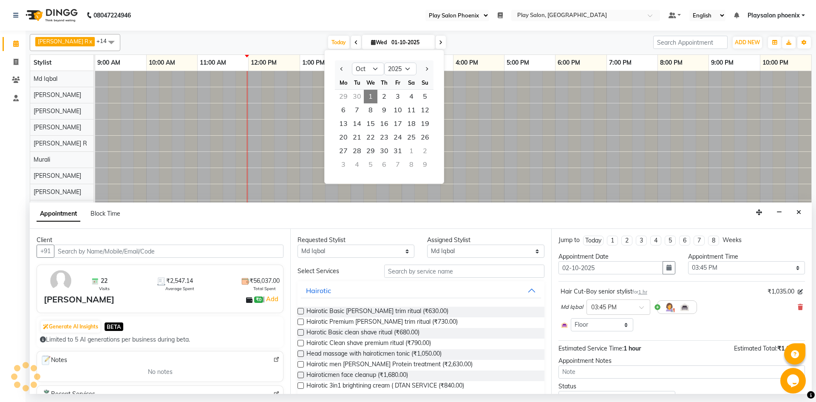
click at [371, 99] on span "1" at bounding box center [371, 97] width 14 height 14
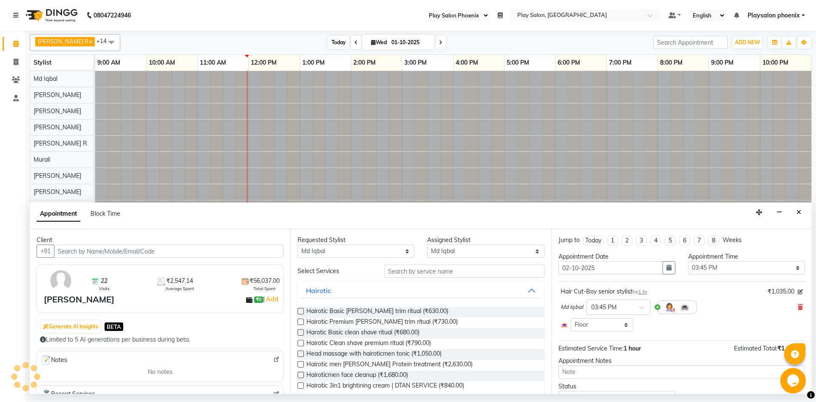
click at [330, 44] on span "Today" at bounding box center [338, 42] width 21 height 13
click at [391, 41] on input "01-10-2025" at bounding box center [410, 42] width 43 height 13
select select "10"
select select "2025"
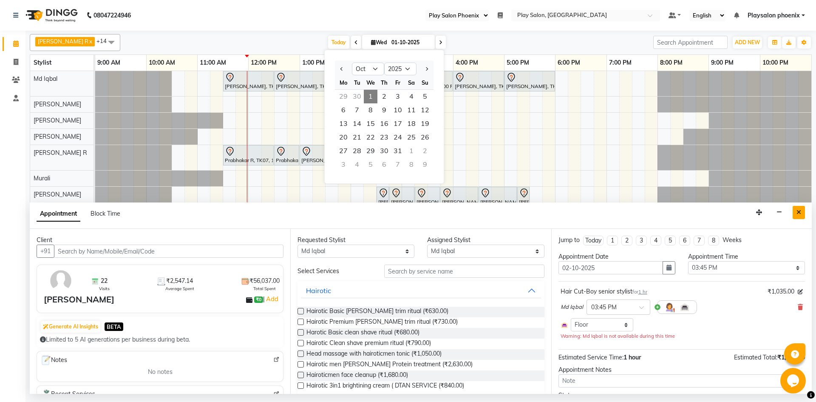
click at [796, 211] on button "Close" at bounding box center [799, 212] width 12 height 13
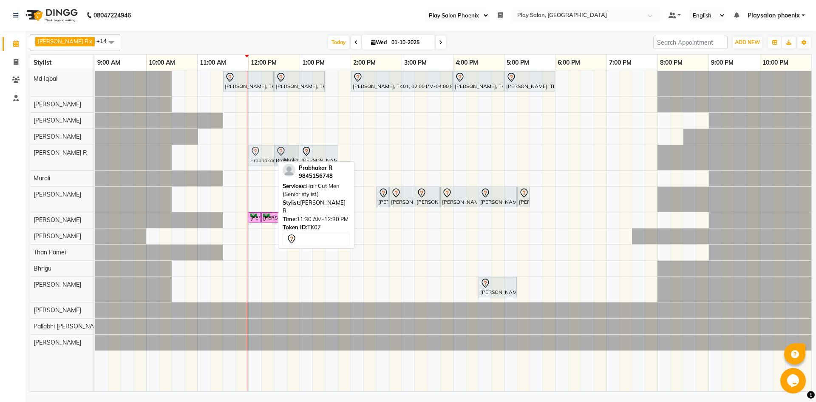
drag, startPoint x: 261, startPoint y: 159, endPoint x: 281, endPoint y: 169, distance: 22.1
click at [281, 169] on div "[PERSON_NAME] R x [PERSON_NAME] x Rosy Rongmei x Md [PERSON_NAME] x [PERSON_NAM…" at bounding box center [421, 211] width 782 height 361
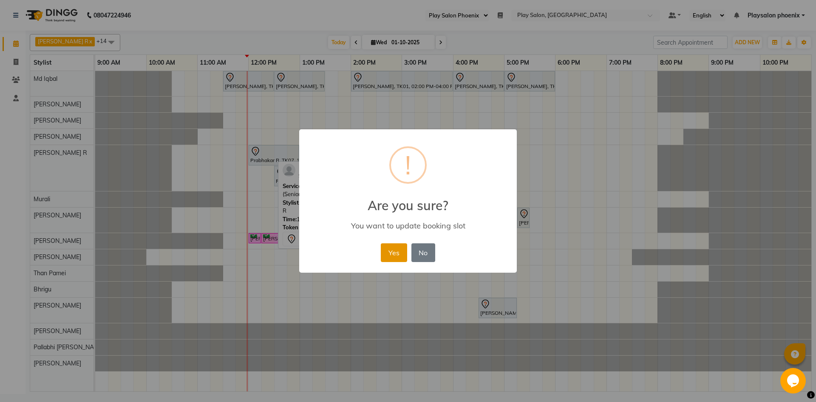
click at [397, 249] on button "Yes" at bounding box center [394, 252] width 26 height 19
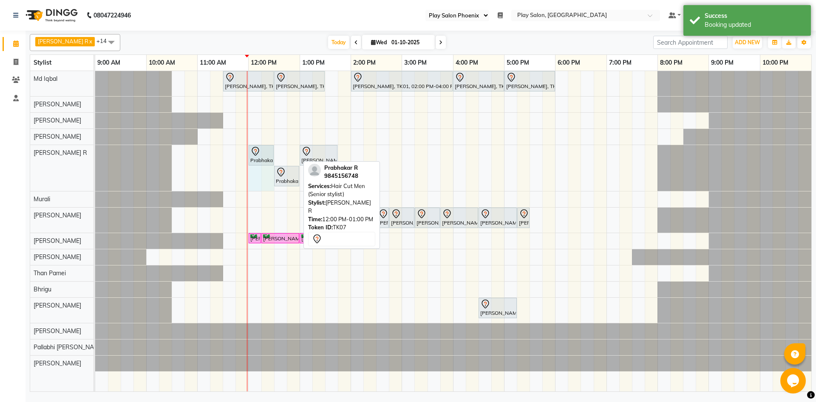
drag, startPoint x: 299, startPoint y: 154, endPoint x: 271, endPoint y: 158, distance: 28.4
click at [95, 158] on div "Prabhakar R, TK07, 12:00 PM-01:00 PM, Hair Cut Men (Senior stylist) [PERSON_NAM…" at bounding box center [95, 168] width 0 height 46
